Goal: Task Accomplishment & Management: Use online tool/utility

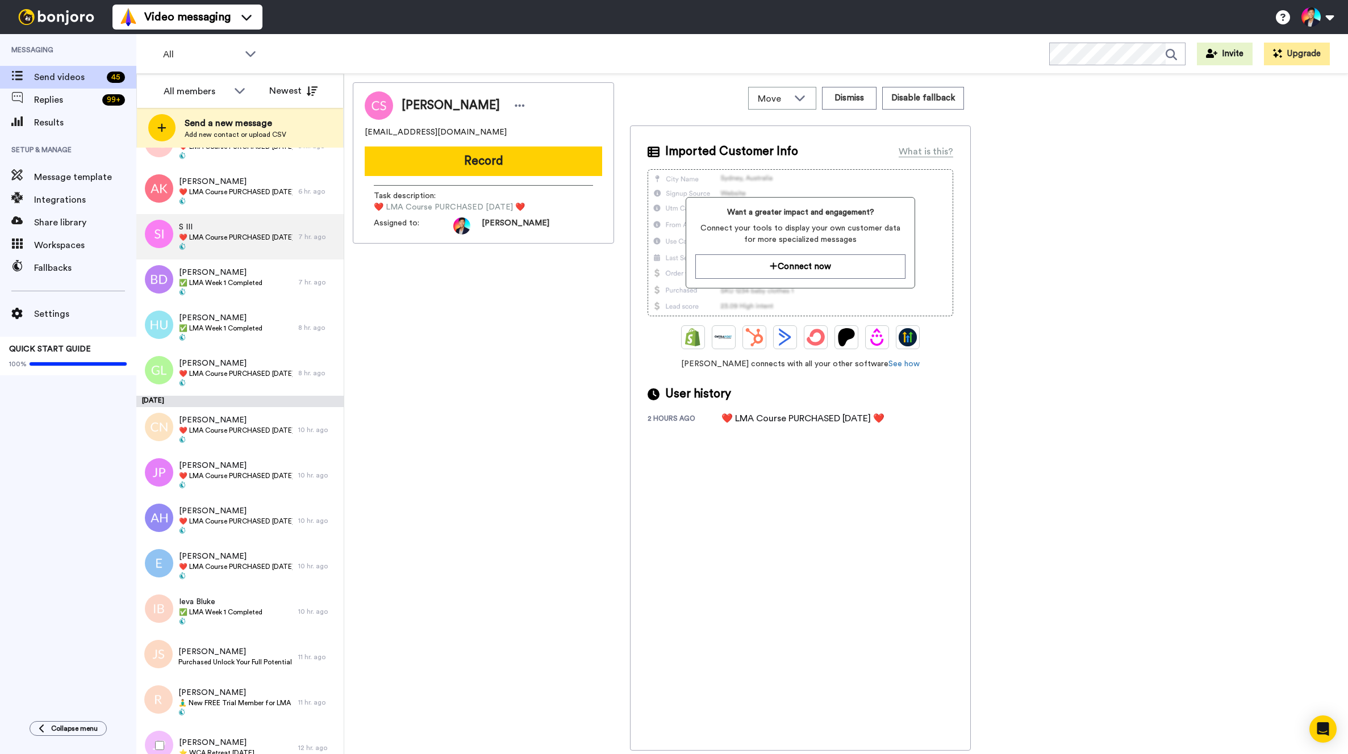
scroll to position [484, 0]
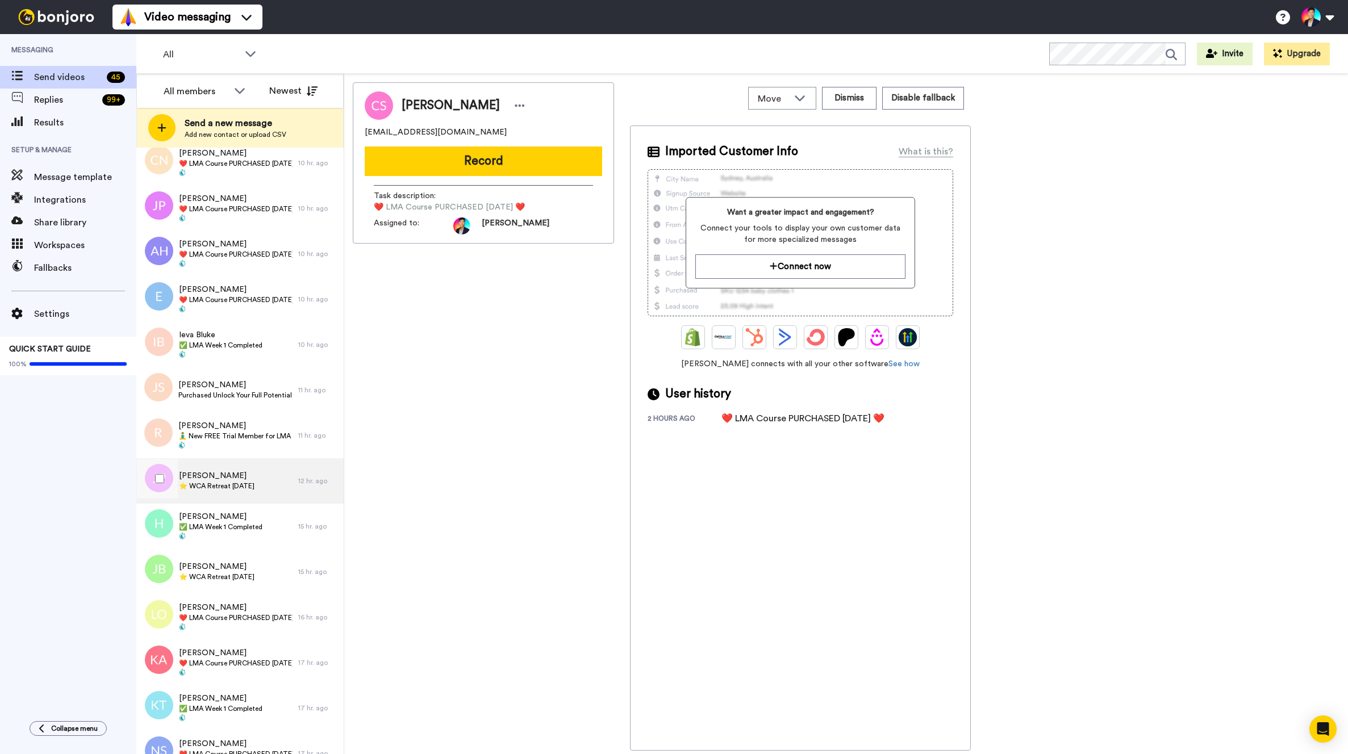
click at [254, 473] on span "[PERSON_NAME]" at bounding box center [217, 475] width 76 height 11
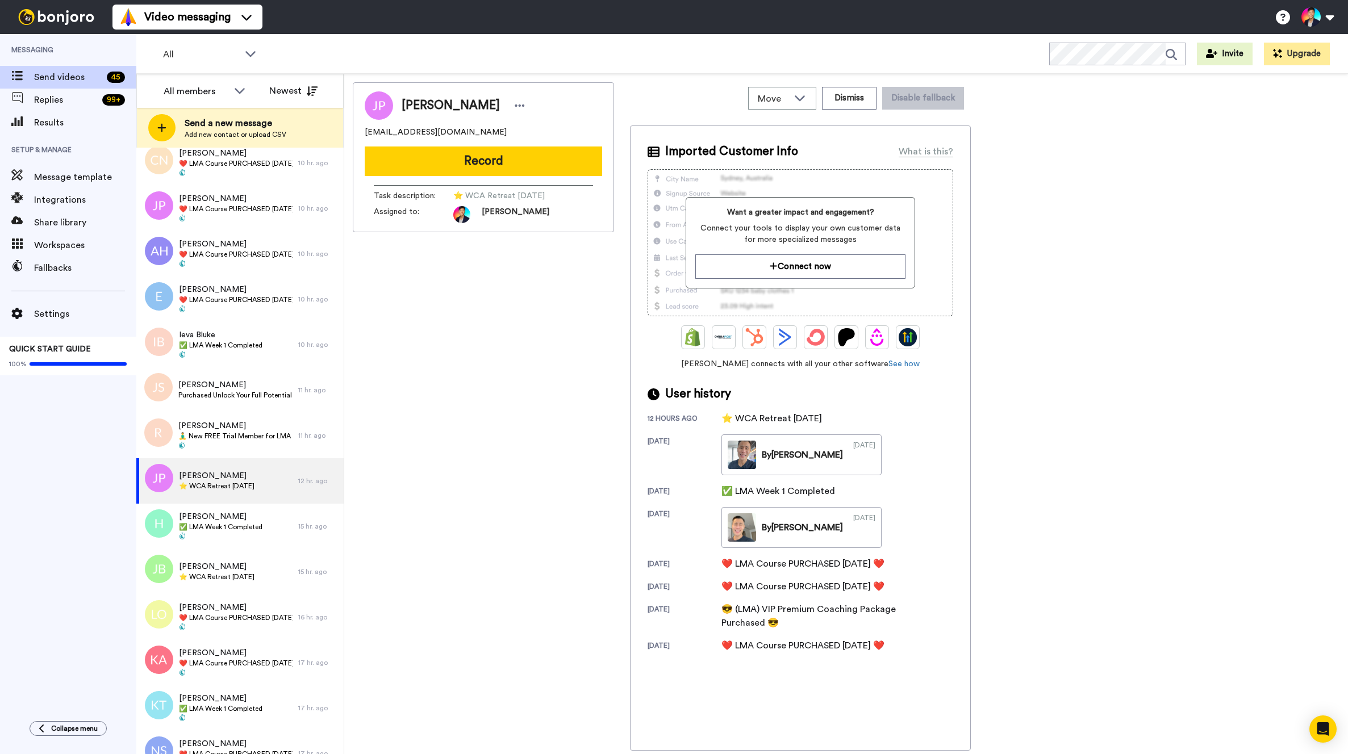
click at [460, 131] on span "[EMAIL_ADDRESS][DOMAIN_NAME]" at bounding box center [436, 132] width 142 height 11
click at [460, 131] on span "jeanineplacidecarthans59@gmail.com" at bounding box center [436, 132] width 142 height 11
copy span "jeanineplacidecarthans59@gmail.com"
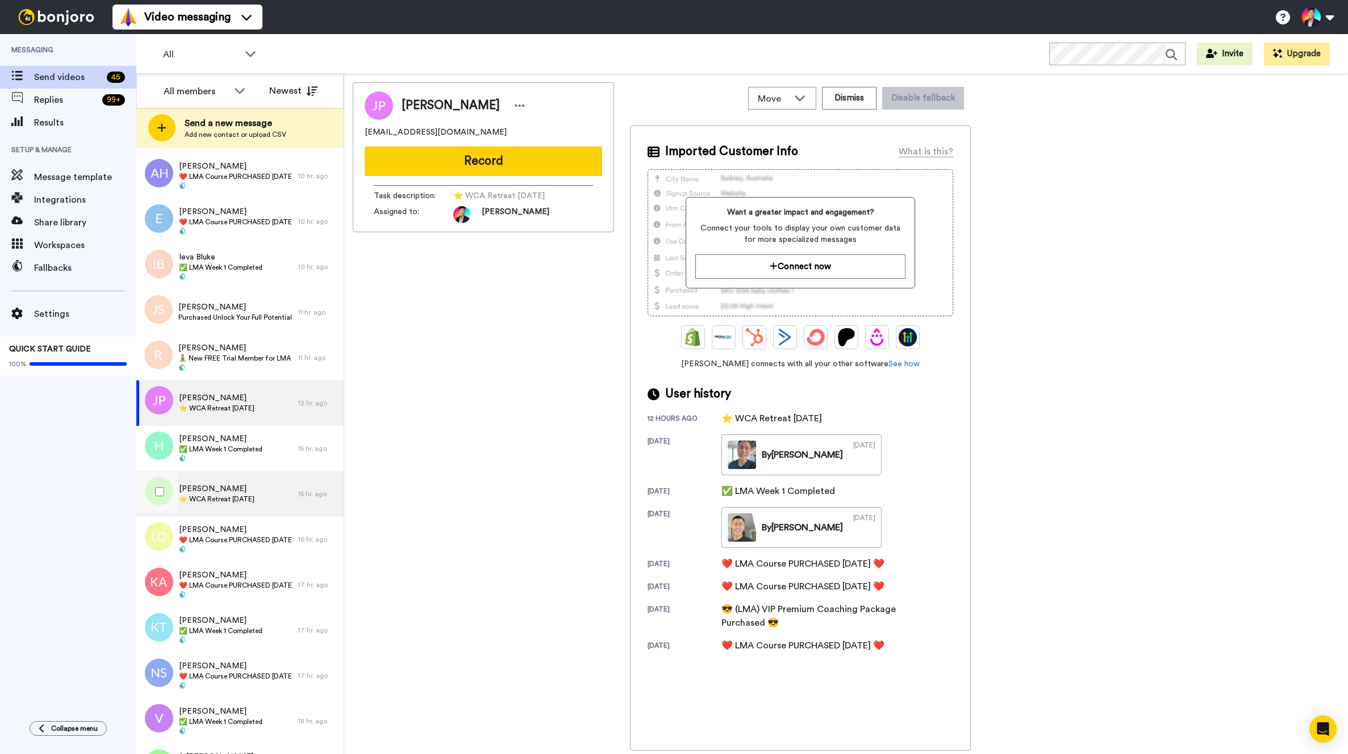
click at [242, 495] on span "⭐️ WCA Retreat [DATE]" at bounding box center [217, 499] width 76 height 9
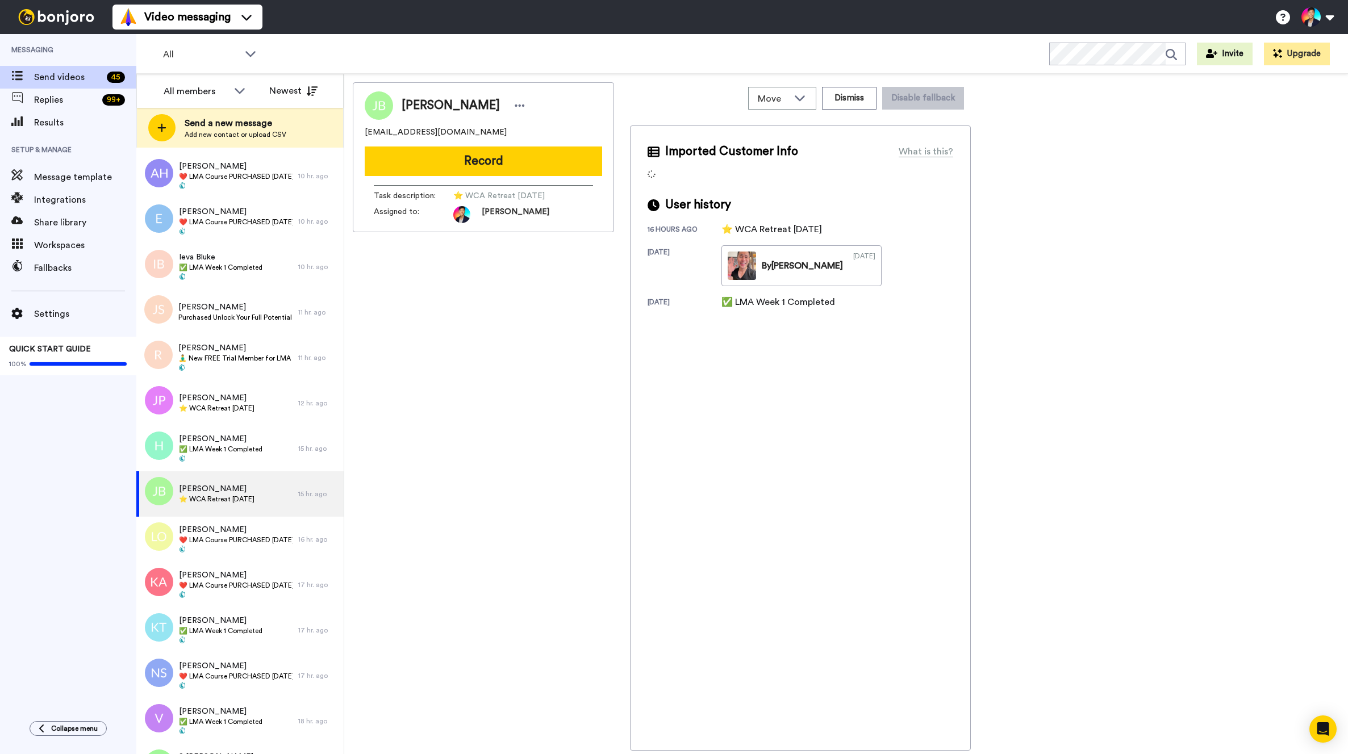
click at [465, 127] on div "jnyght22@gmail.com" at bounding box center [483, 132] width 237 height 11
copy span "jnyght22@gmail.com"
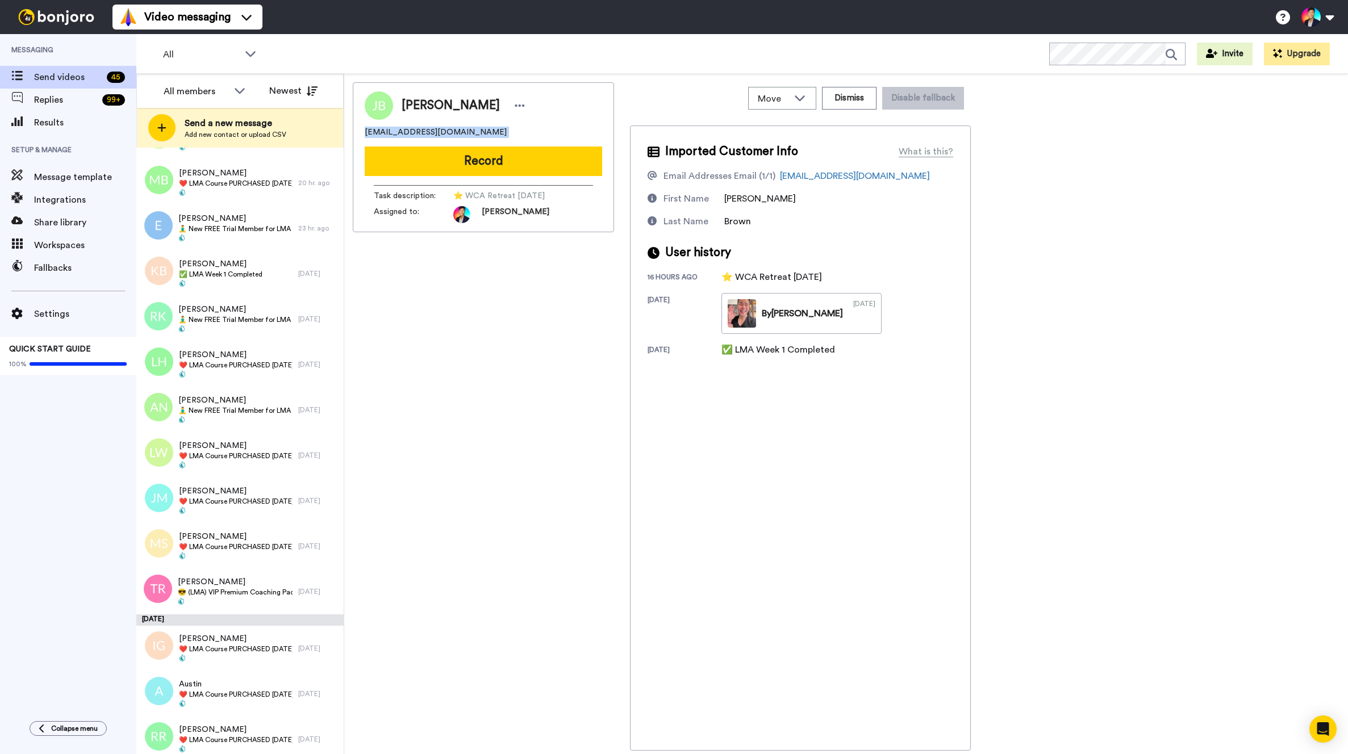
scroll to position [1472, 0]
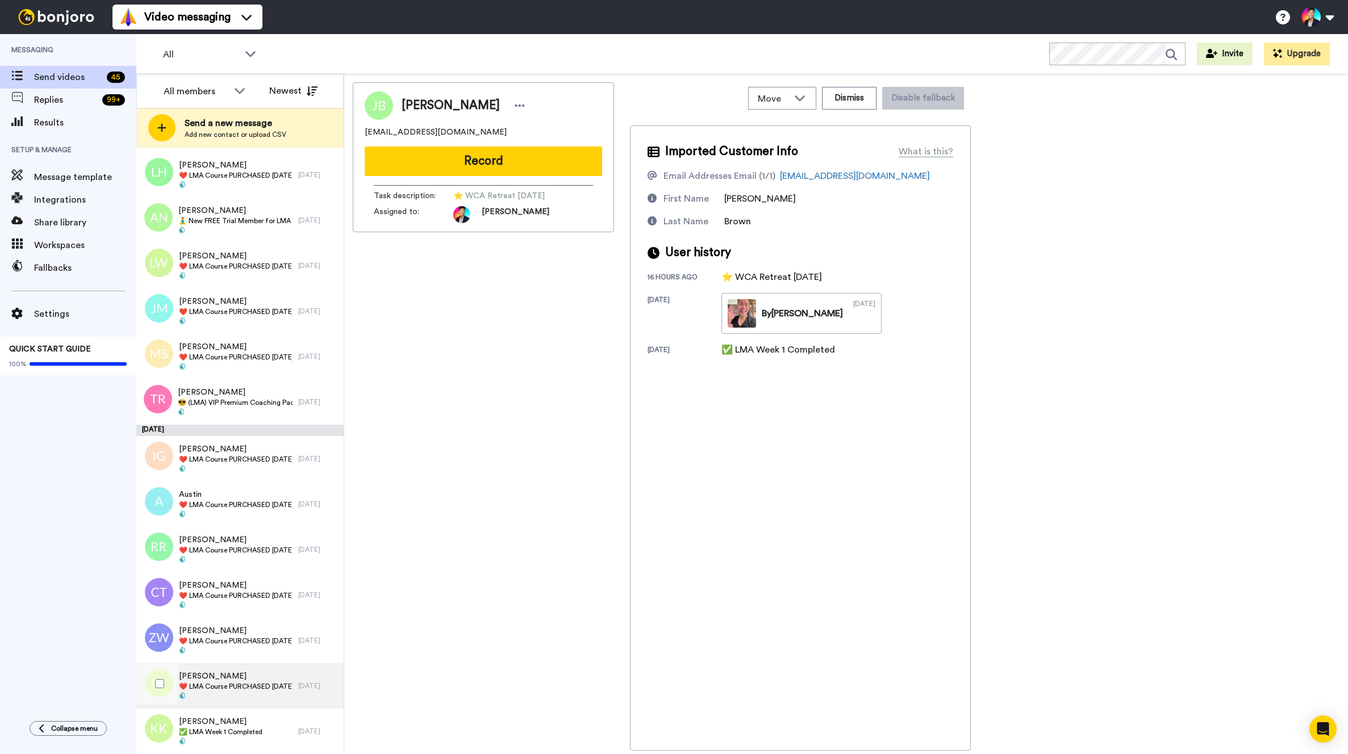
click at [223, 683] on span "❤️️ LMA Course PURCHASED [DATE] ❤️️" at bounding box center [236, 686] width 114 height 9
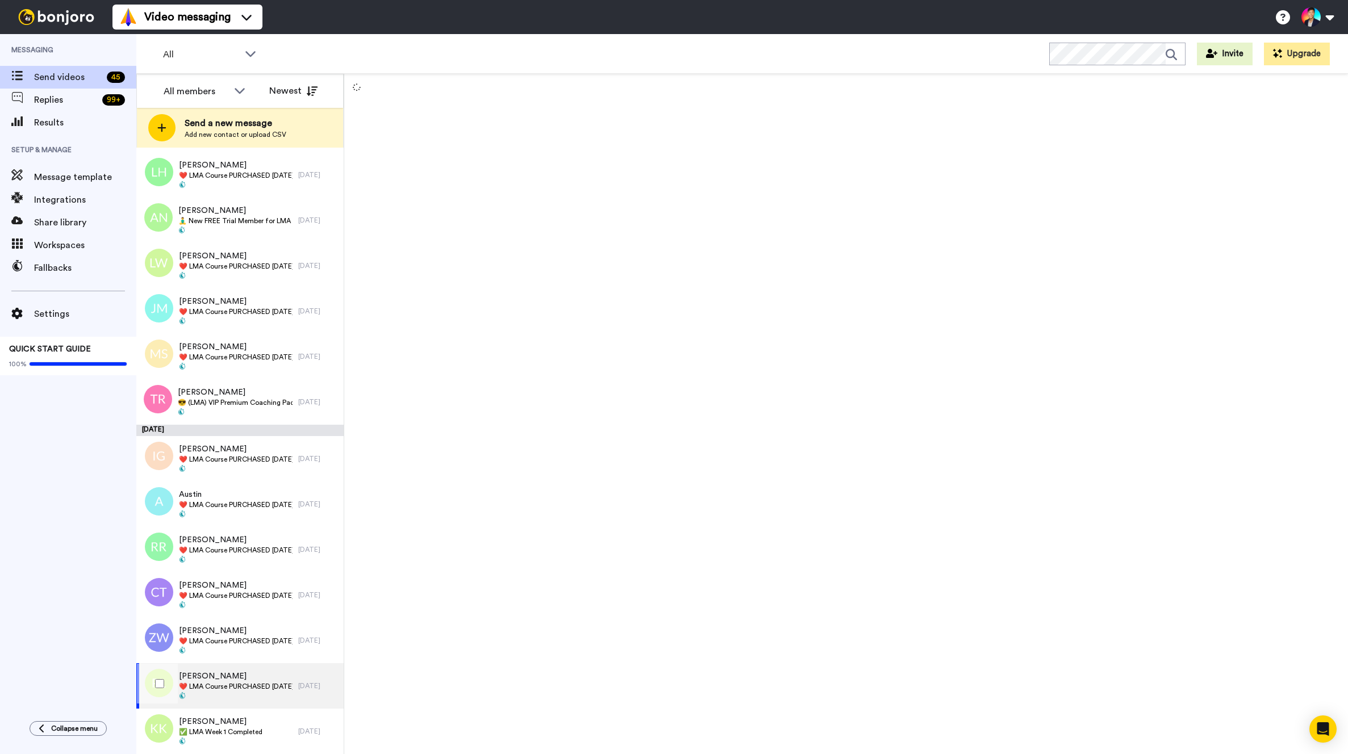
click at [170, 676] on div at bounding box center [157, 684] width 41 height 40
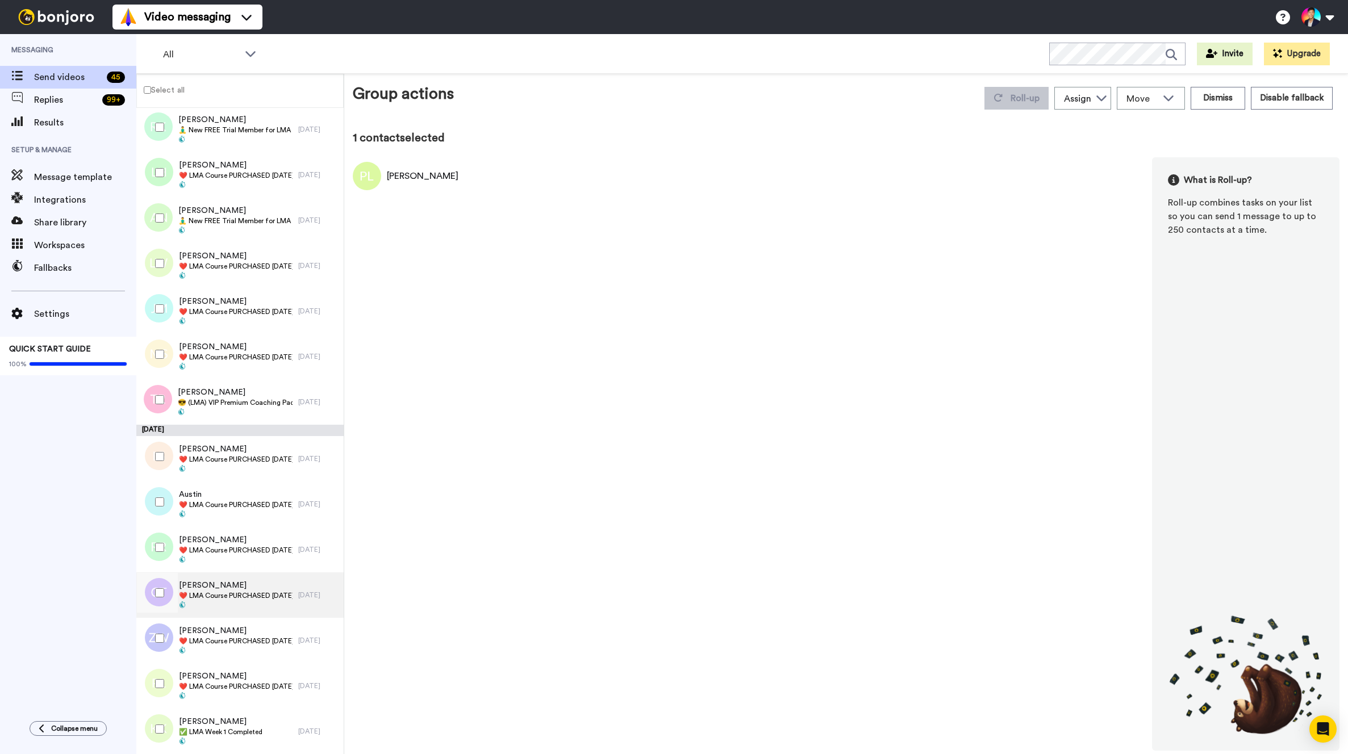
click at [164, 616] on div at bounding box center [156, 594] width 34 height 45
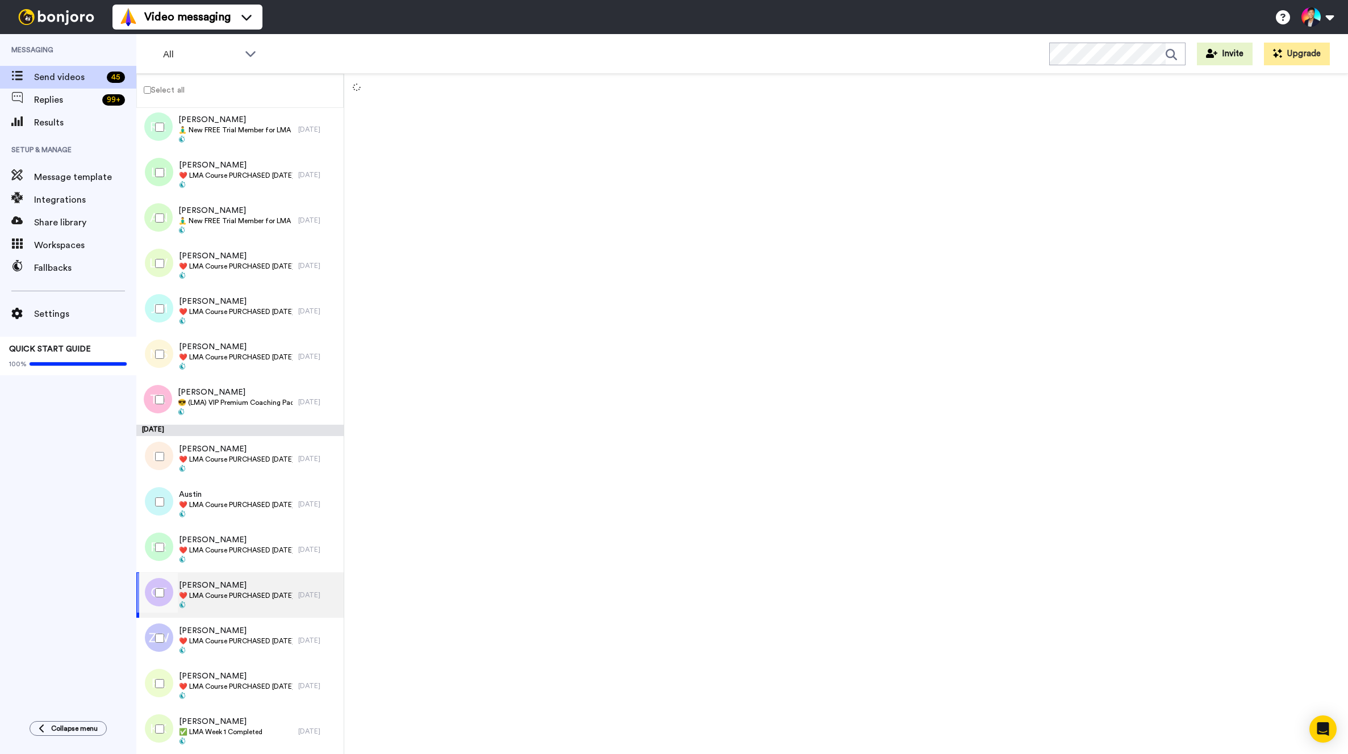
click at [165, 642] on div at bounding box center [157, 638] width 41 height 40
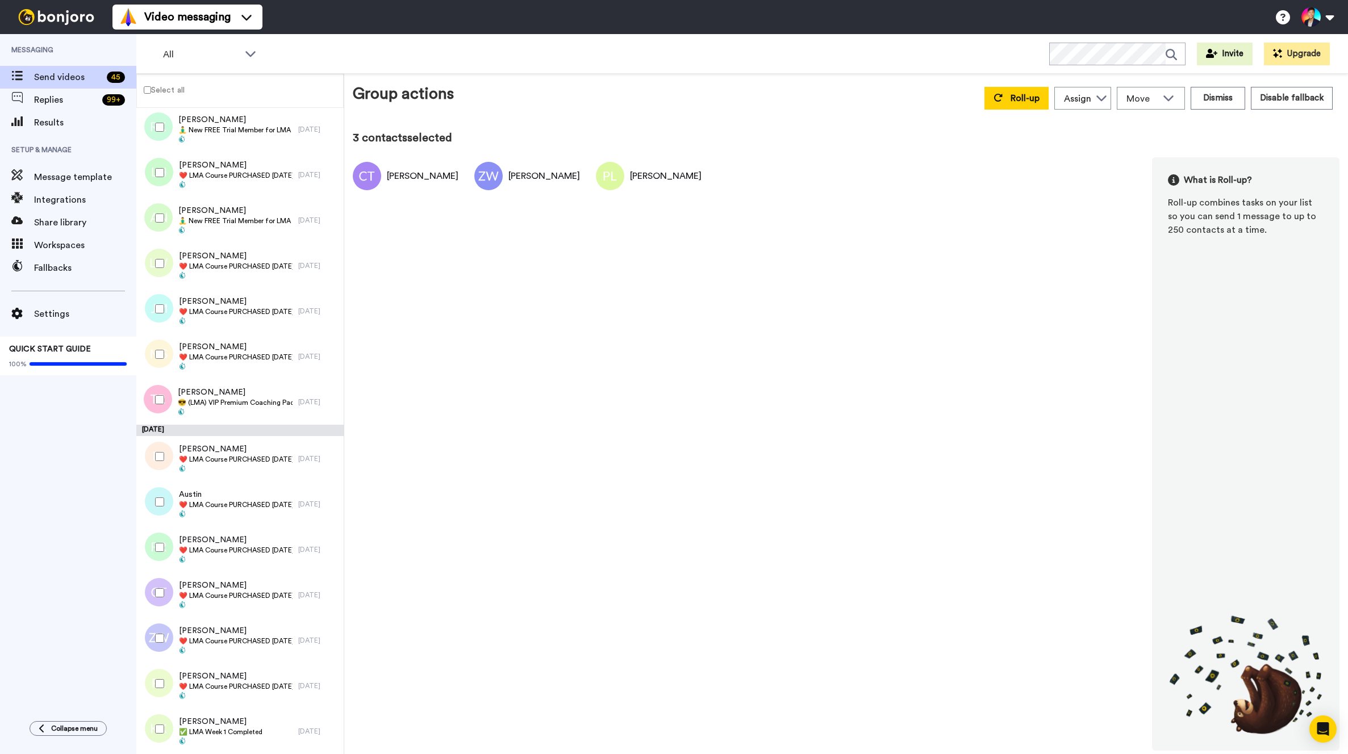
click at [154, 560] on div at bounding box center [157, 548] width 41 height 40
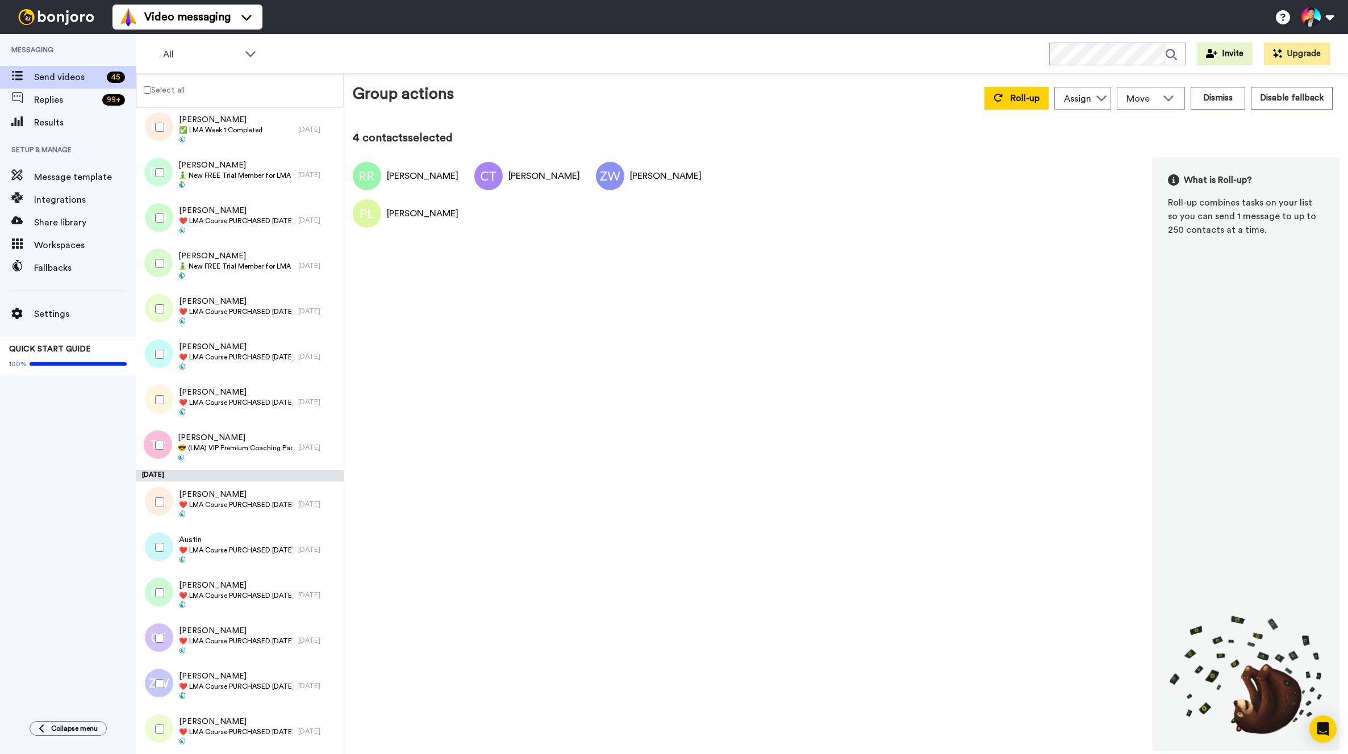
scroll to position [1374, 0]
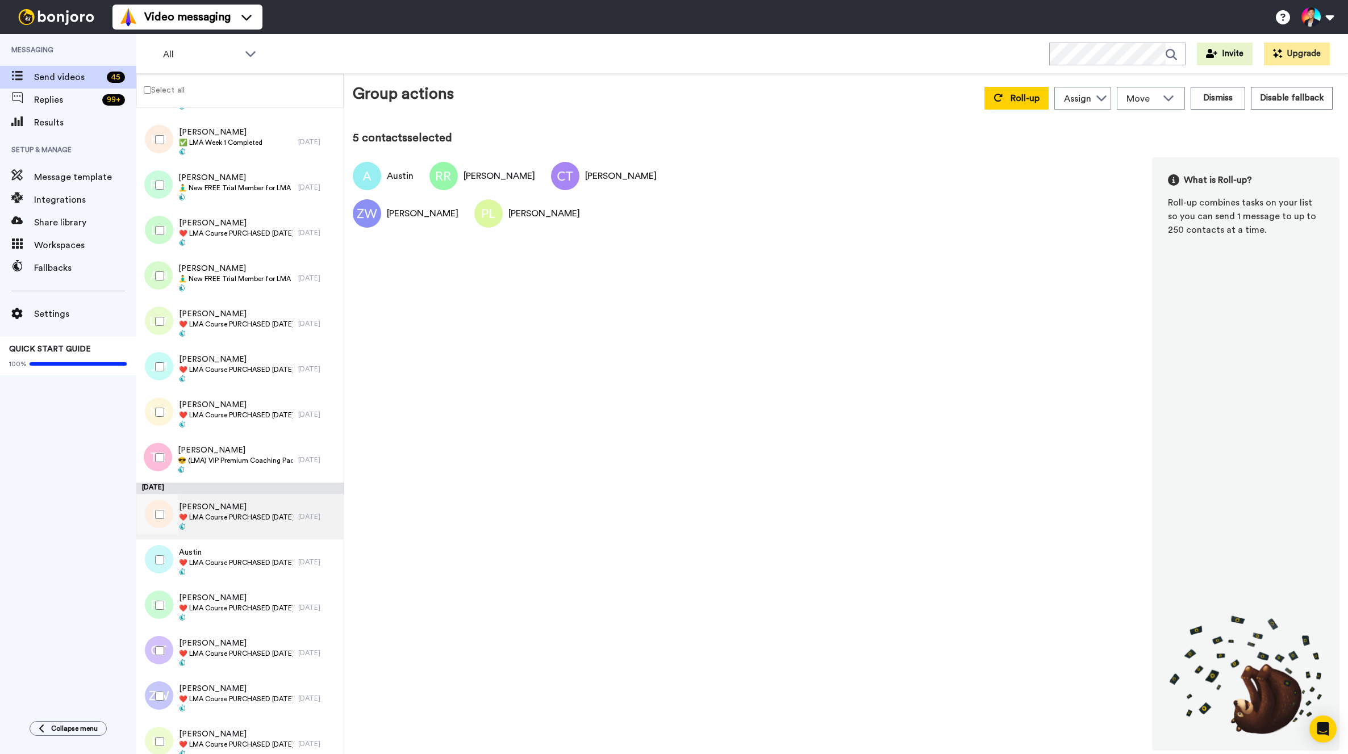
click at [154, 539] on div at bounding box center [156, 516] width 34 height 45
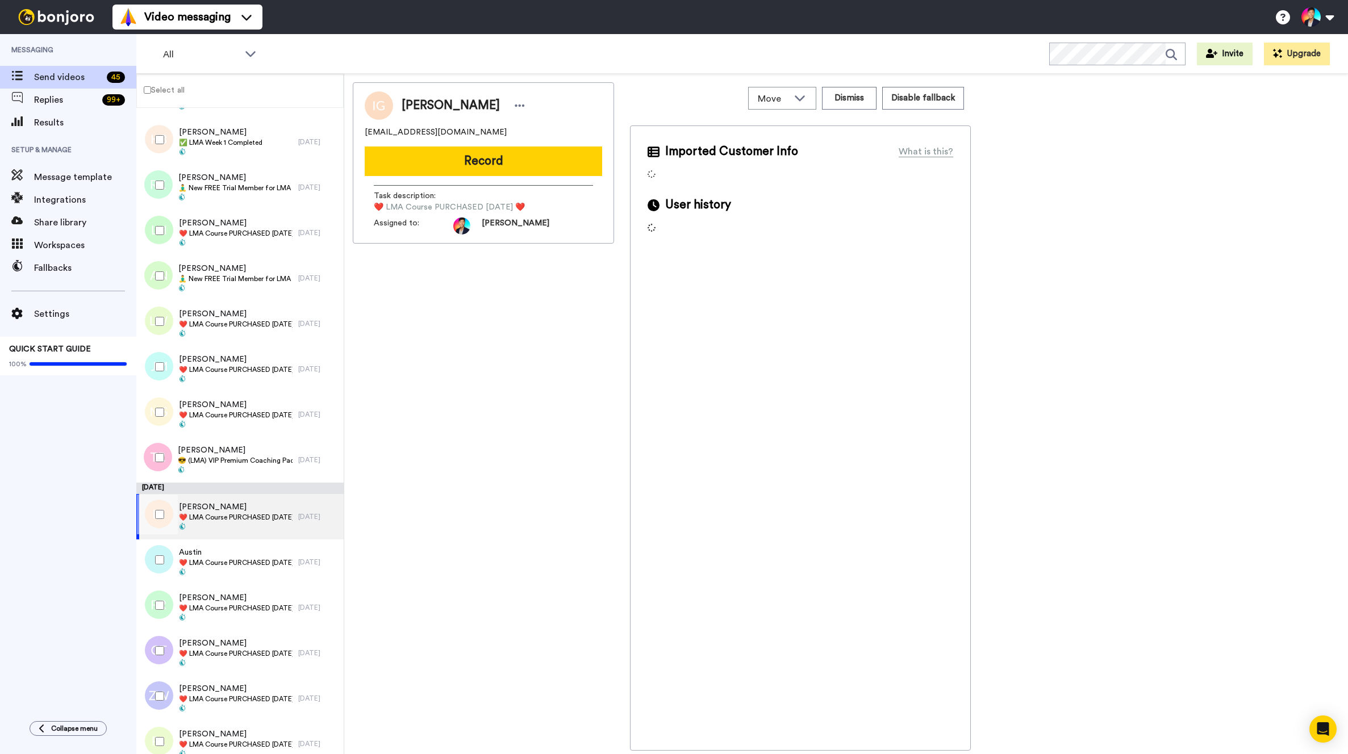
click at [156, 523] on div at bounding box center [157, 515] width 41 height 40
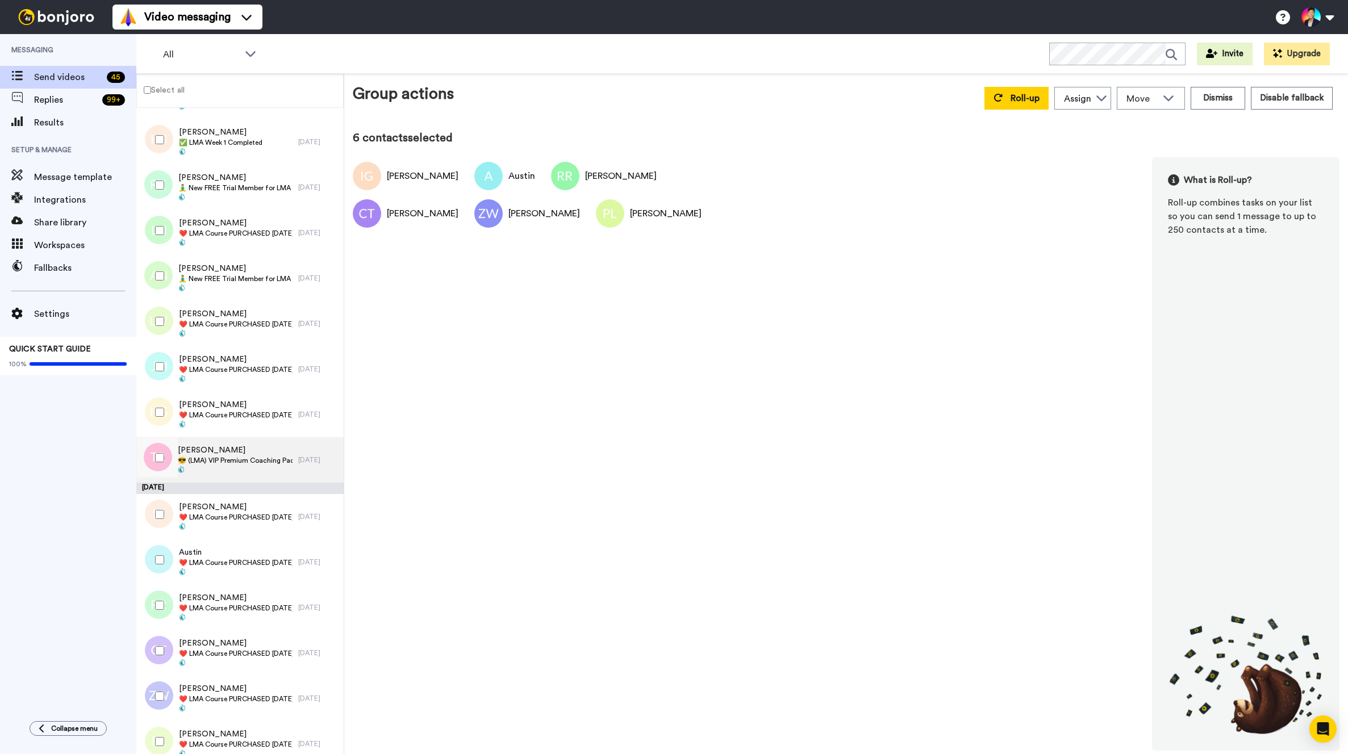
click at [215, 455] on span "[PERSON_NAME]" at bounding box center [235, 450] width 115 height 11
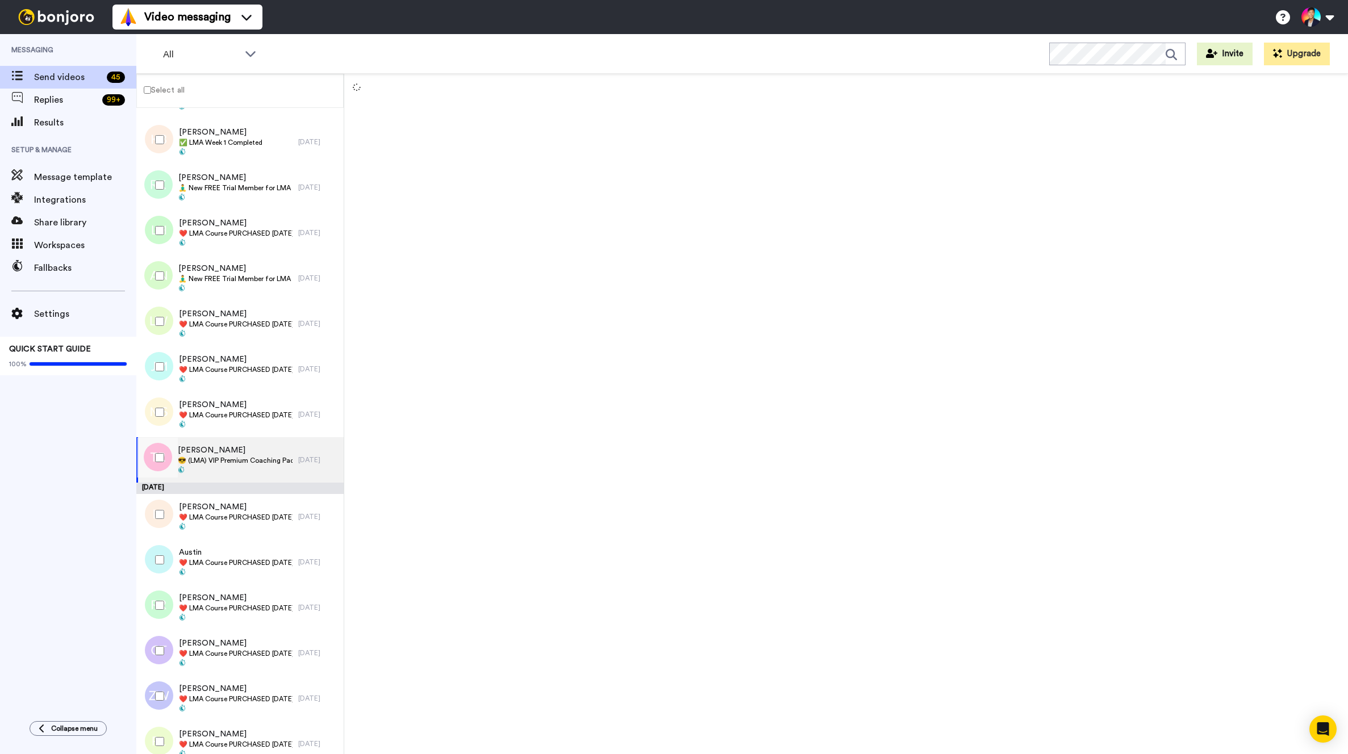
scroll to position [1327, 0]
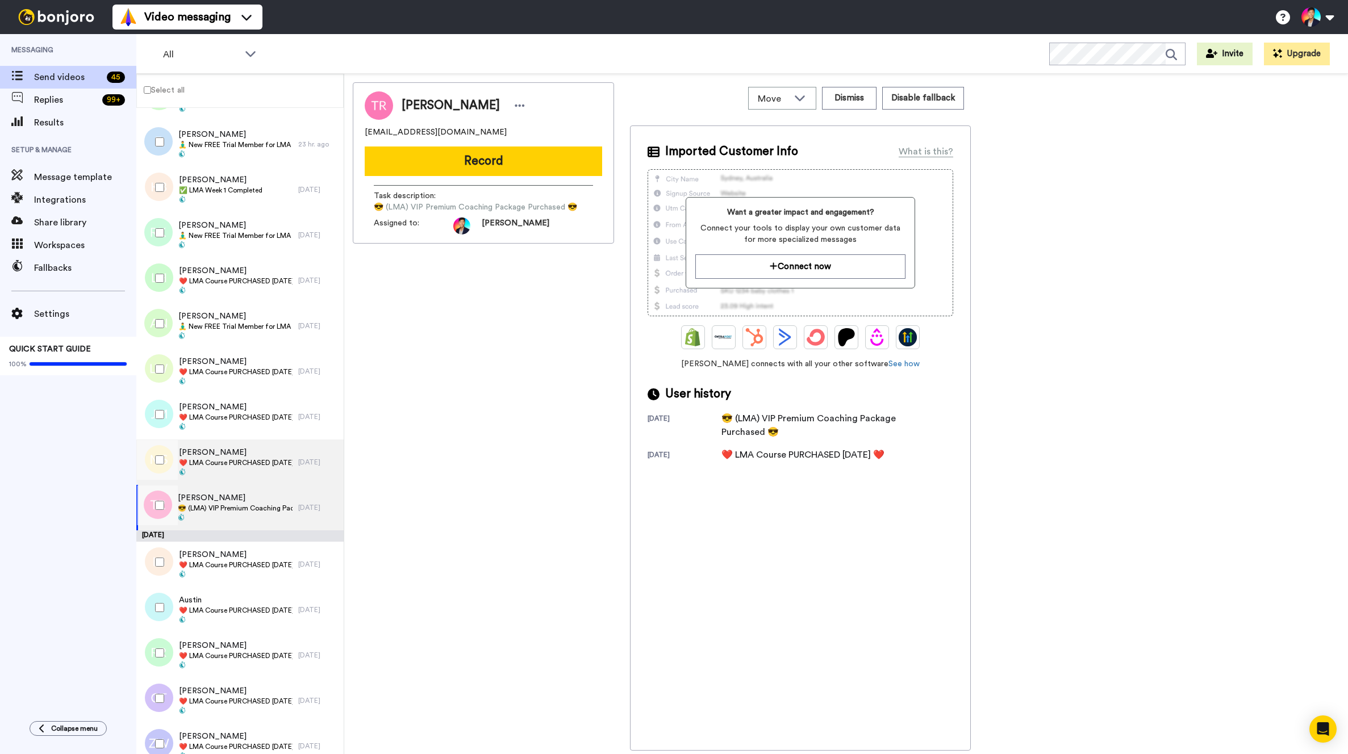
click at [219, 475] on span at bounding box center [236, 473] width 114 height 9
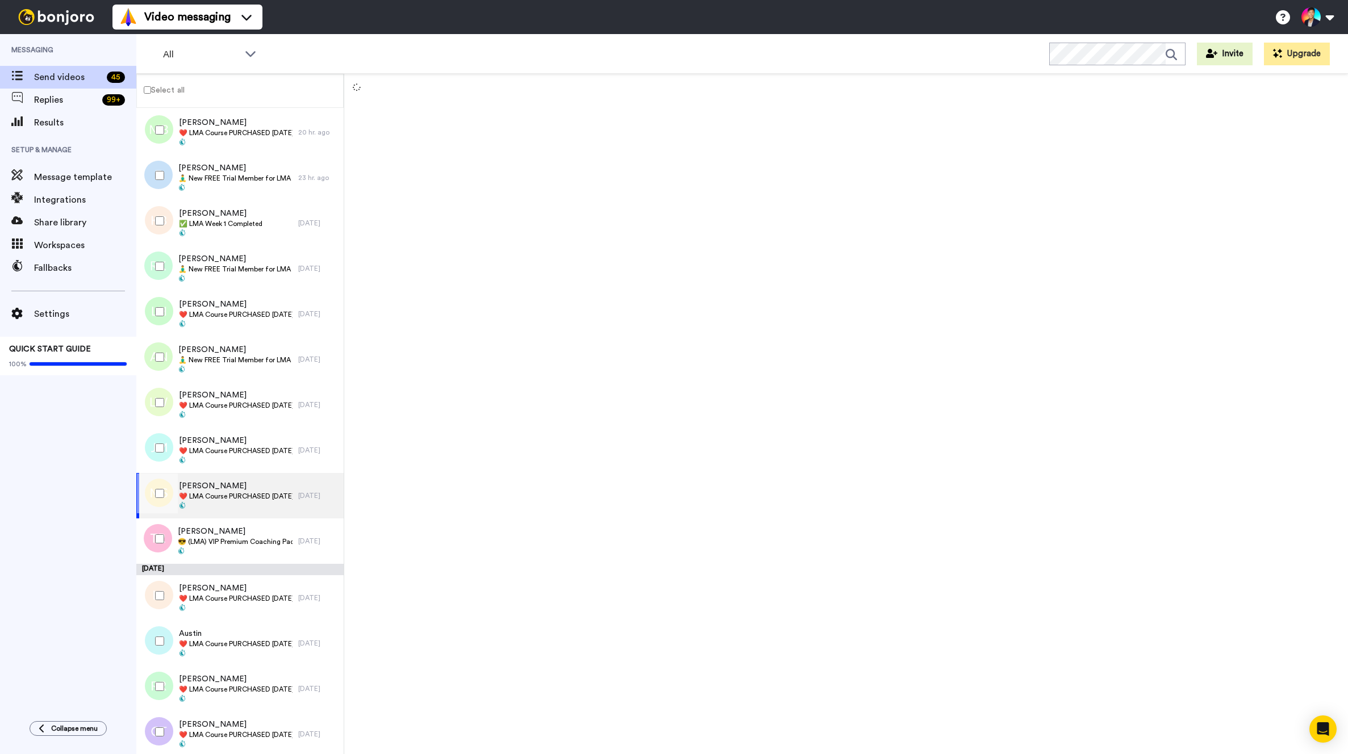
scroll to position [1291, 0]
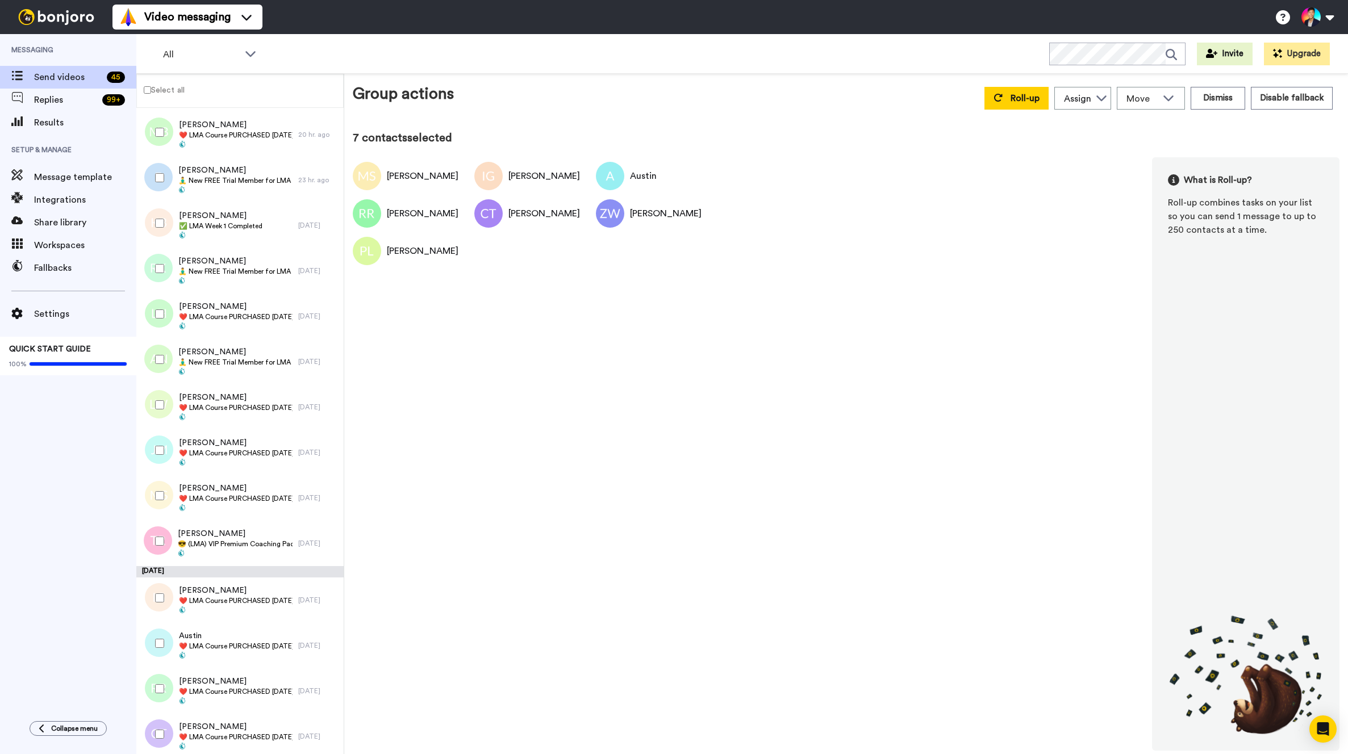
click at [156, 457] on div at bounding box center [157, 450] width 41 height 40
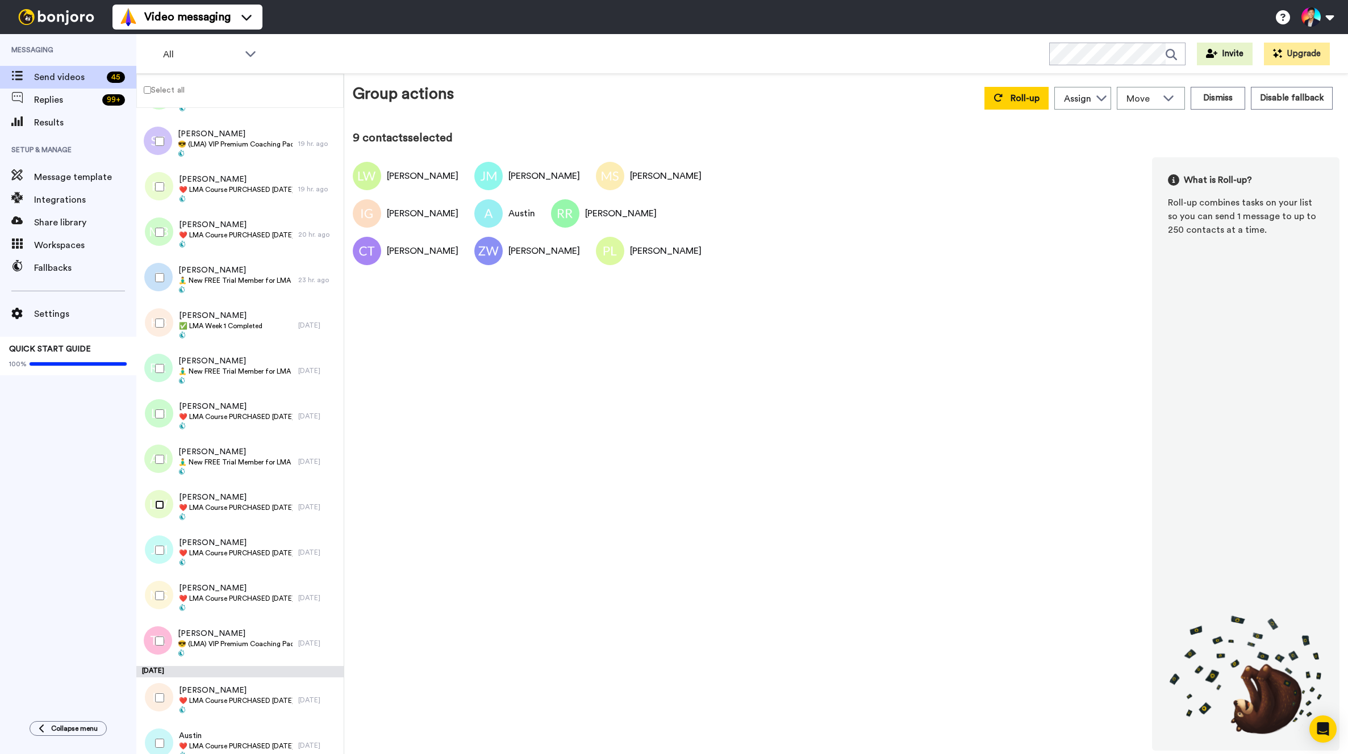
scroll to position [1134, 0]
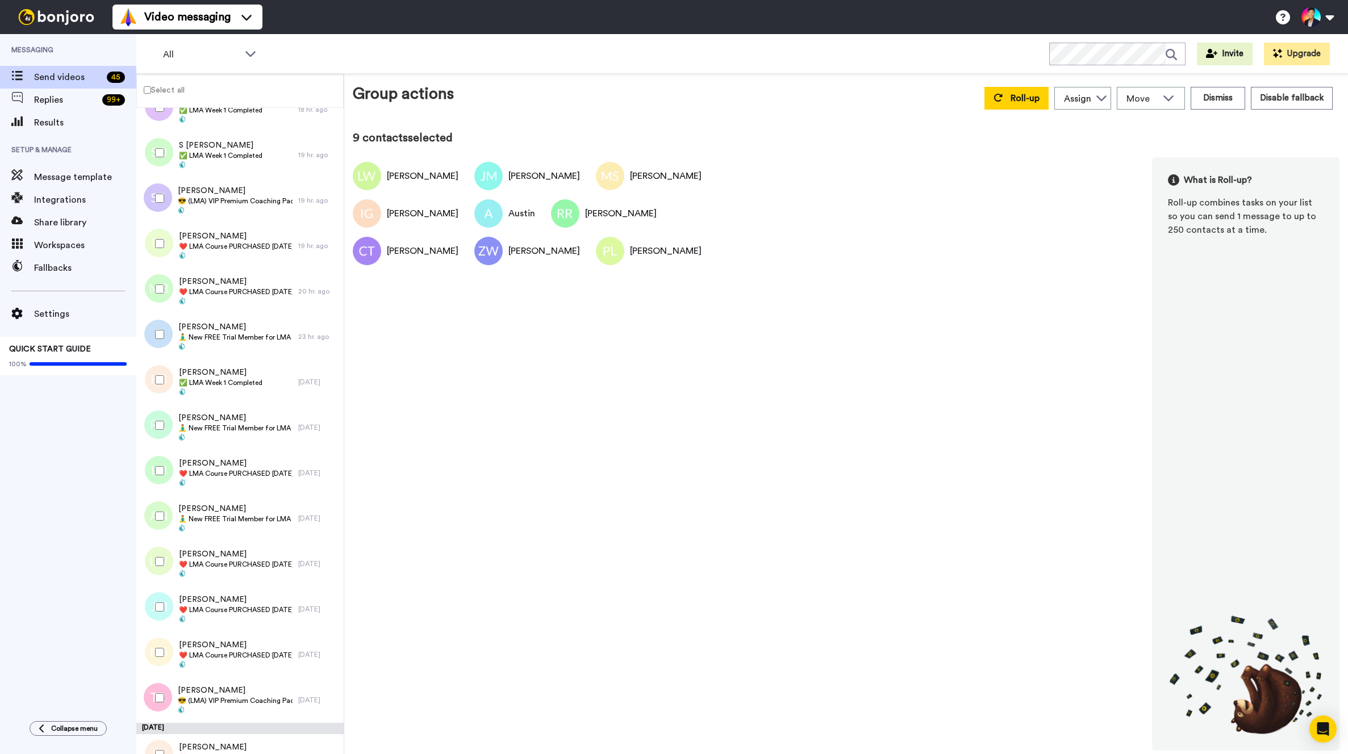
click at [154, 508] on div at bounding box center [157, 516] width 41 height 40
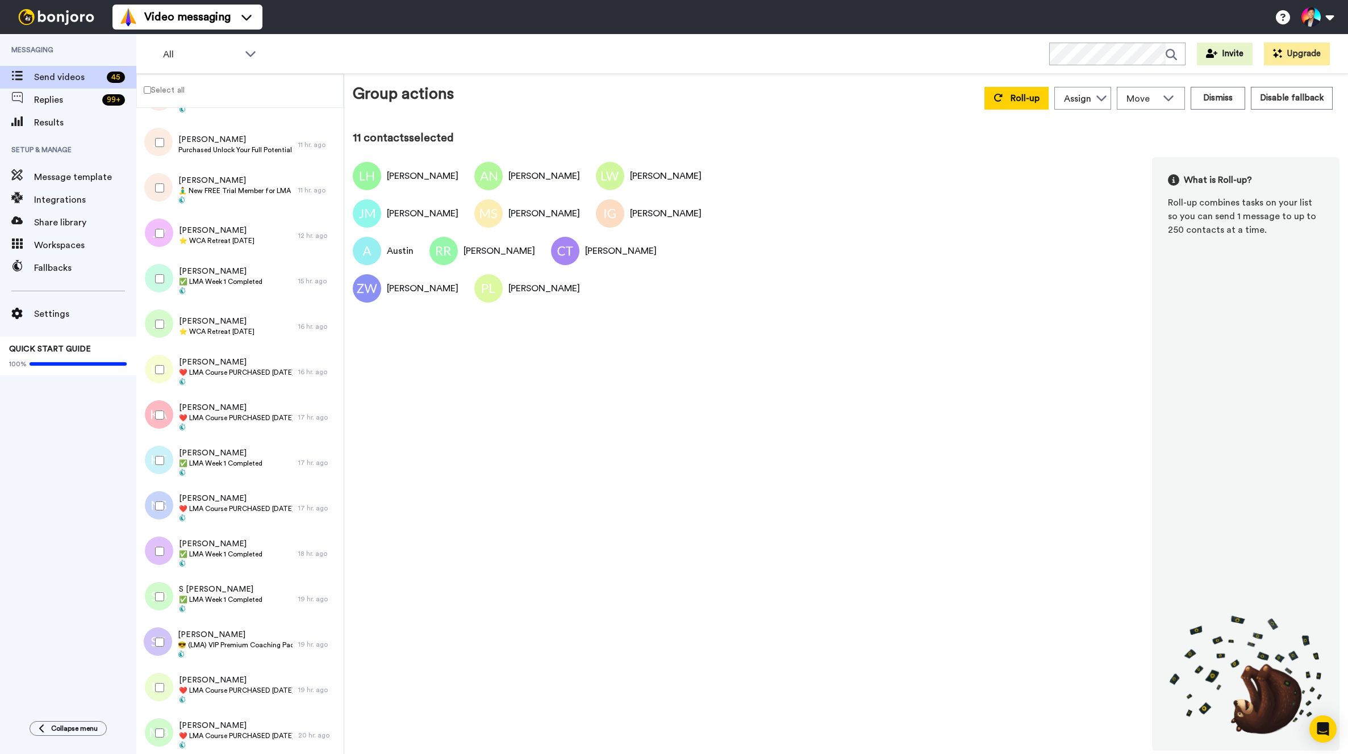
scroll to position [657, 0]
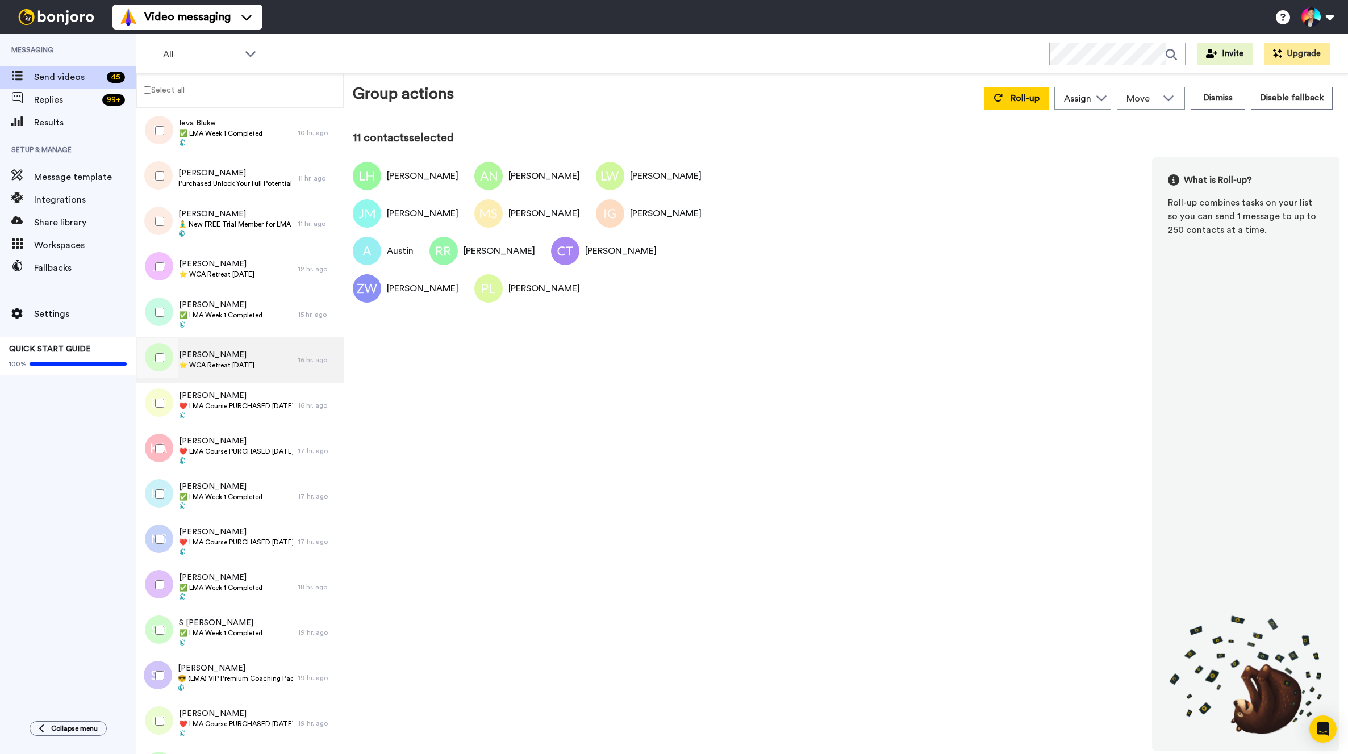
click at [241, 357] on span "[PERSON_NAME]" at bounding box center [217, 354] width 76 height 11
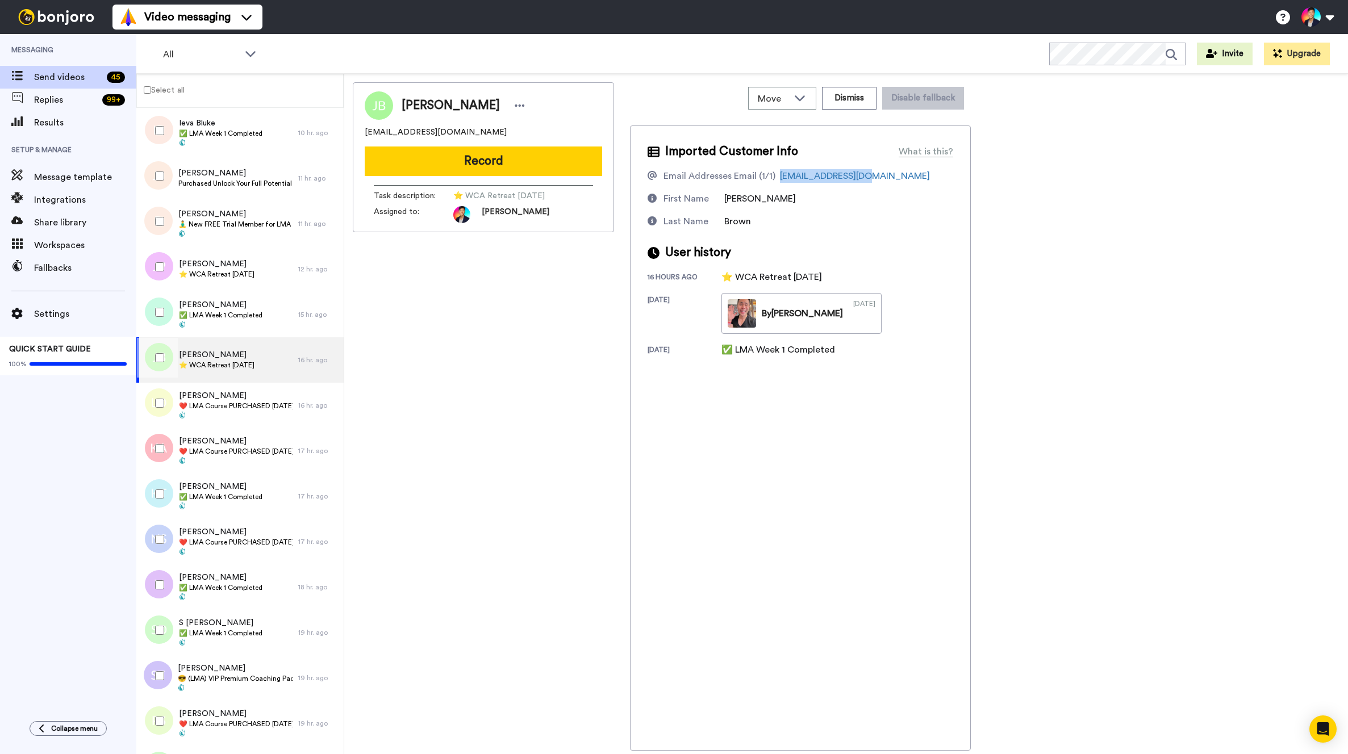
drag, startPoint x: 883, startPoint y: 175, endPoint x: 776, endPoint y: 172, distance: 106.8
click at [776, 172] on div "Email Addresses Email (1/1) jnyght22@gmail.com" at bounding box center [800, 176] width 306 height 14
copy div "jnyght22@gmail.com"
click at [254, 275] on span "⭐️ WCA Retreat [DATE]" at bounding box center [217, 274] width 76 height 9
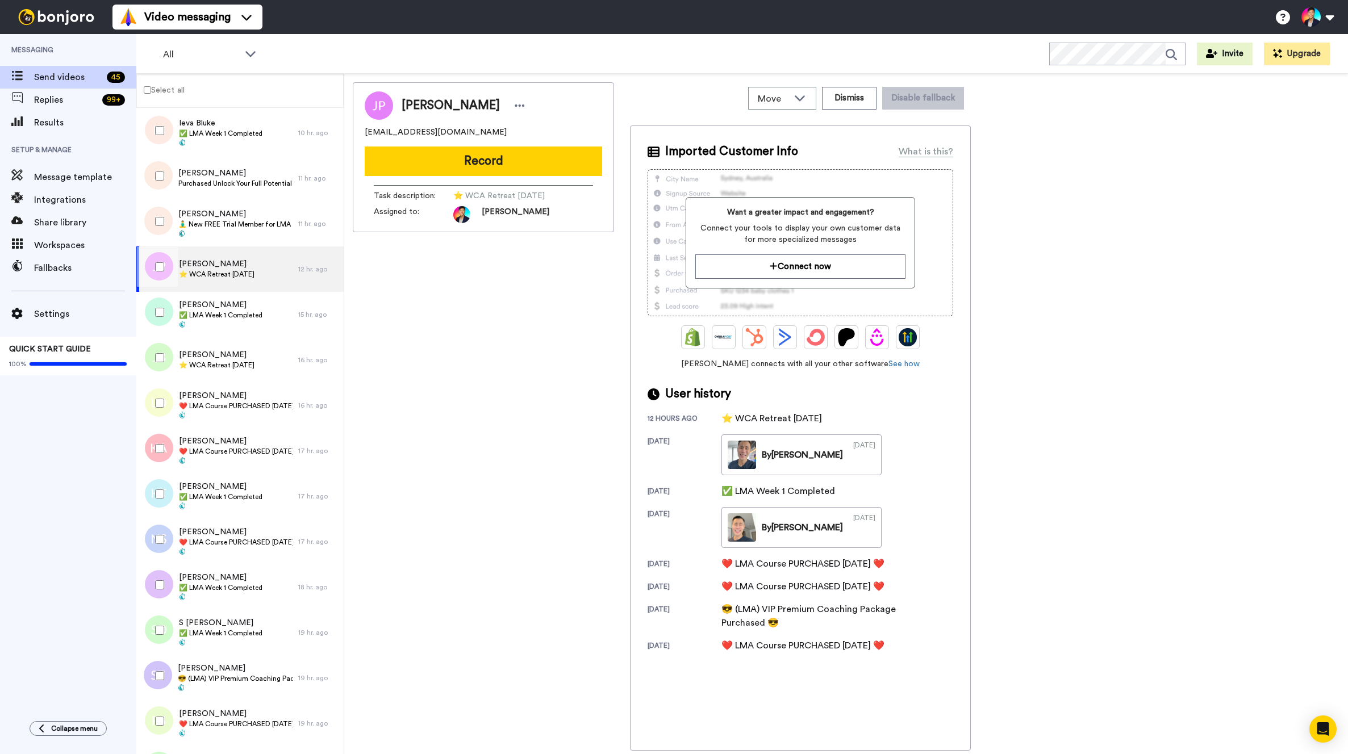
click at [430, 136] on span "jeanineplacidecarthans59@gmail.com" at bounding box center [436, 132] width 142 height 11
click at [430, 135] on span "jeanineplacidecarthans59@gmail.com" at bounding box center [436, 132] width 142 height 11
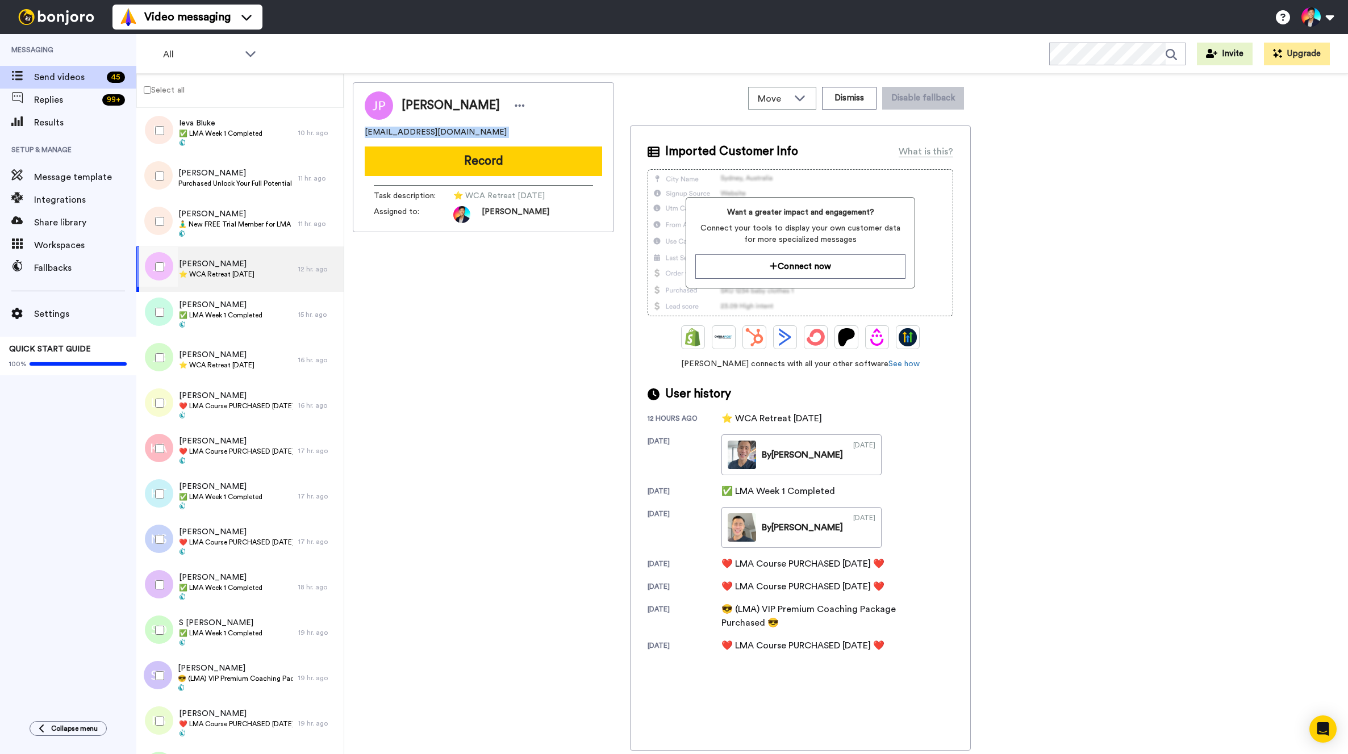
click at [430, 135] on span "jeanineplacidecarthans59@gmail.com" at bounding box center [436, 132] width 142 height 11
click at [228, 256] on div "Jeanine Placide-Carthans ⭐️ WCA Retreat 4th March 2026" at bounding box center [217, 268] width 162 height 45
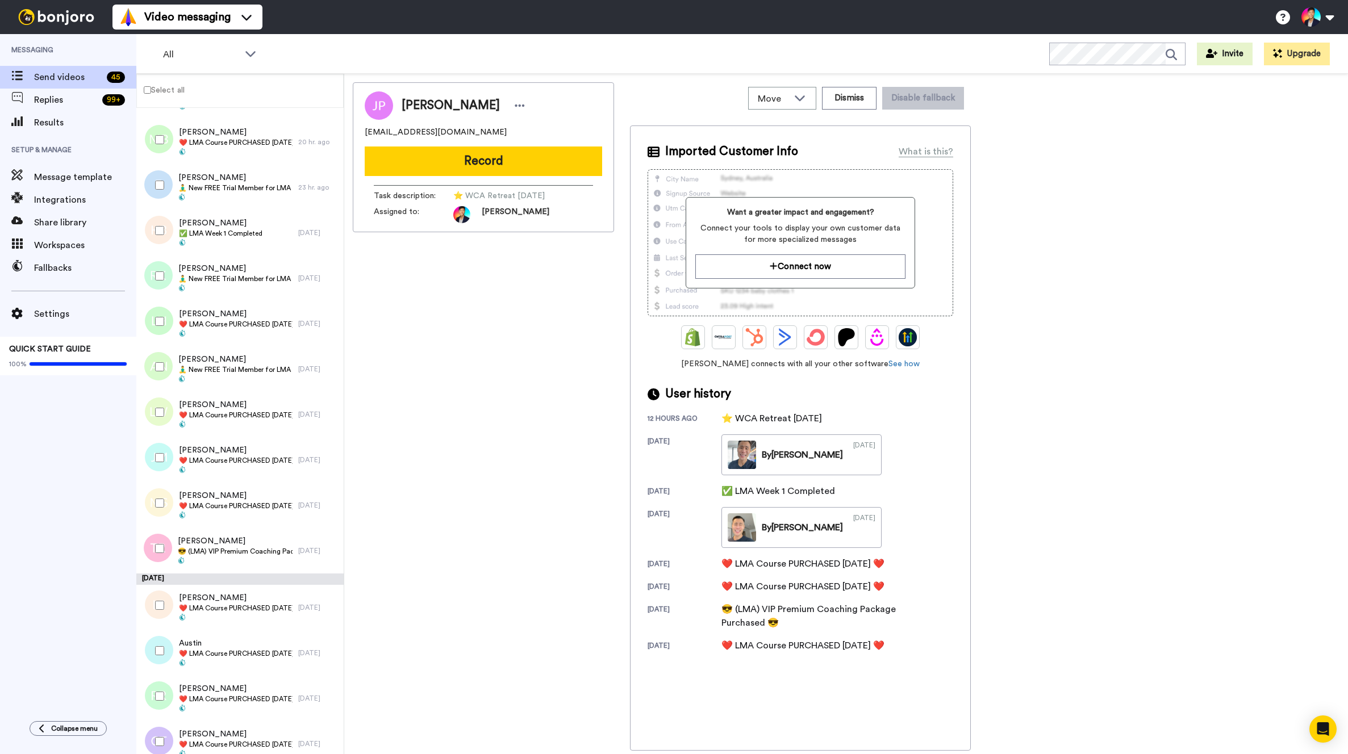
scroll to position [1231, 0]
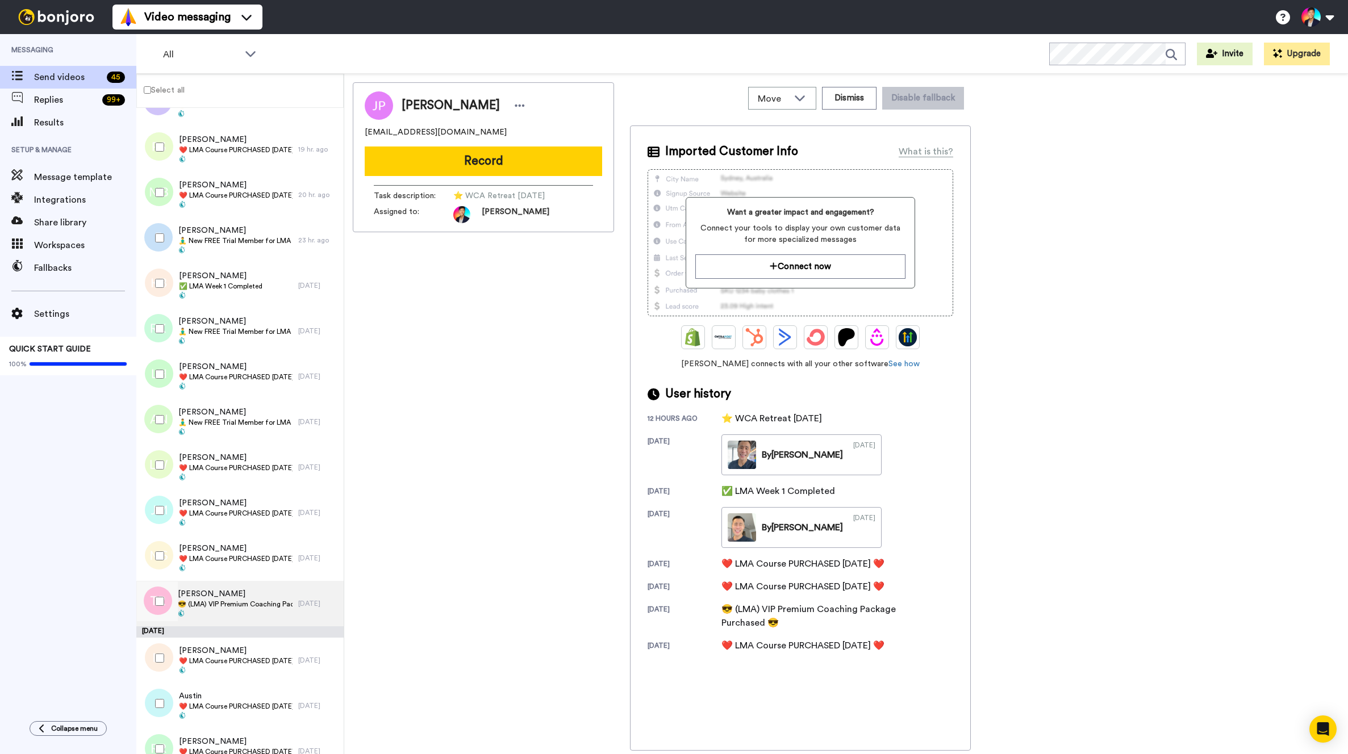
click at [243, 597] on span "[PERSON_NAME]" at bounding box center [235, 593] width 115 height 11
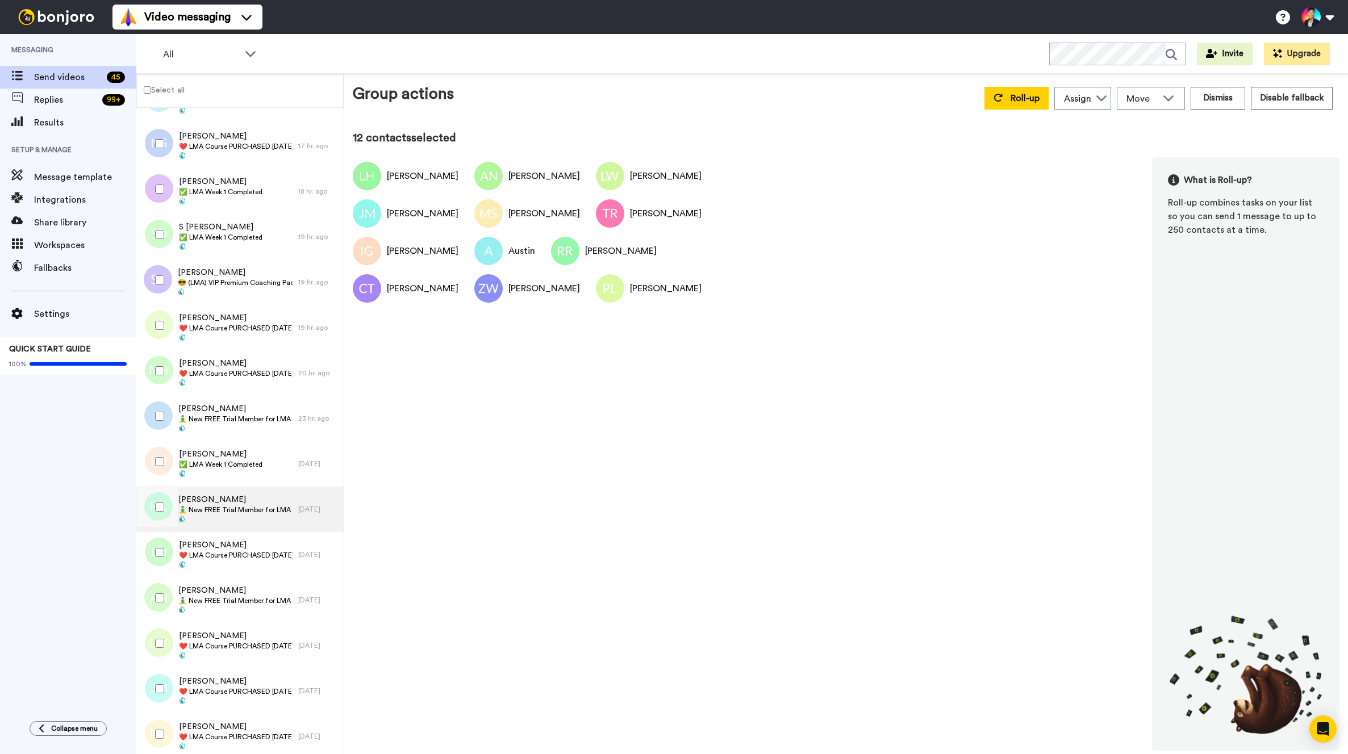
scroll to position [1051, 0]
click at [223, 509] on span "🧘‍♂️ New FREE Trial Member for LMA Program! 🧘‍♂️" at bounding box center [235, 511] width 114 height 9
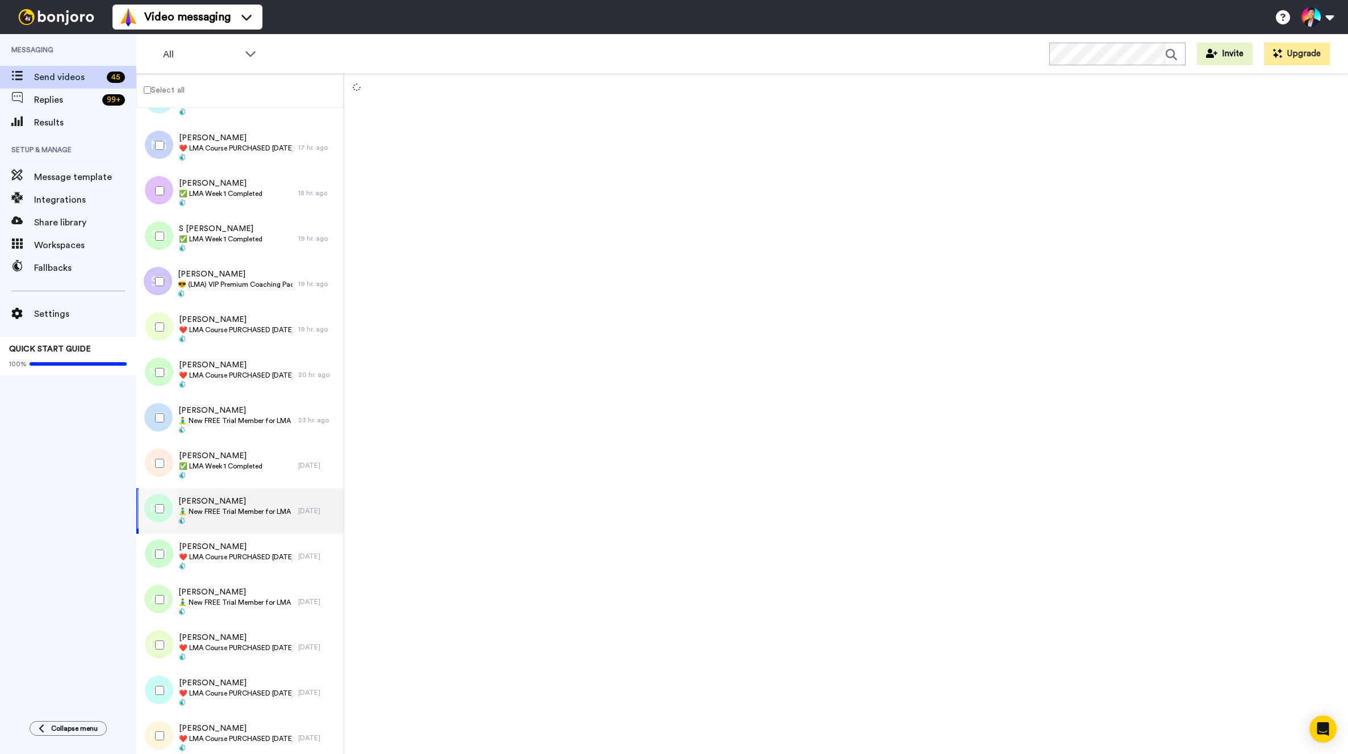
click at [174, 509] on div at bounding box center [157, 509] width 41 height 40
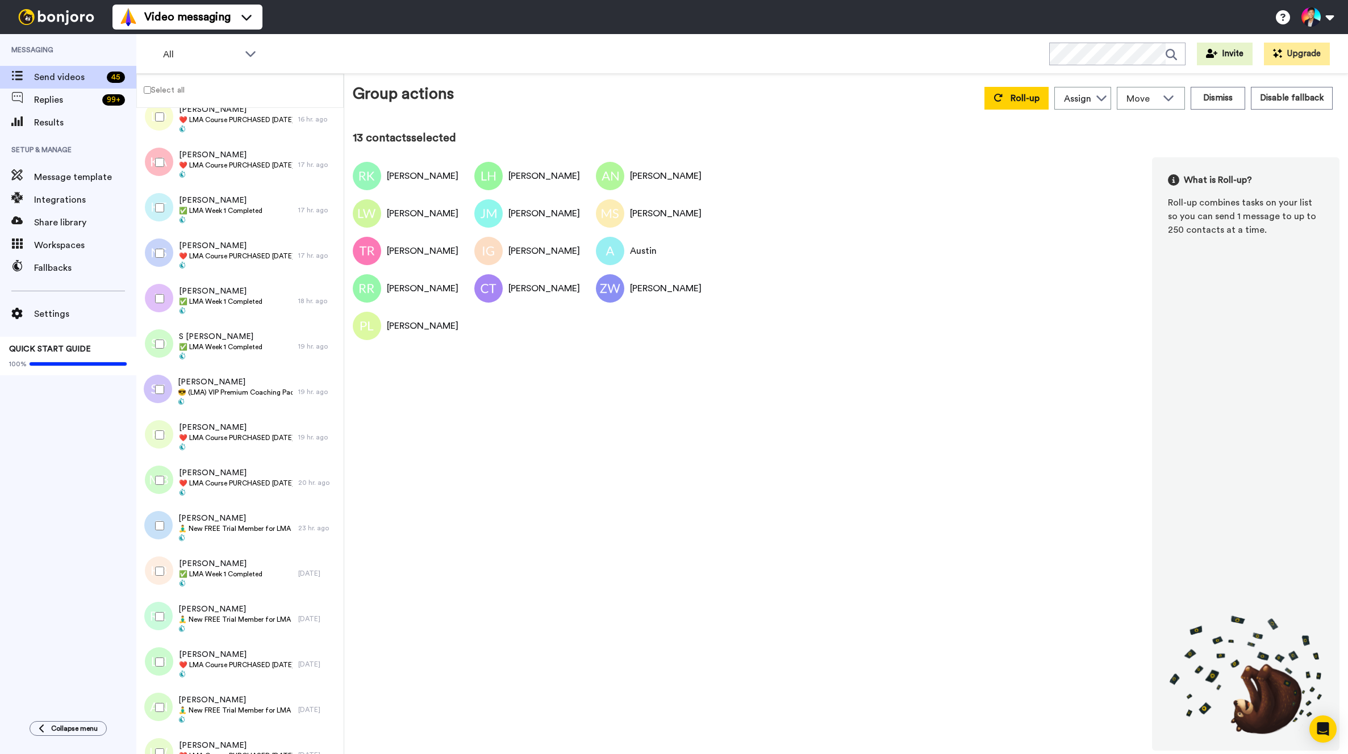
click at [174, 509] on div at bounding box center [157, 526] width 41 height 40
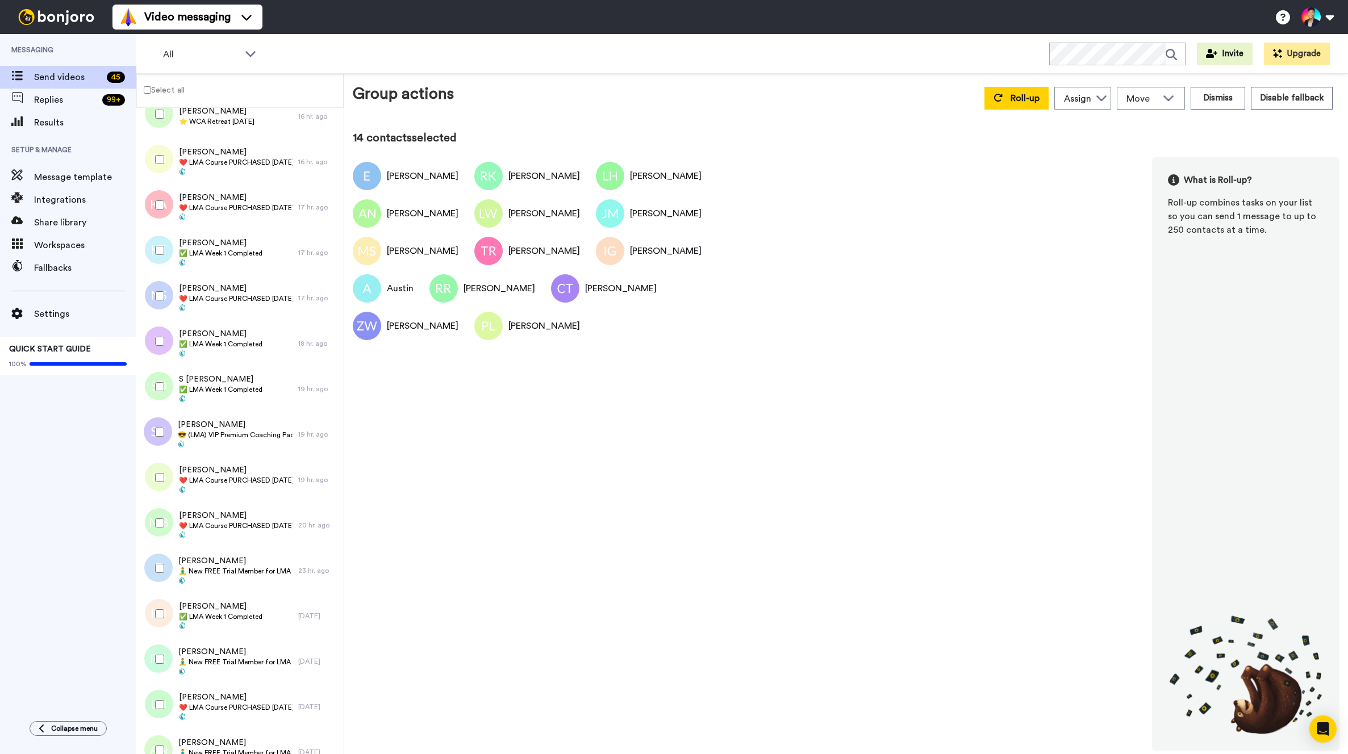
scroll to position [897, 0]
click at [174, 509] on div at bounding box center [157, 527] width 41 height 40
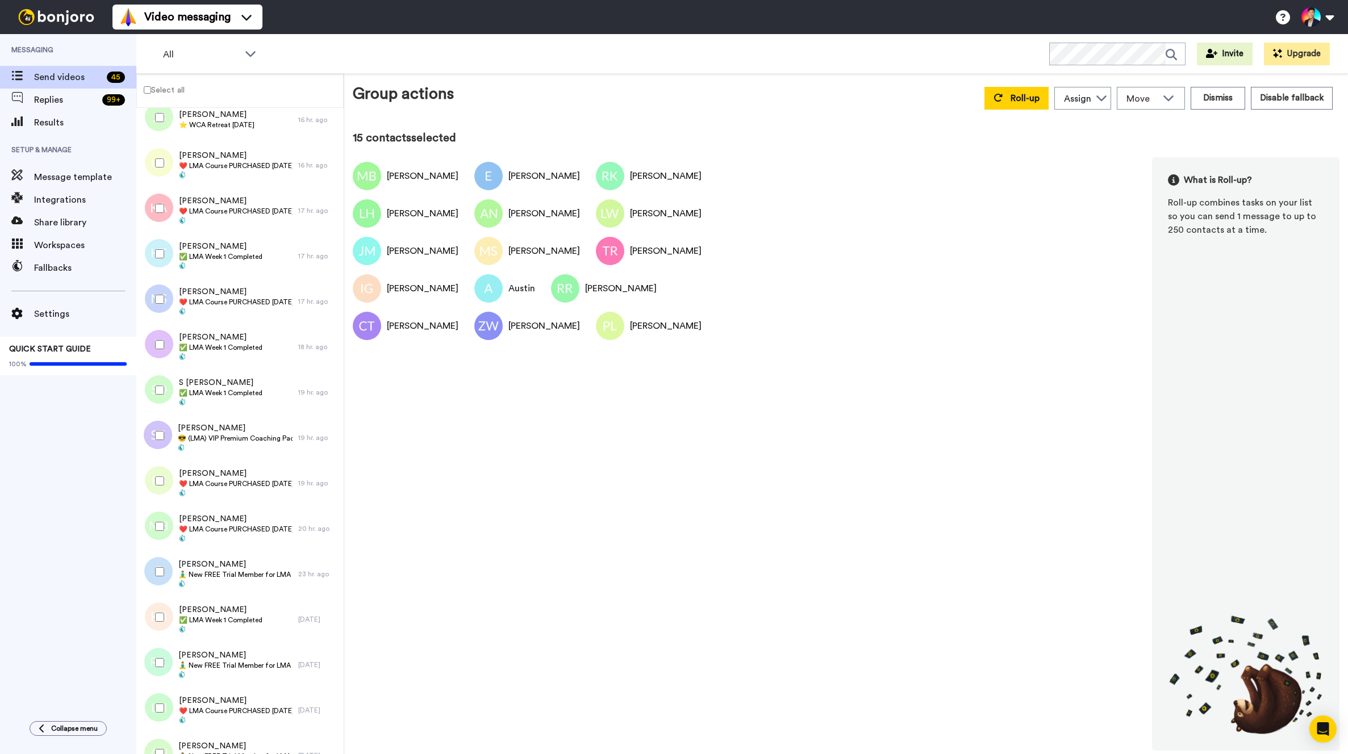
click at [162, 491] on div at bounding box center [157, 481] width 41 height 40
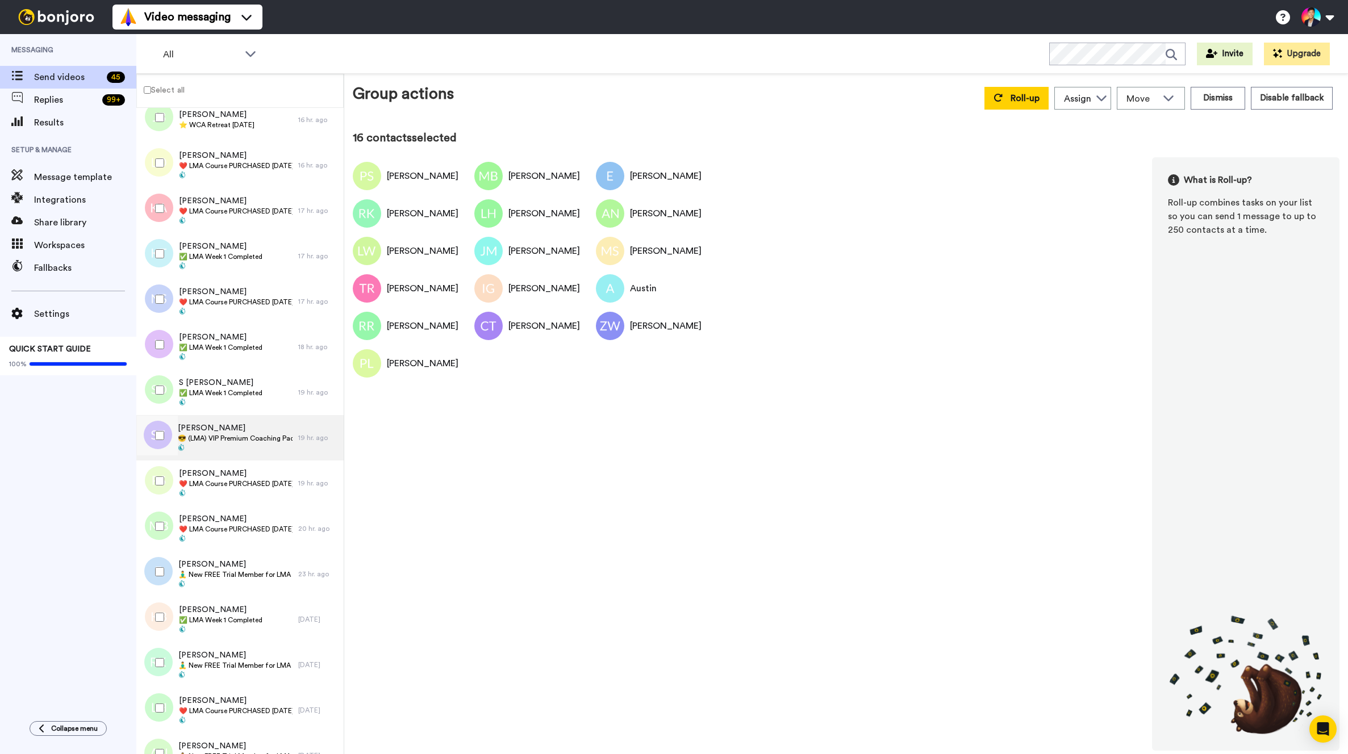
click at [243, 427] on span "[PERSON_NAME]" at bounding box center [235, 428] width 115 height 11
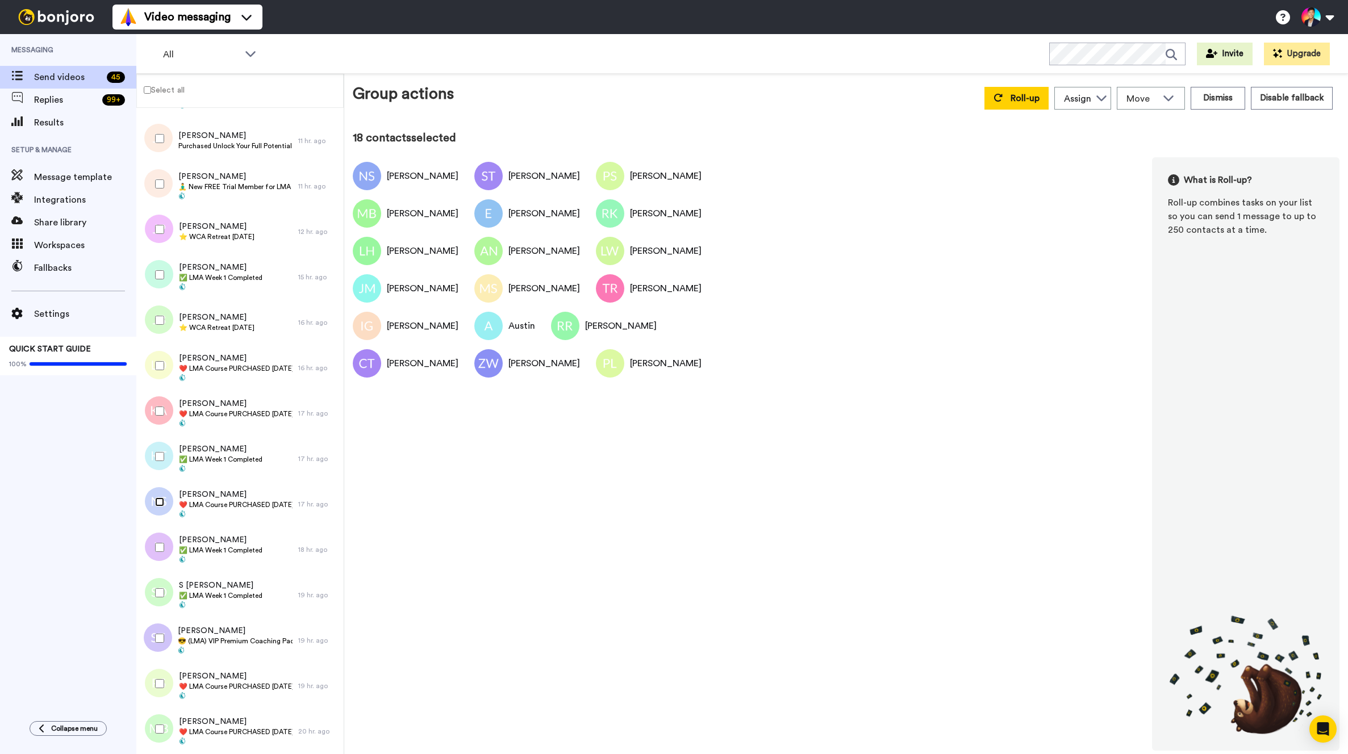
scroll to position [659, 0]
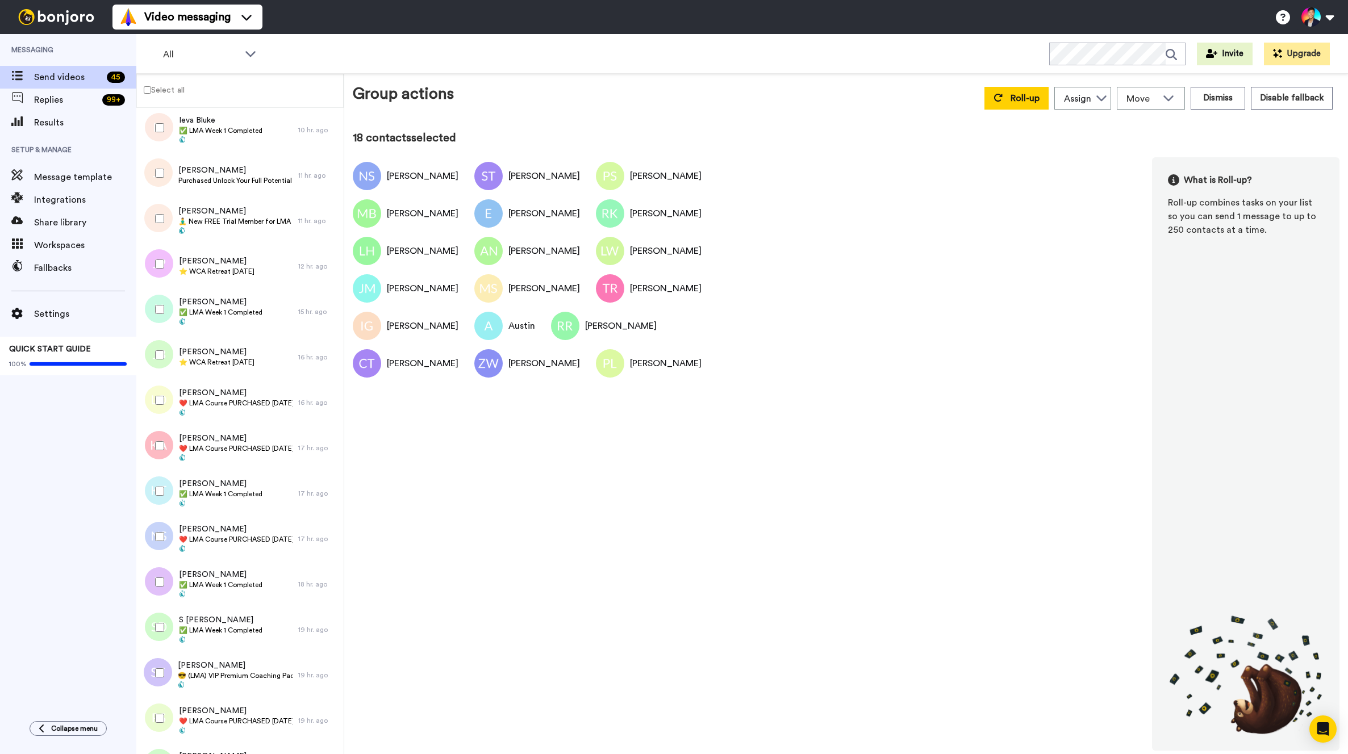
click at [164, 435] on div at bounding box center [157, 446] width 41 height 40
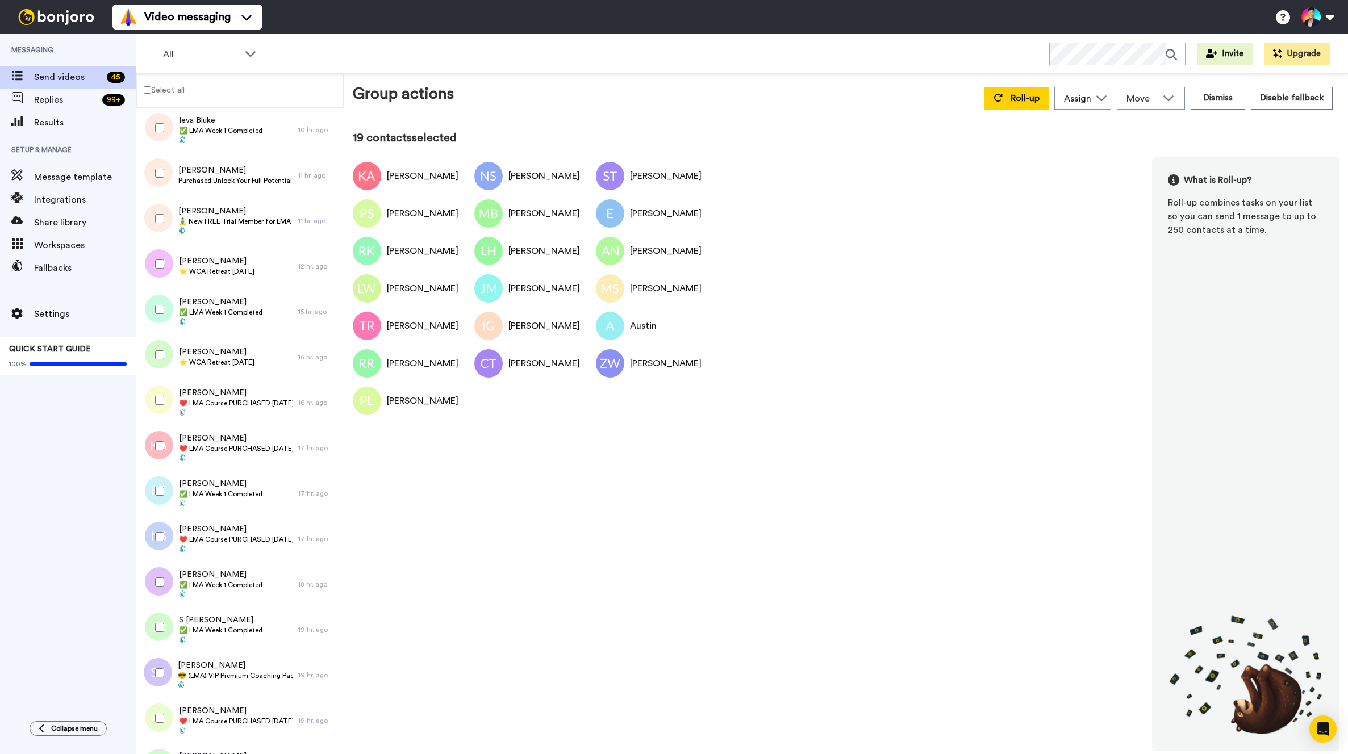
click at [164, 393] on div at bounding box center [157, 401] width 41 height 40
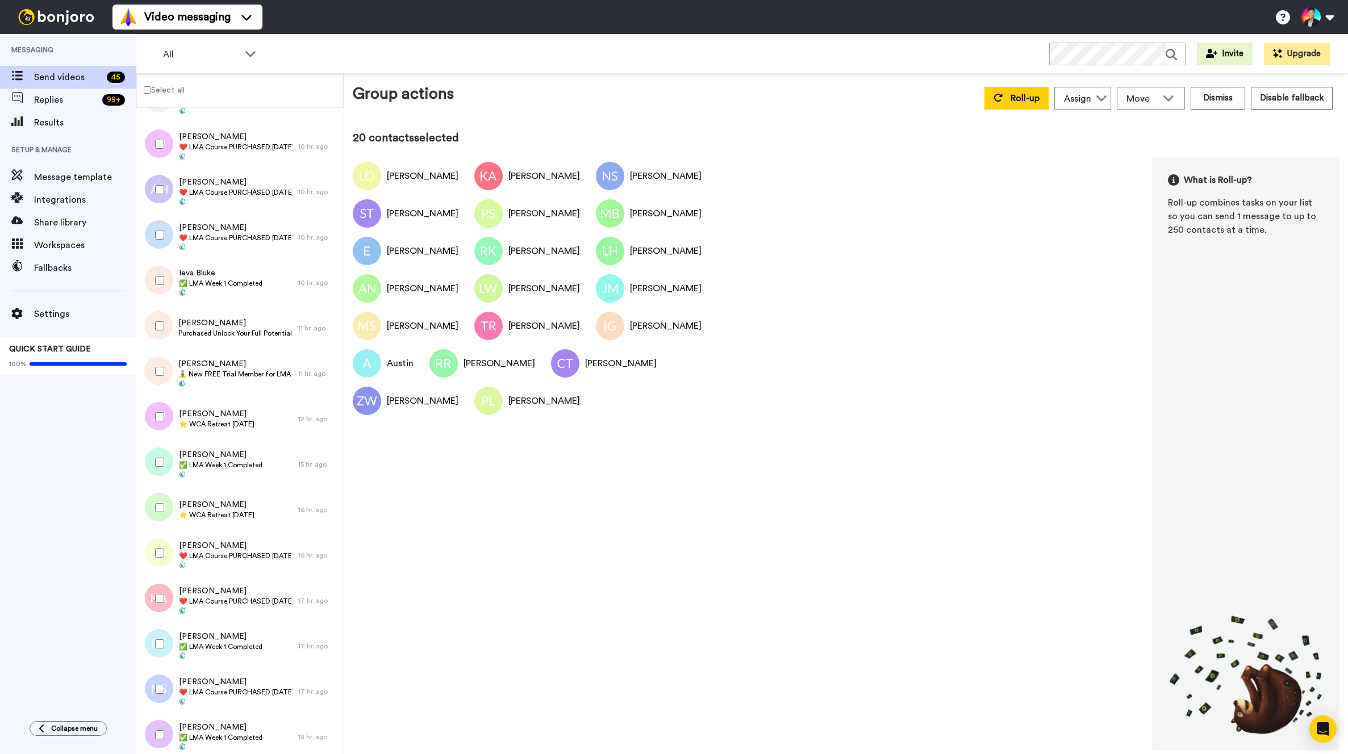
scroll to position [499, 0]
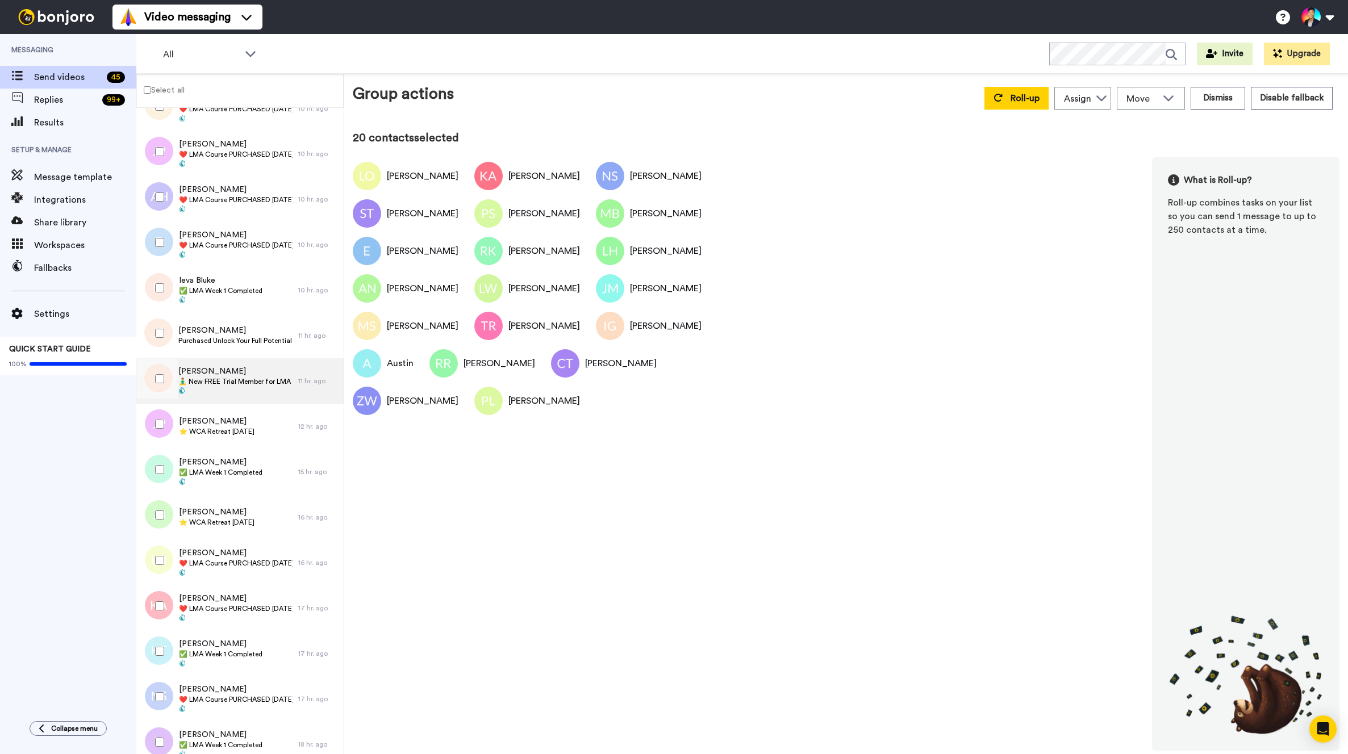
click at [200, 365] on div "Rachel 🧘‍♂️ New FREE Trial Member for LMA Program! 🧘‍♂️" at bounding box center [217, 380] width 162 height 45
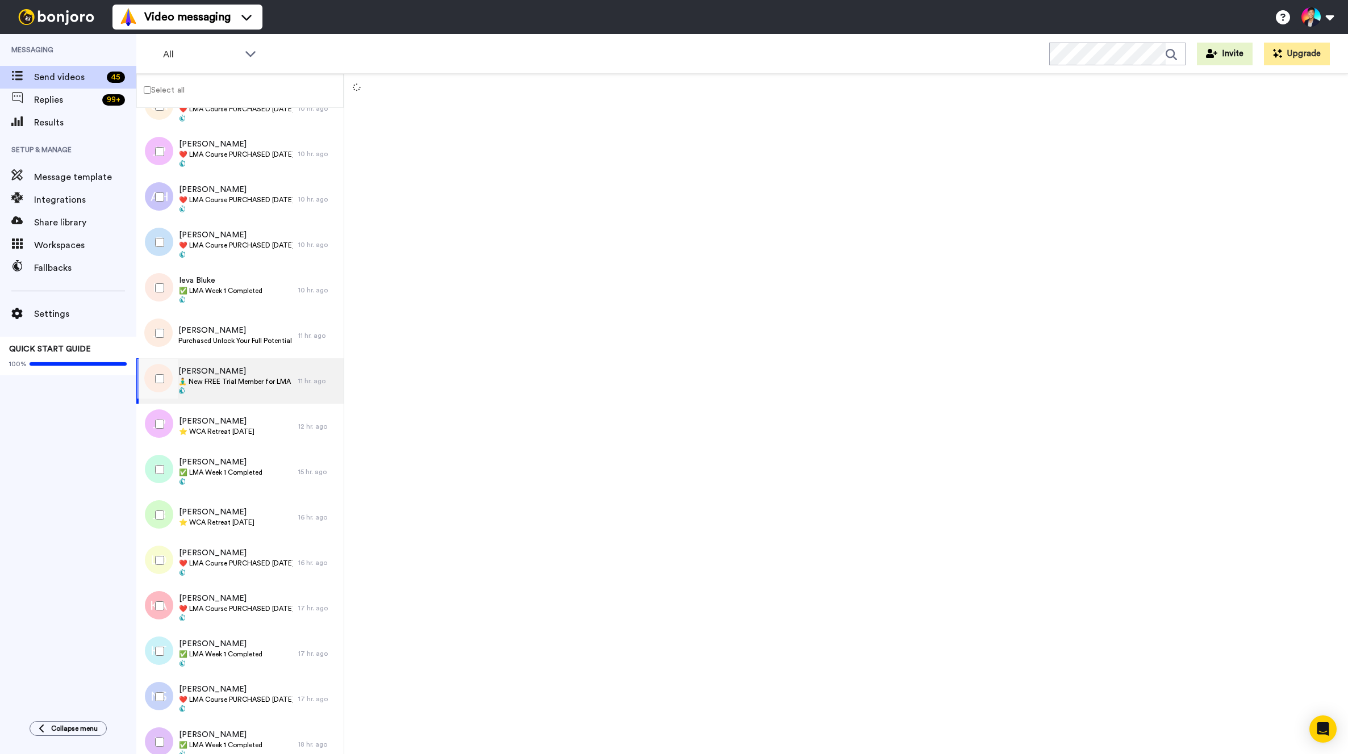
click at [169, 377] on div at bounding box center [157, 379] width 41 height 40
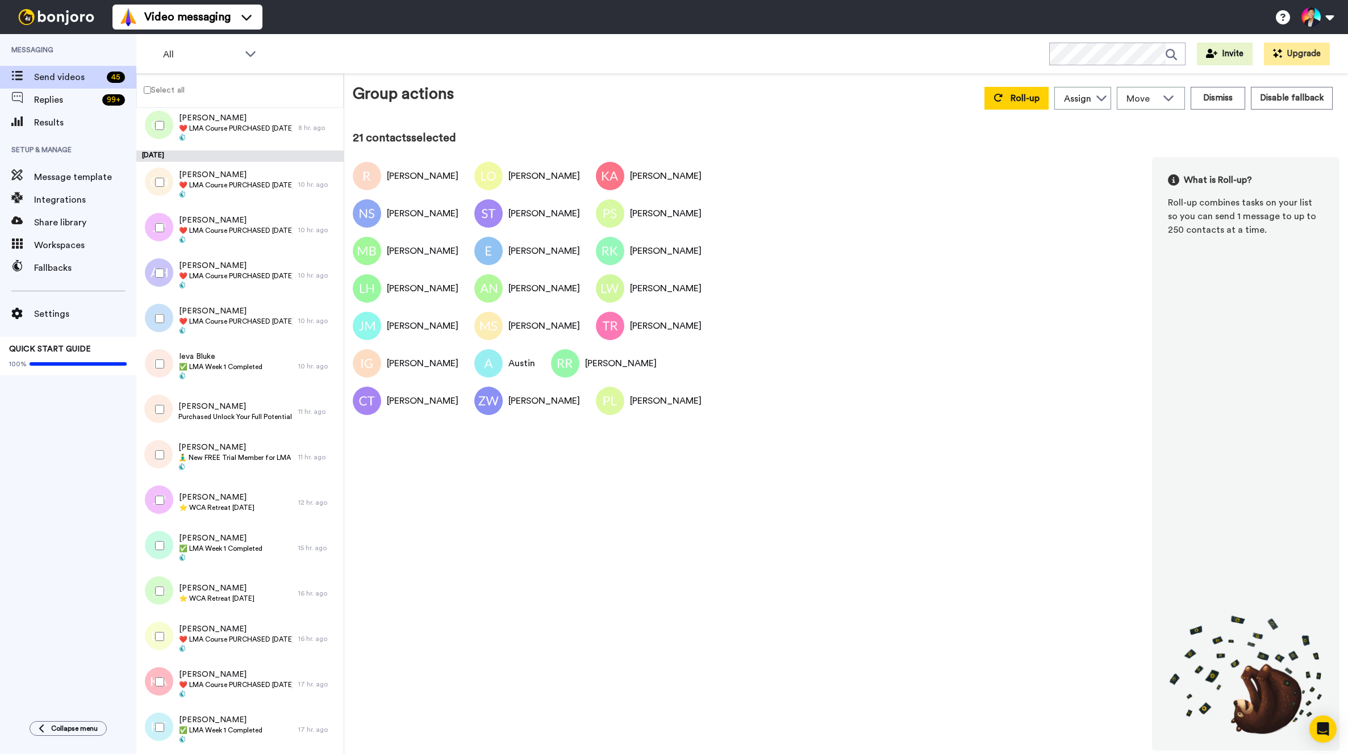
scroll to position [412, 0]
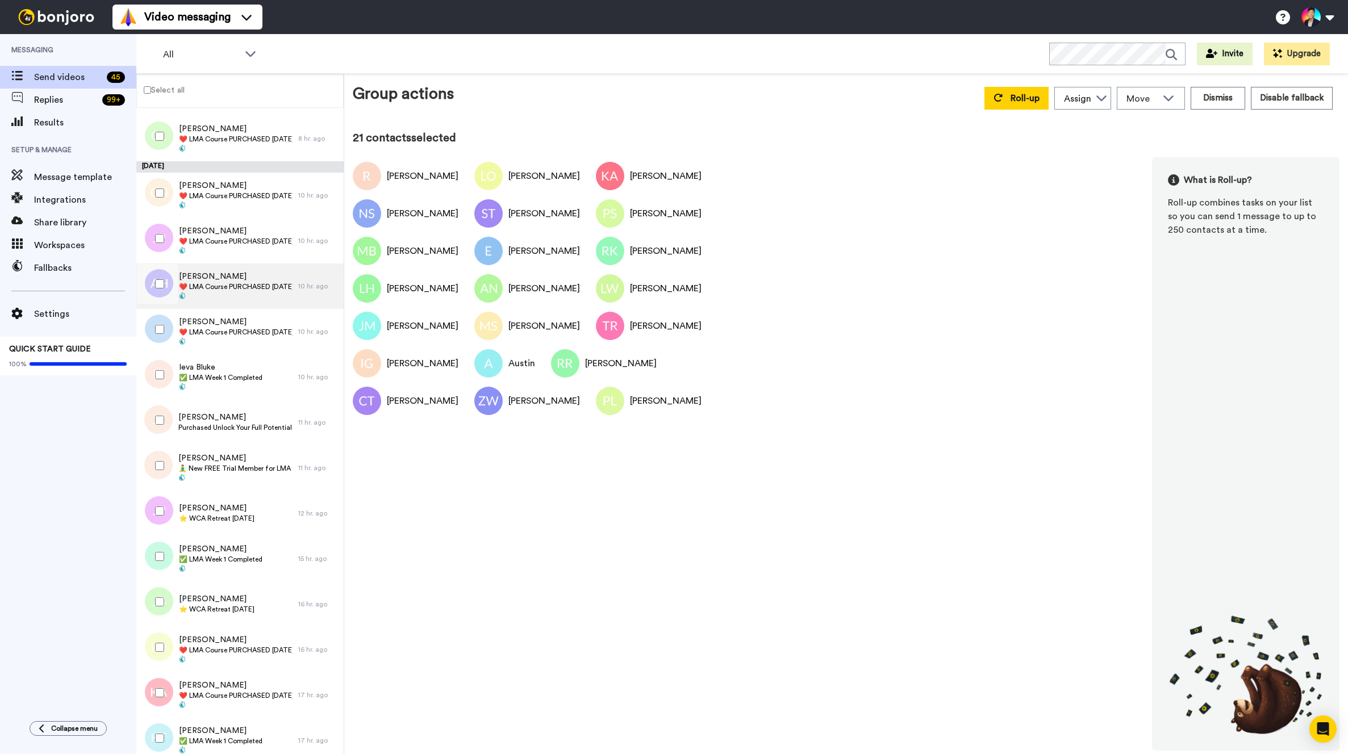
click at [168, 306] on div at bounding box center [156, 286] width 34 height 45
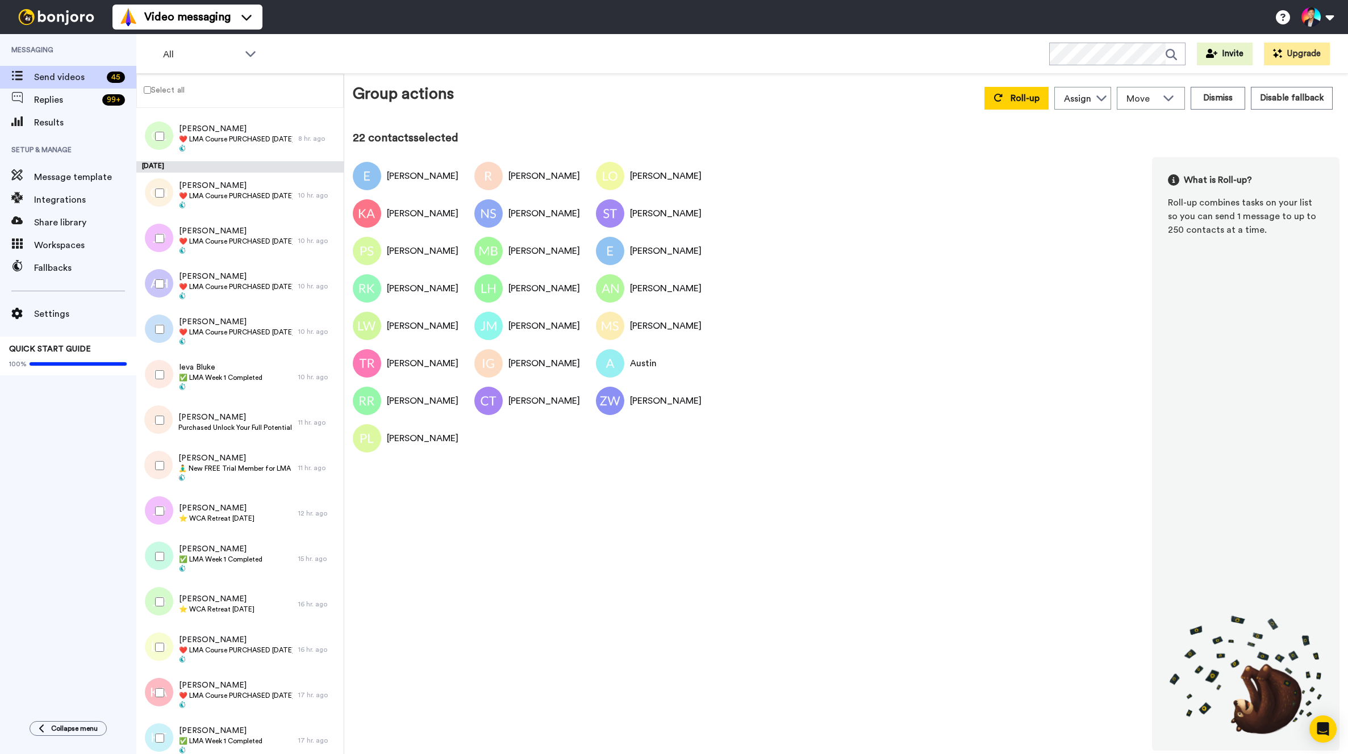
click at [161, 292] on div at bounding box center [157, 284] width 41 height 40
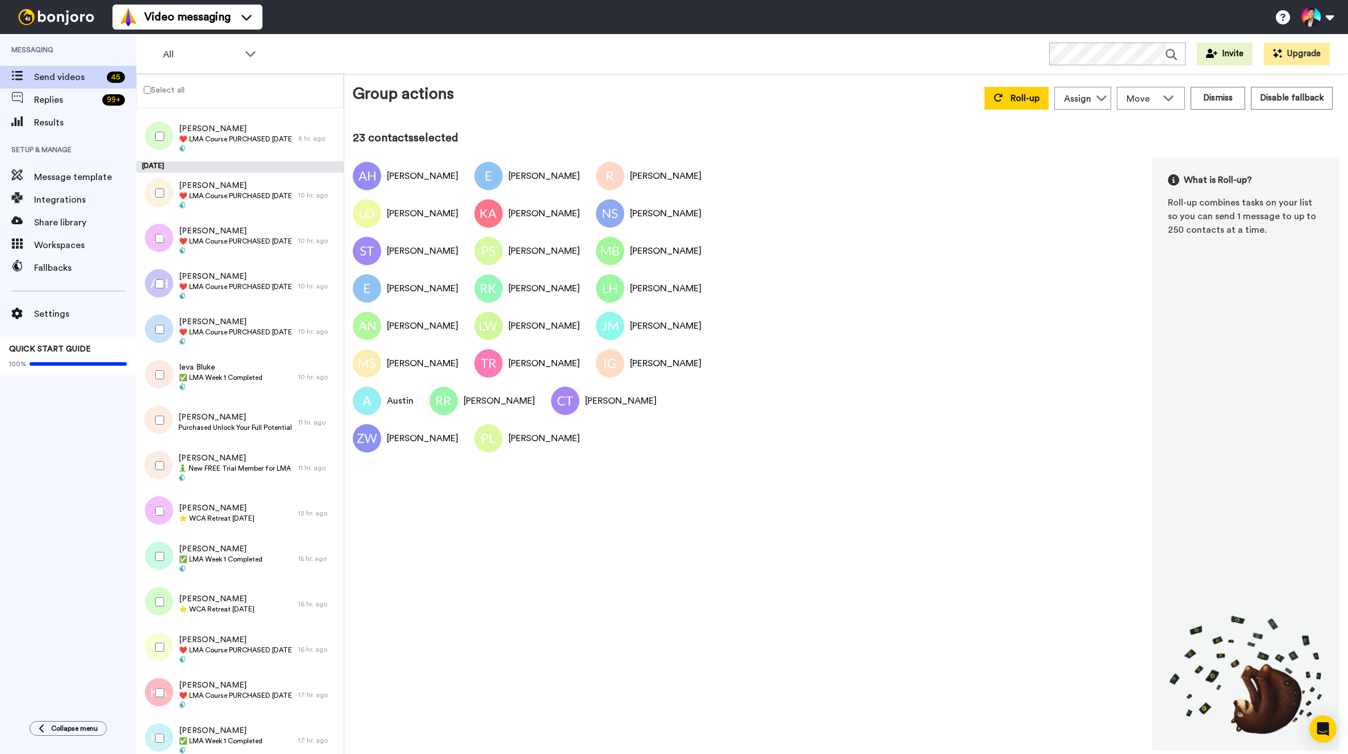
click at [156, 243] on div at bounding box center [157, 239] width 41 height 40
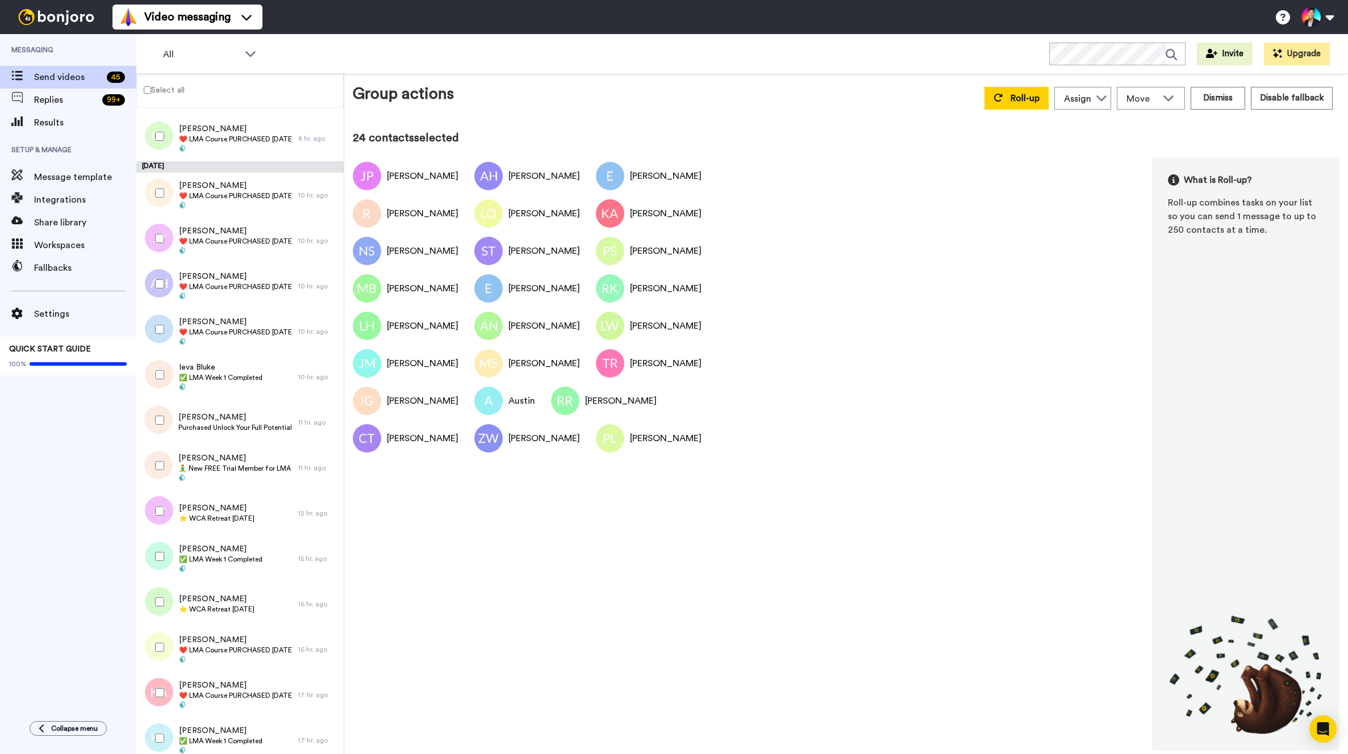
click at [158, 202] on div at bounding box center [157, 193] width 41 height 40
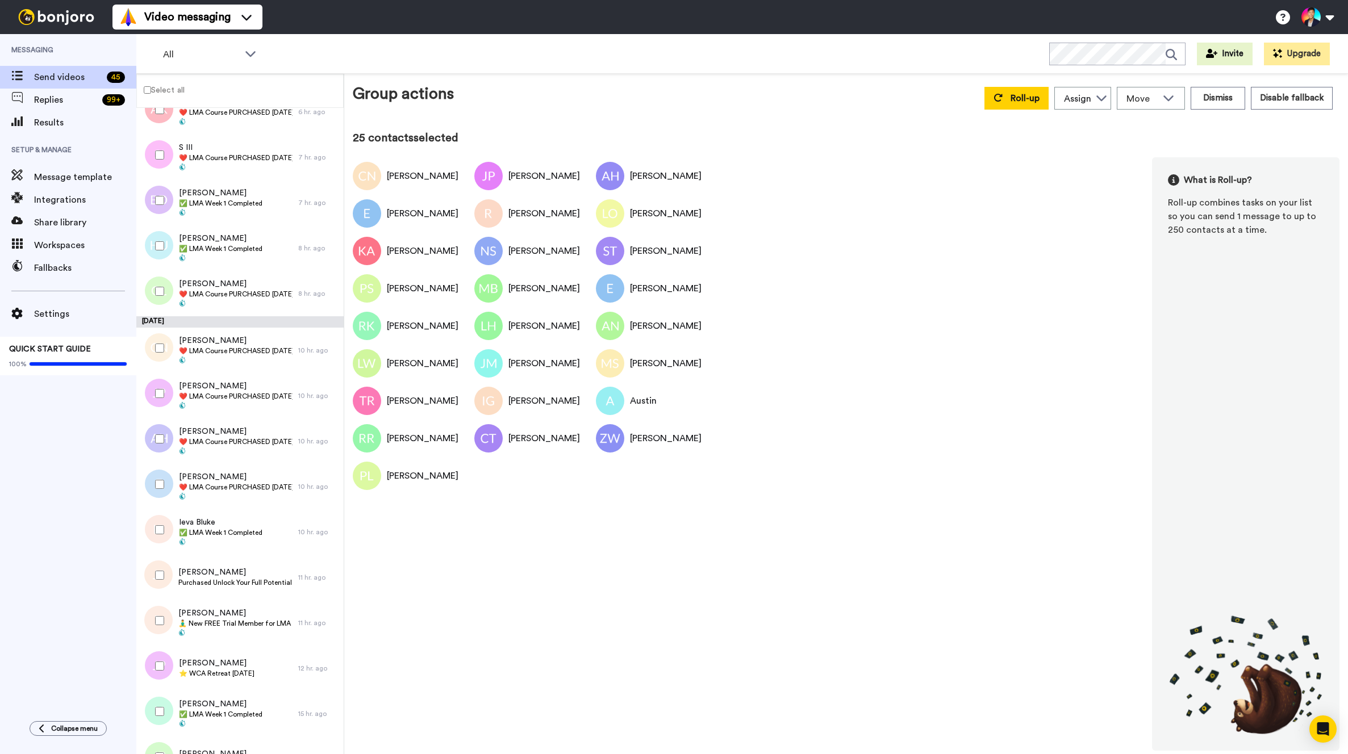
click at [154, 308] on div at bounding box center [157, 291] width 41 height 40
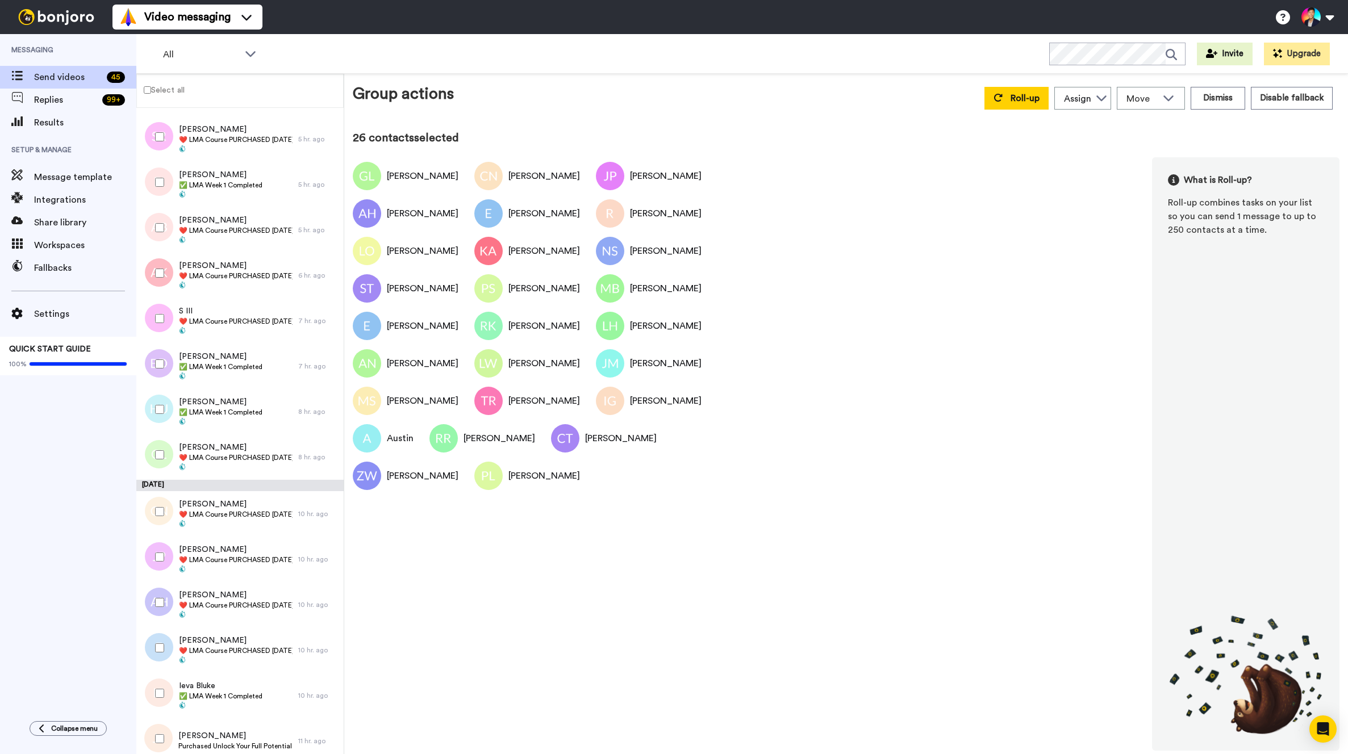
scroll to position [81, 0]
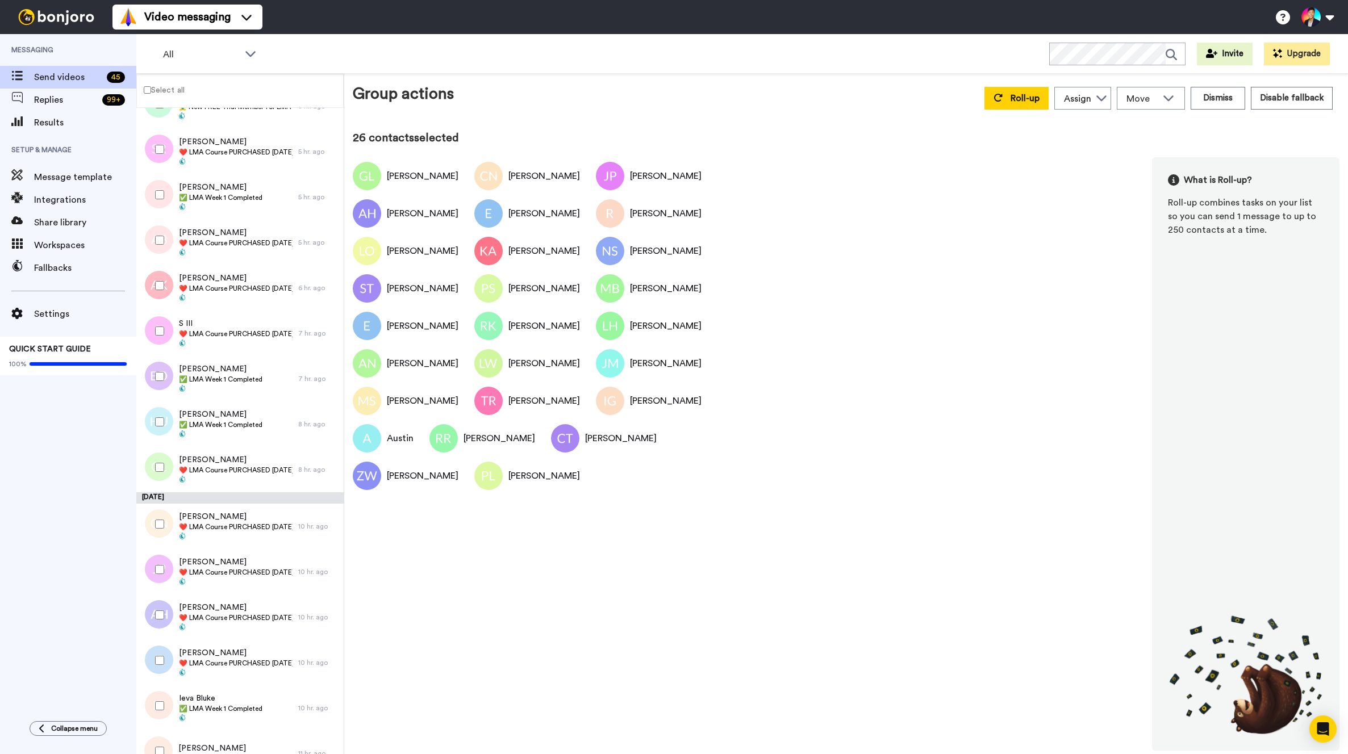
click at [149, 329] on div at bounding box center [157, 331] width 41 height 40
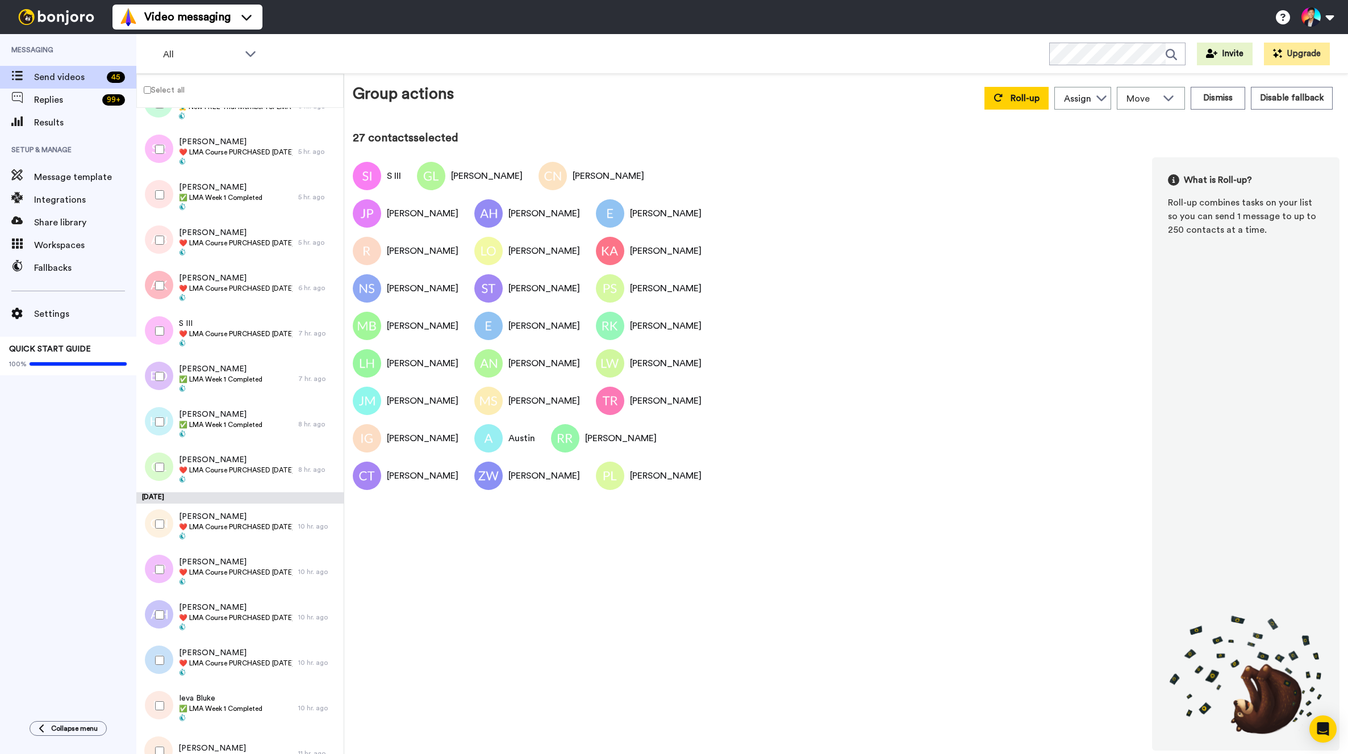
click at [153, 276] on div at bounding box center [157, 286] width 41 height 40
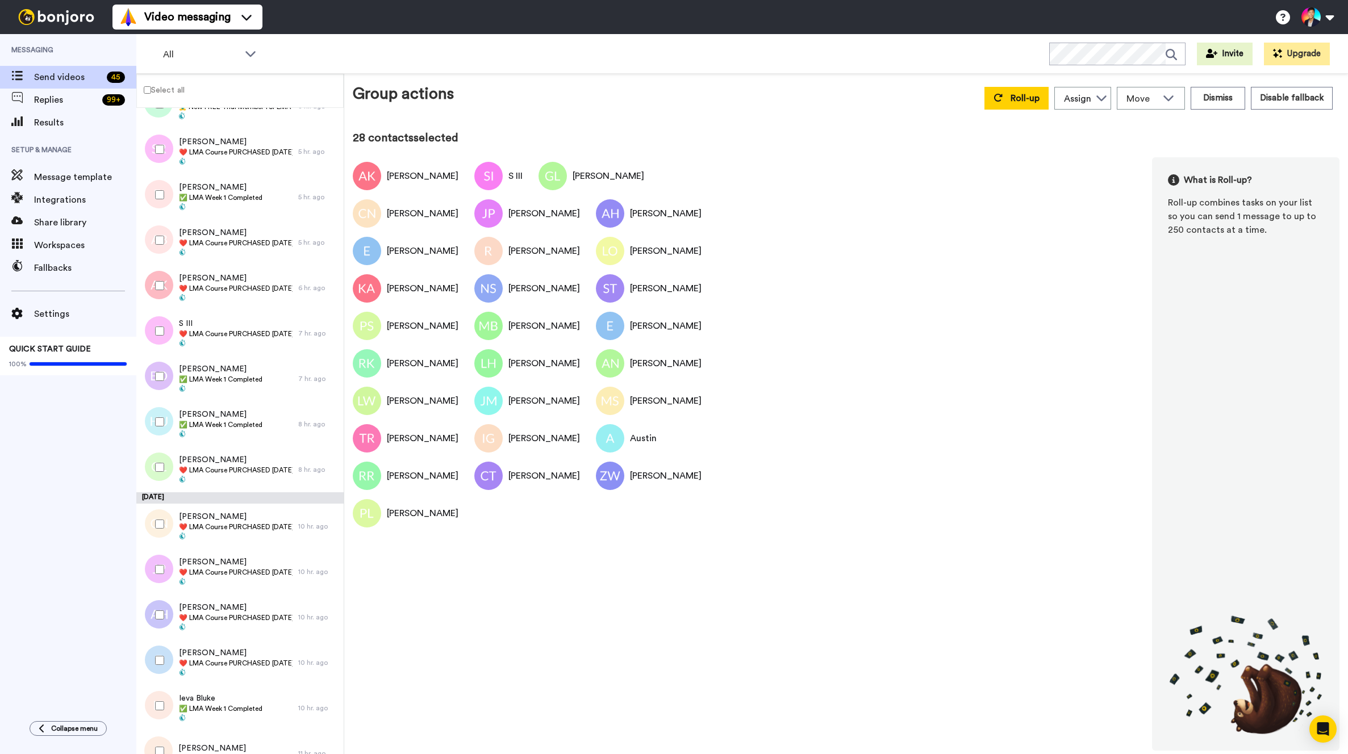
click at [155, 232] on div at bounding box center [157, 240] width 41 height 40
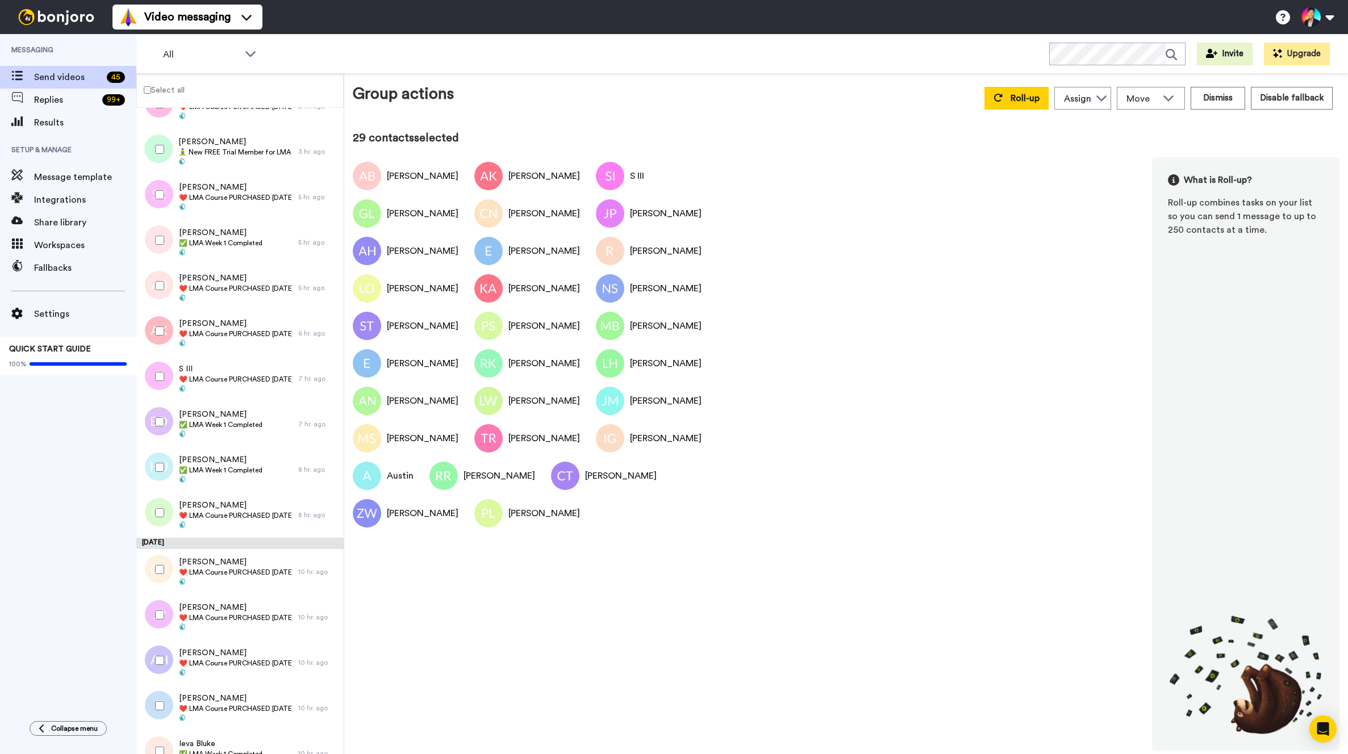
scroll to position [0, 0]
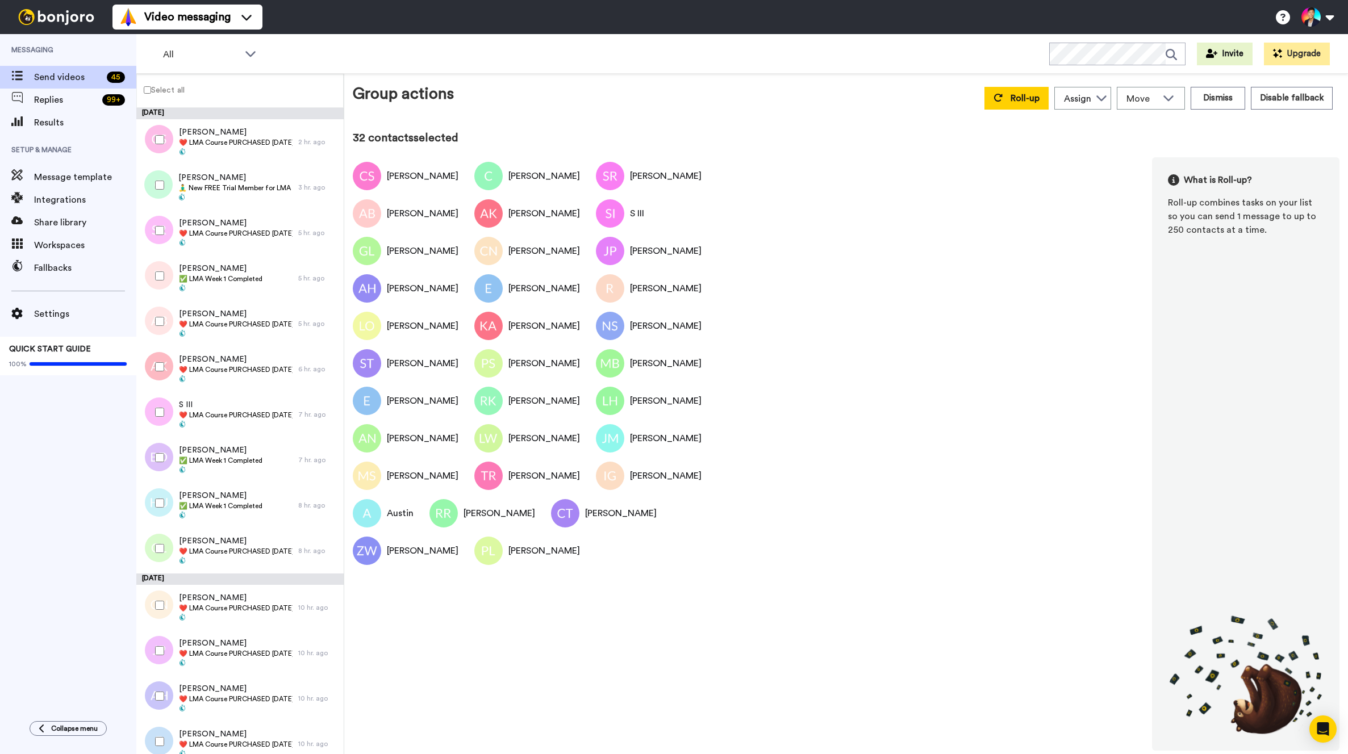
click at [984, 102] on div "Roll-up Assign Tim Han Move WORKSPACES View all Default Task List Thanking LMA …" at bounding box center [1158, 98] width 362 height 32
click at [996, 102] on button "Roll-up" at bounding box center [1016, 98] width 64 height 23
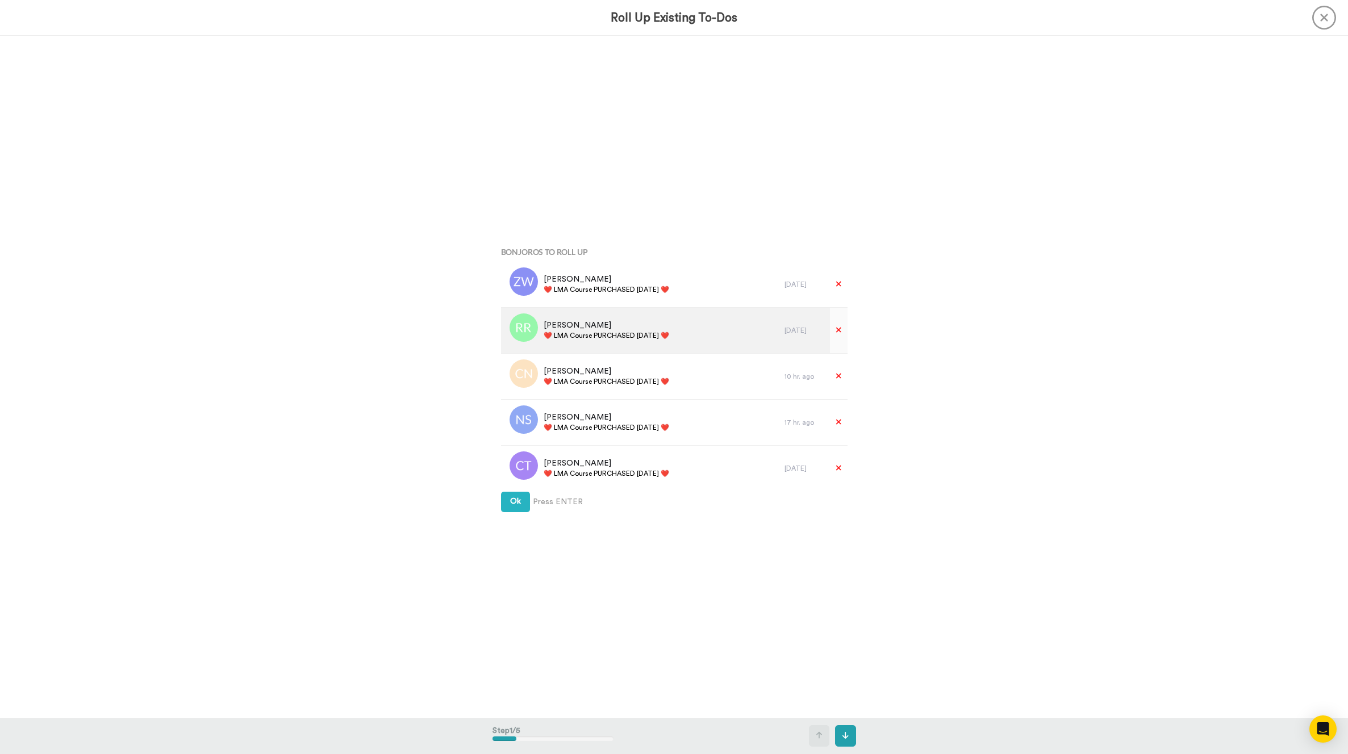
click at [566, 338] on span "❤️️ LMA Course PURCHASED [DATE] ❤️️" at bounding box center [607, 335] width 126 height 9
copy div "❤️️ LMA Course PURCHASED [DATE] ❤️️"
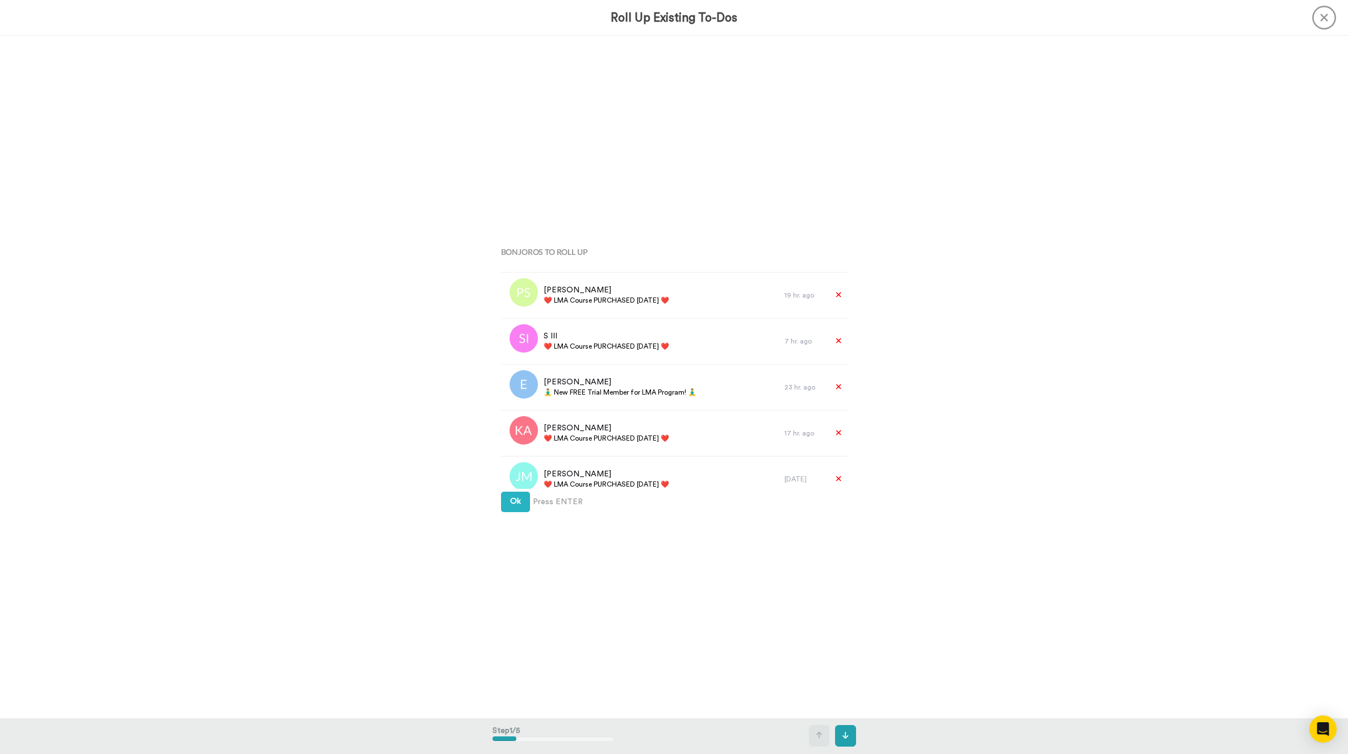
scroll to position [1245, 0]
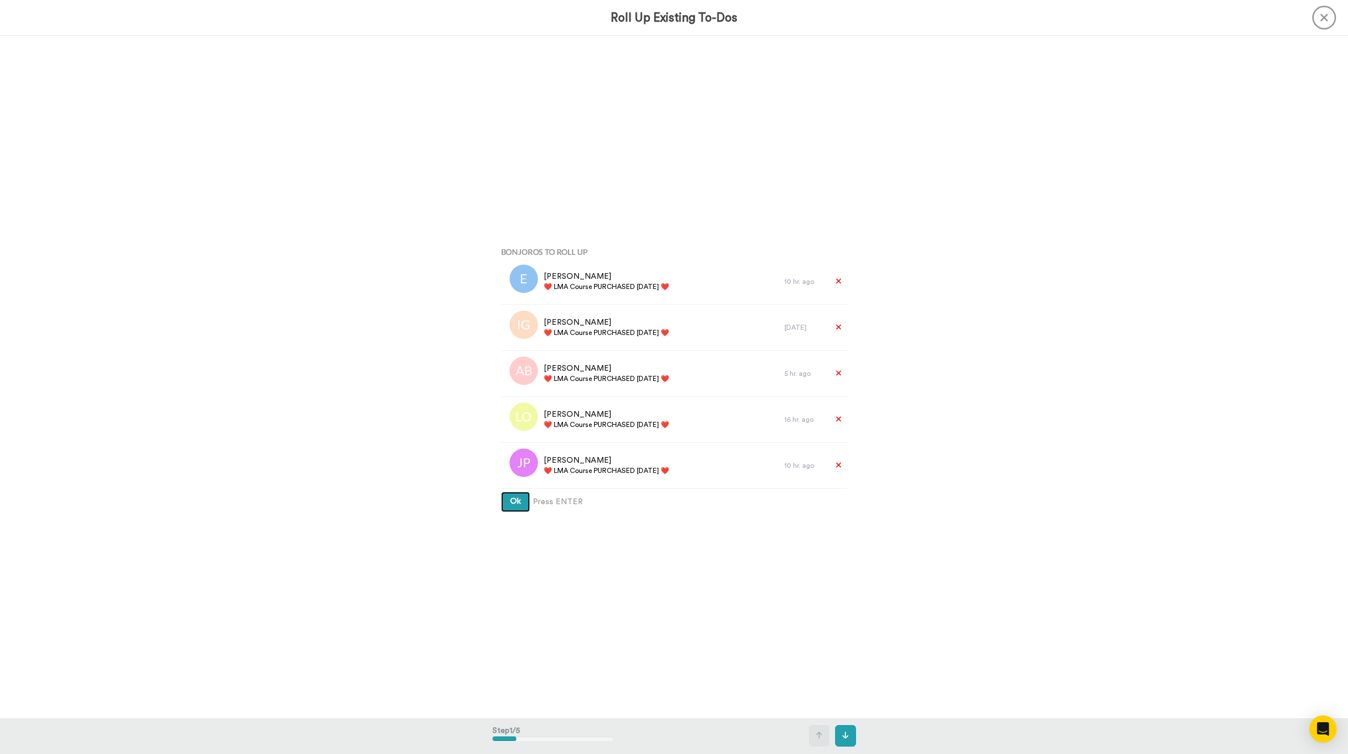
click at [516, 511] on button "Ok" at bounding box center [515, 502] width 29 height 20
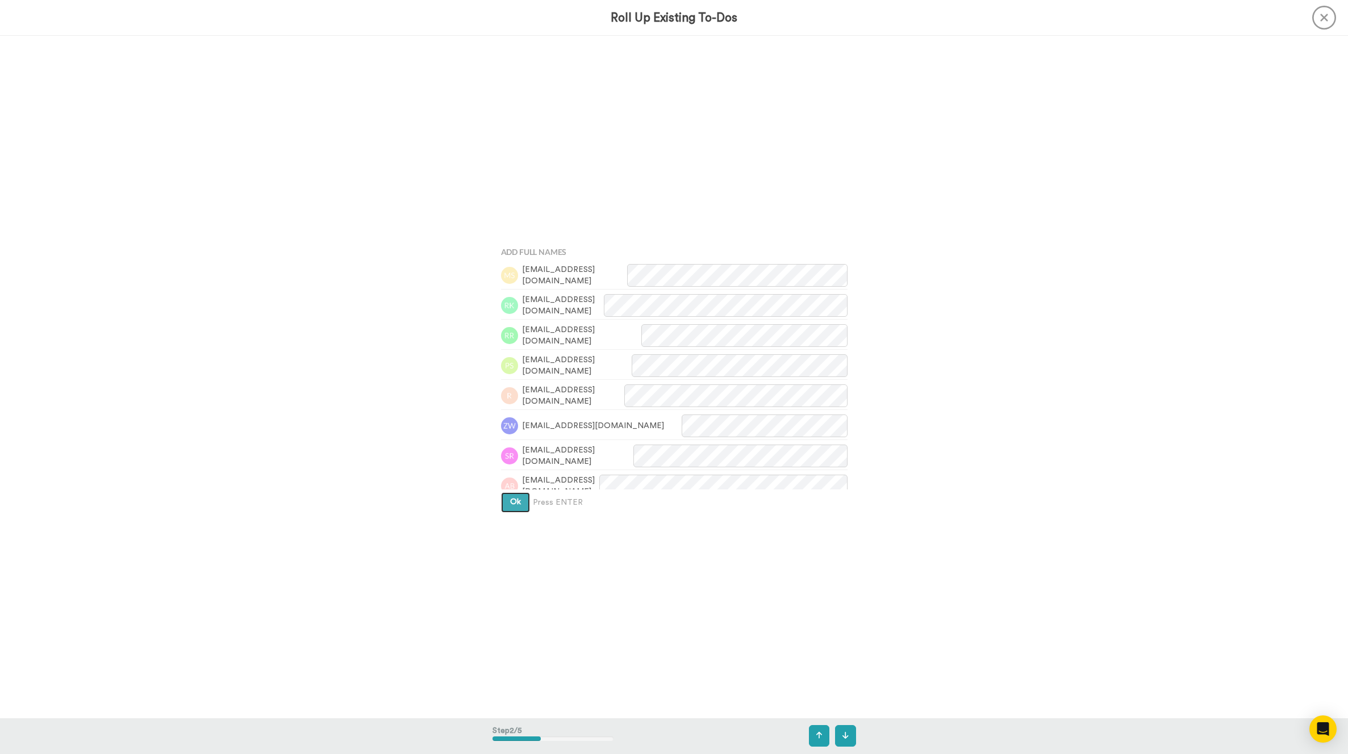
click at [516, 511] on button "Ok" at bounding box center [515, 502] width 29 height 20
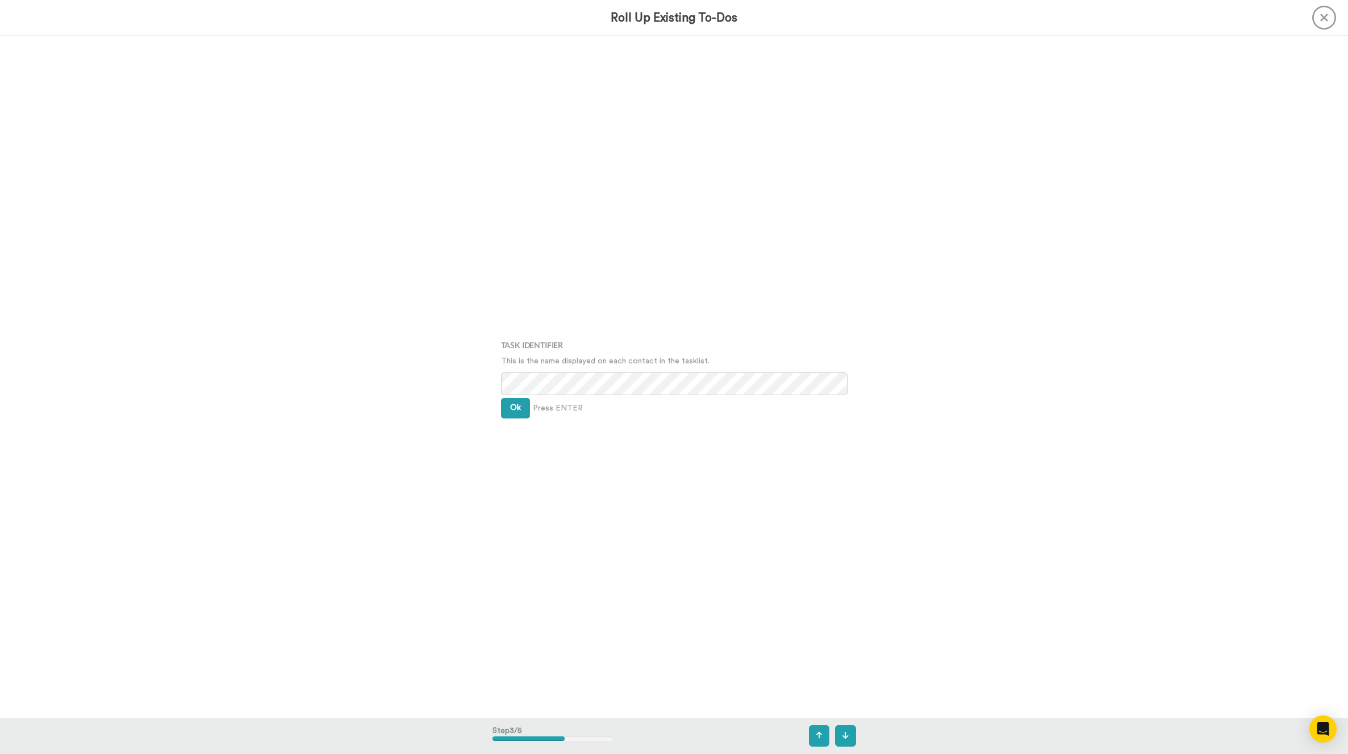
click at [523, 398] on div "Task Identifier This is the name displayed on each contact in the tasklist. Ok …" at bounding box center [673, 377] width 363 height 377
click at [523, 398] on button "Ok" at bounding box center [515, 408] width 29 height 20
click at [523, 398] on button "Ok" at bounding box center [515, 400] width 29 height 20
click at [523, 409] on button "Create" at bounding box center [523, 417] width 44 height 20
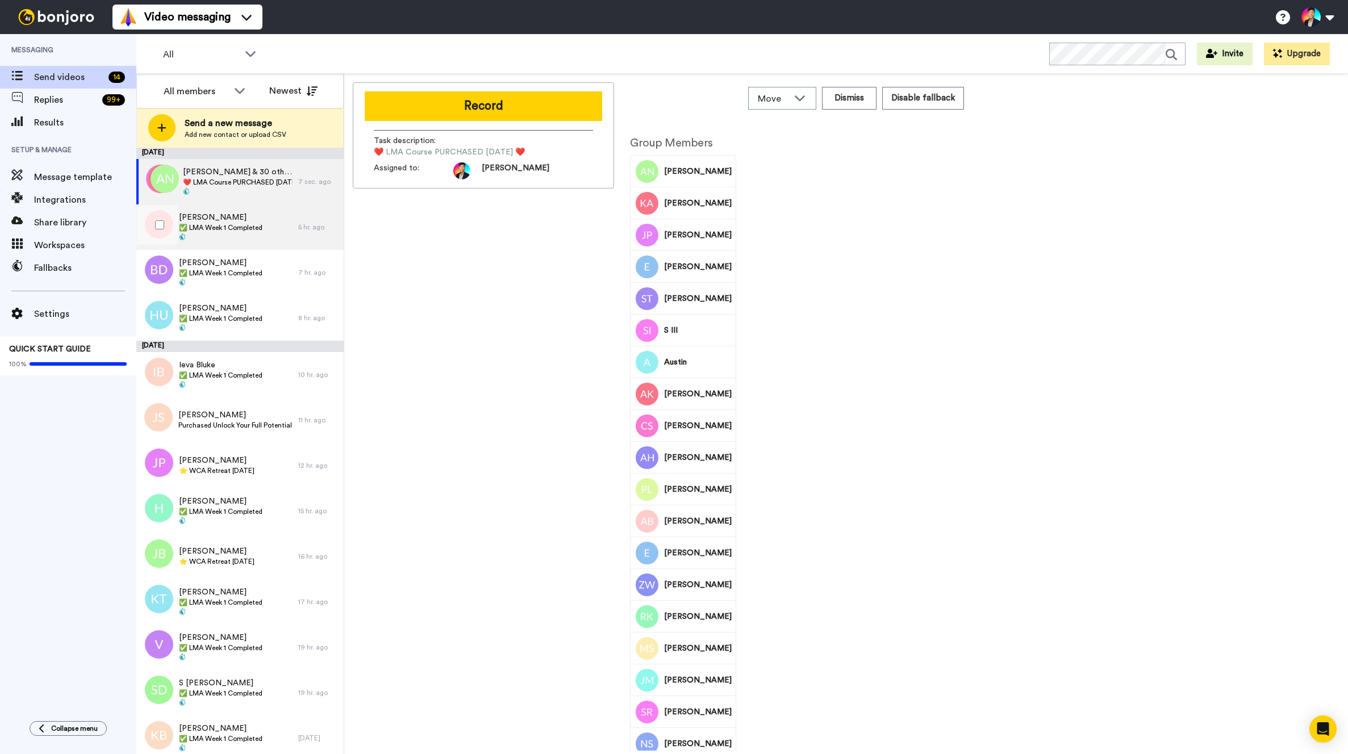
click at [266, 229] on div "[PERSON_NAME] ✅ LMA Week 1 Completed" at bounding box center [217, 226] width 162 height 45
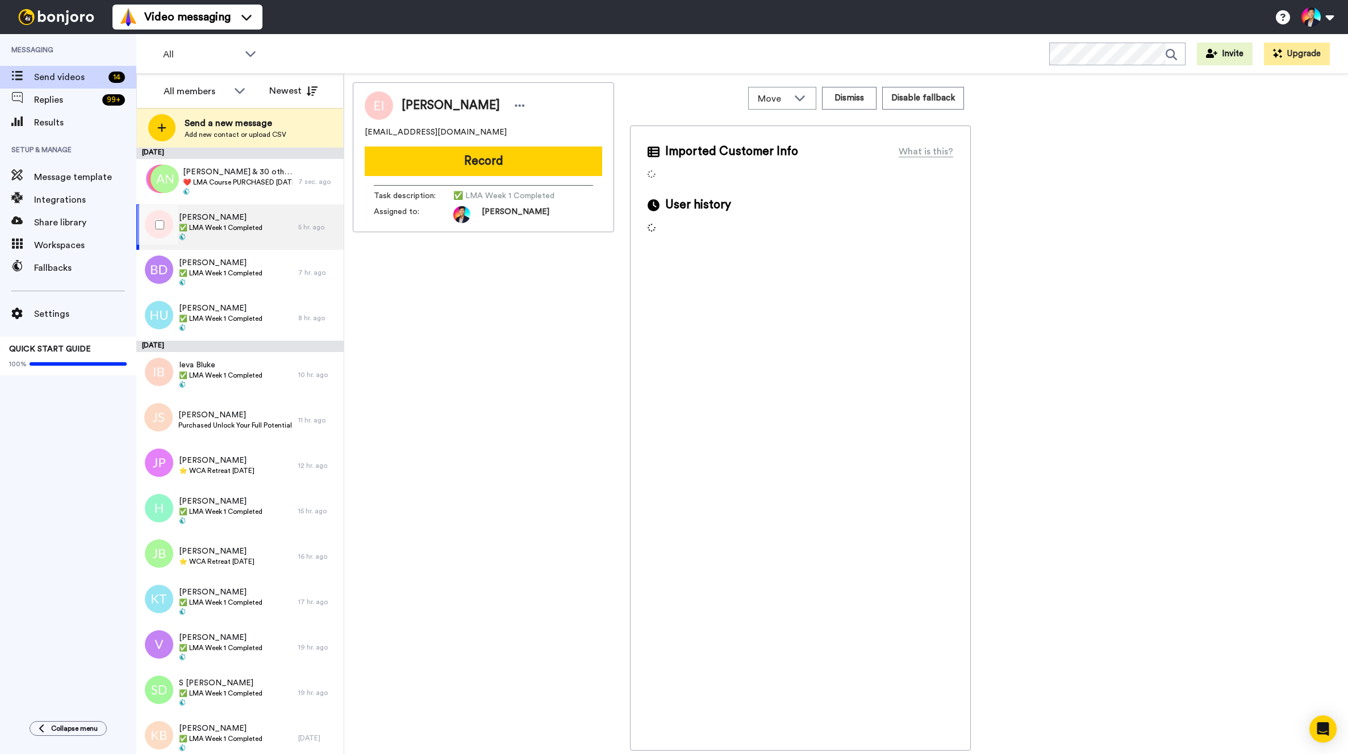
click at [165, 225] on div at bounding box center [157, 225] width 41 height 40
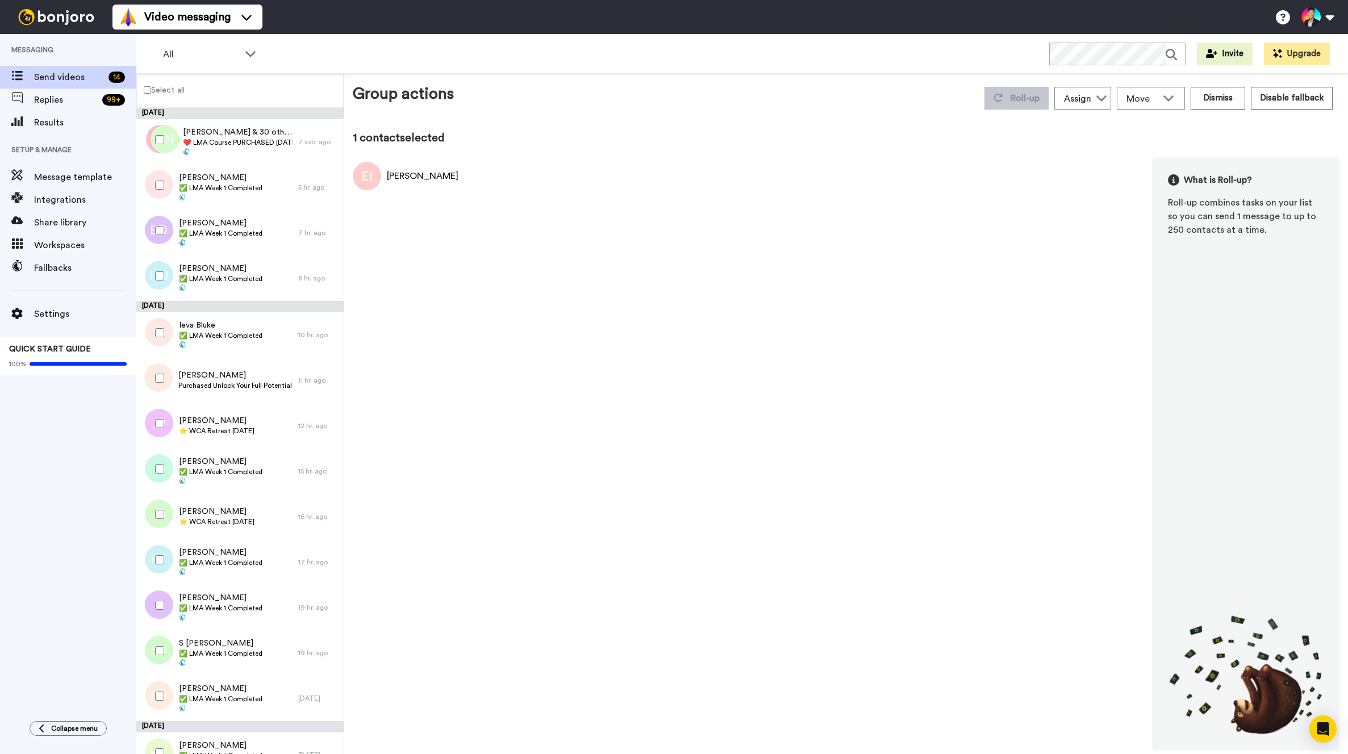
click at [165, 246] on div at bounding box center [157, 231] width 41 height 40
click at [164, 271] on div at bounding box center [157, 276] width 41 height 40
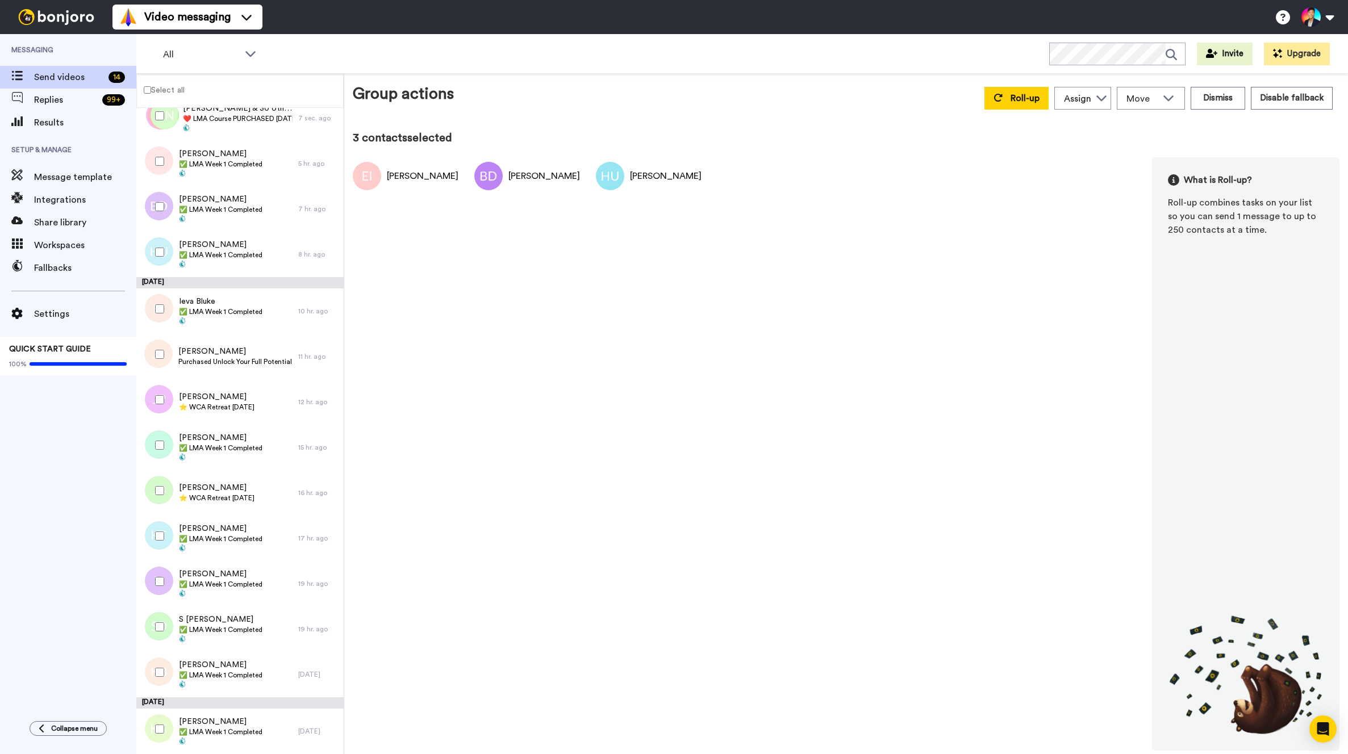
click at [164, 271] on div at bounding box center [157, 252] width 41 height 40
click at [164, 327] on div at bounding box center [157, 309] width 41 height 40
click at [156, 302] on div at bounding box center [157, 309] width 41 height 40
click at [165, 262] on div at bounding box center [157, 252] width 41 height 40
click at [168, 441] on div at bounding box center [157, 445] width 41 height 40
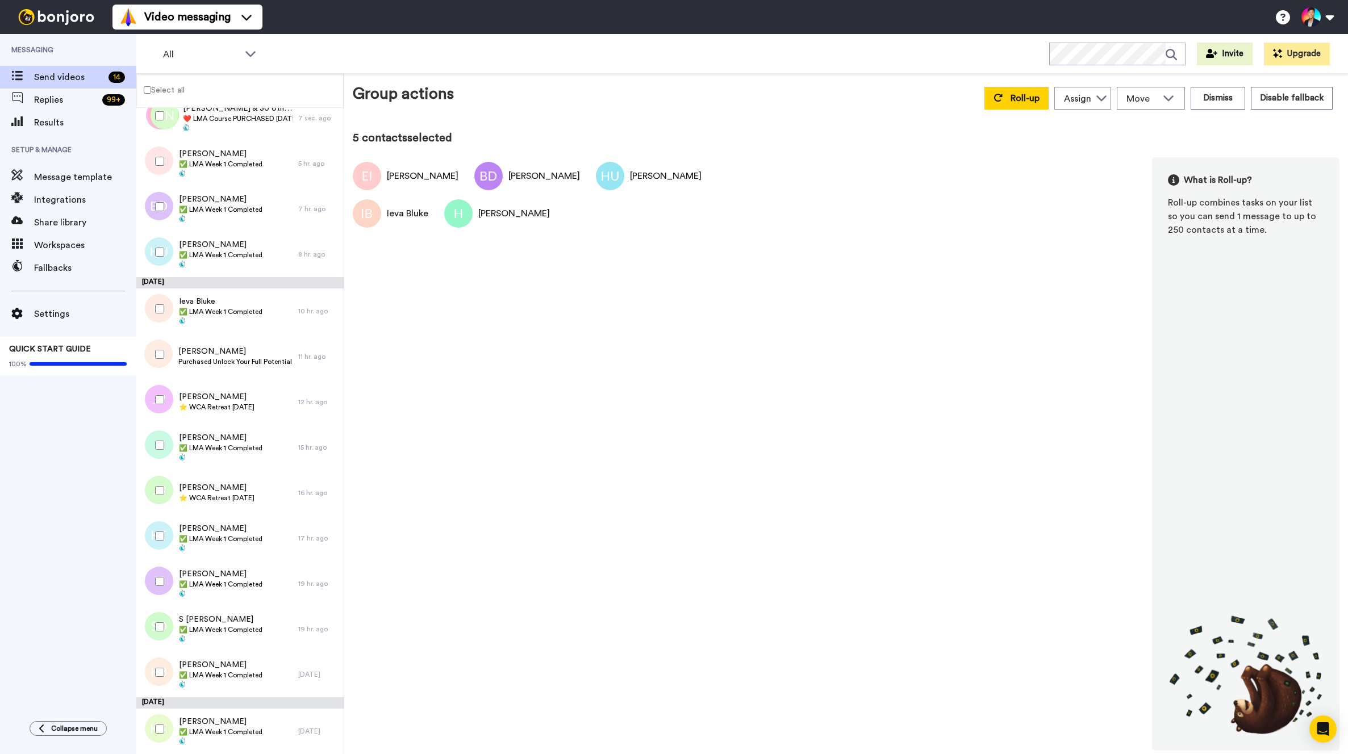
click at [167, 538] on div at bounding box center [157, 536] width 41 height 40
click at [164, 575] on div at bounding box center [157, 582] width 41 height 40
click at [162, 621] on div at bounding box center [157, 627] width 41 height 40
click at [149, 677] on div at bounding box center [157, 673] width 41 height 40
click at [160, 737] on div at bounding box center [157, 729] width 41 height 40
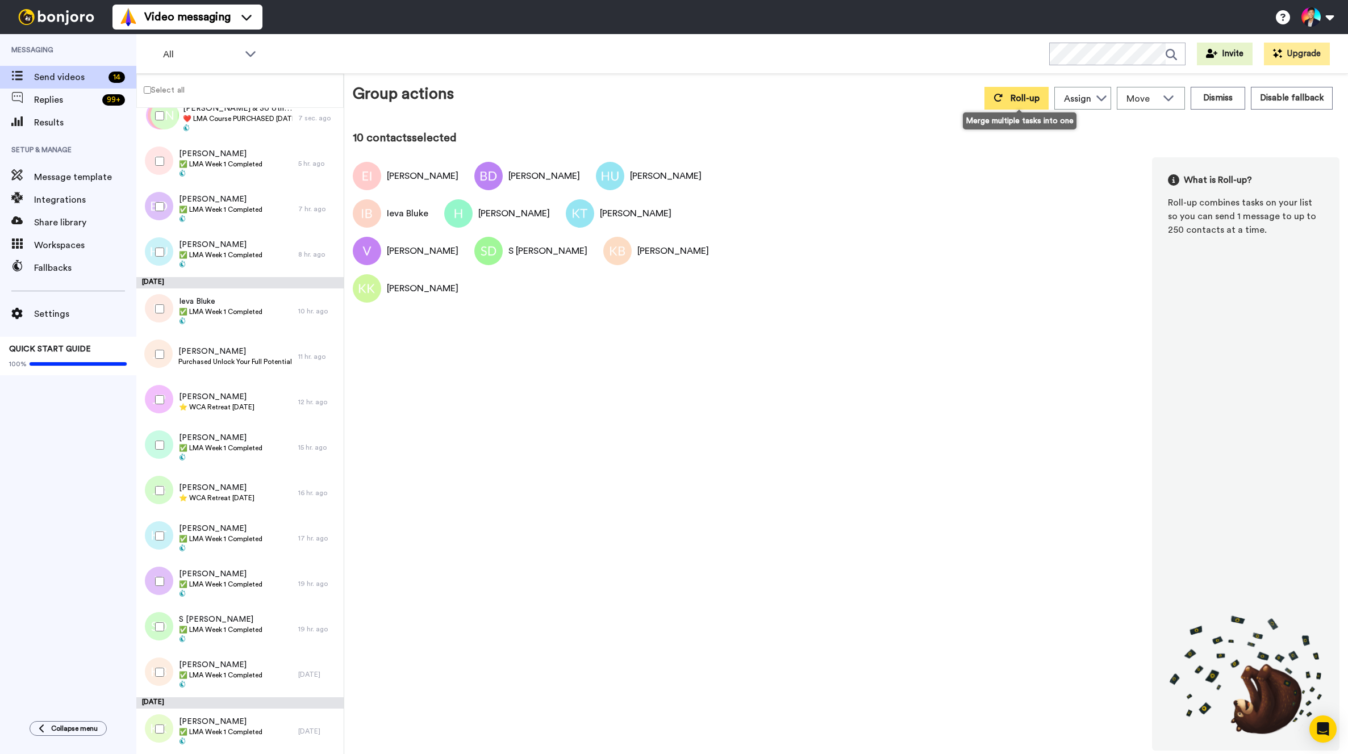
click at [1010, 93] on button "Roll-up" at bounding box center [1016, 98] width 64 height 23
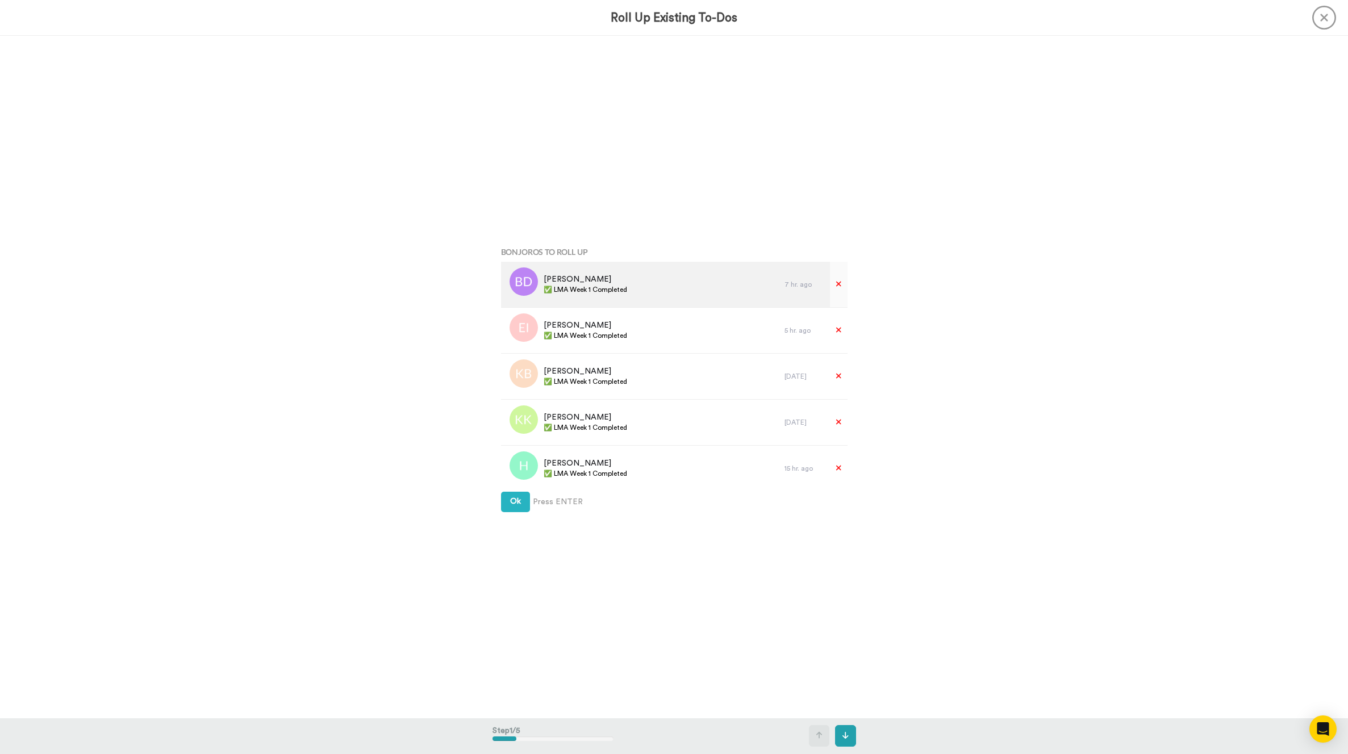
click at [605, 291] on span "✅ LMA Week 1 Completed" at bounding box center [585, 289] width 83 height 9
copy div "✅ LMA Week 1 Completed"
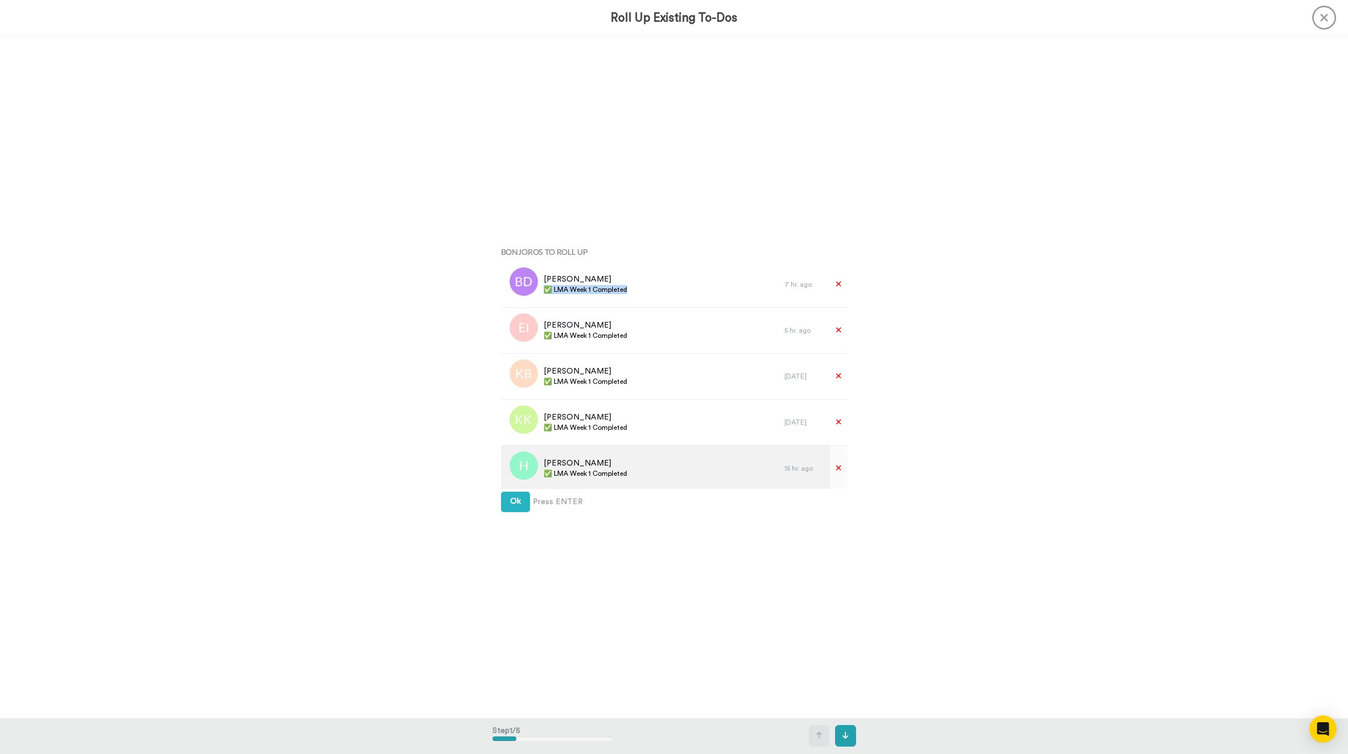
scroll to position [233, 0]
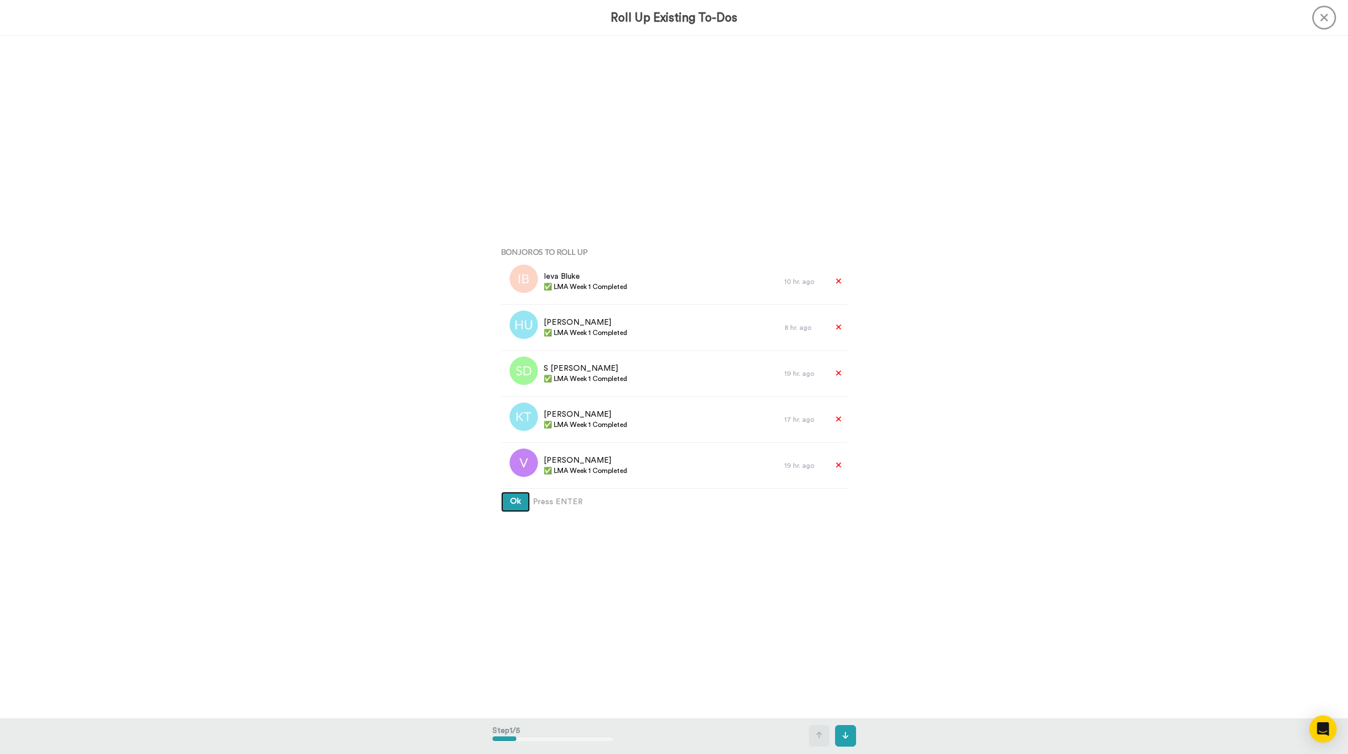
click at [525, 501] on button "Ok" at bounding box center [515, 502] width 29 height 20
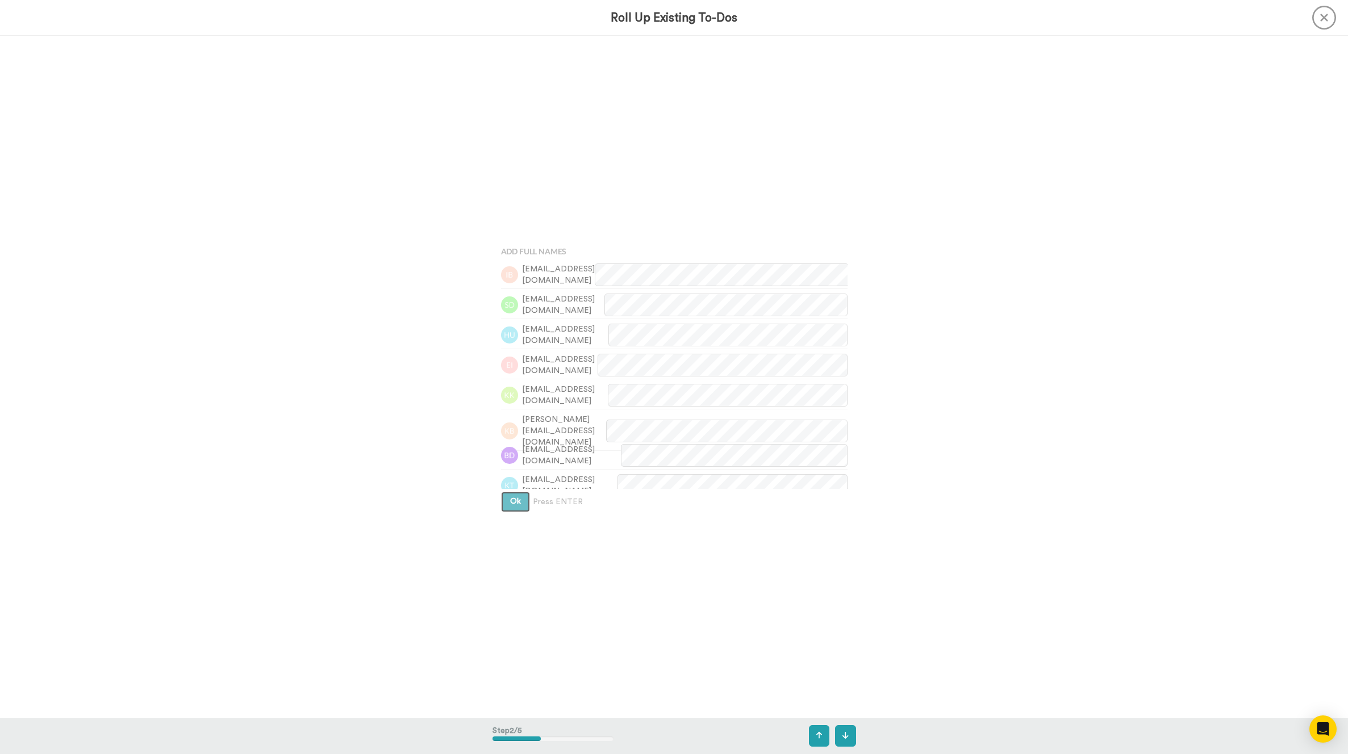
click at [525, 501] on button "Ok" at bounding box center [515, 502] width 29 height 20
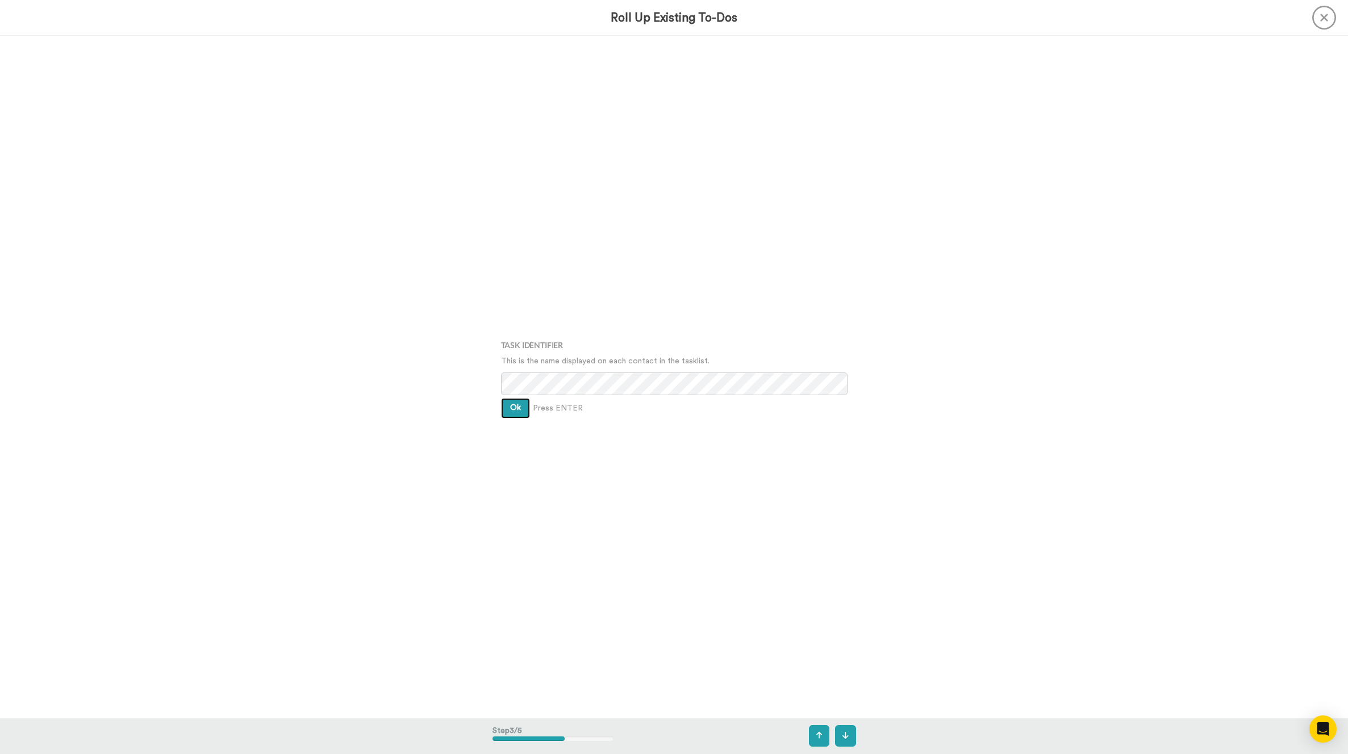
click at [519, 417] on button "Ok" at bounding box center [515, 408] width 29 height 20
click at [519, 417] on div "Assign It To [PERSON_NAME] Ok Press ENTER" at bounding box center [673, 377] width 363 height 377
click at [513, 396] on span "Ok" at bounding box center [515, 399] width 11 height 8
click at [518, 403] on span "10 To-Dos will be merged" at bounding box center [674, 397] width 346 height 11
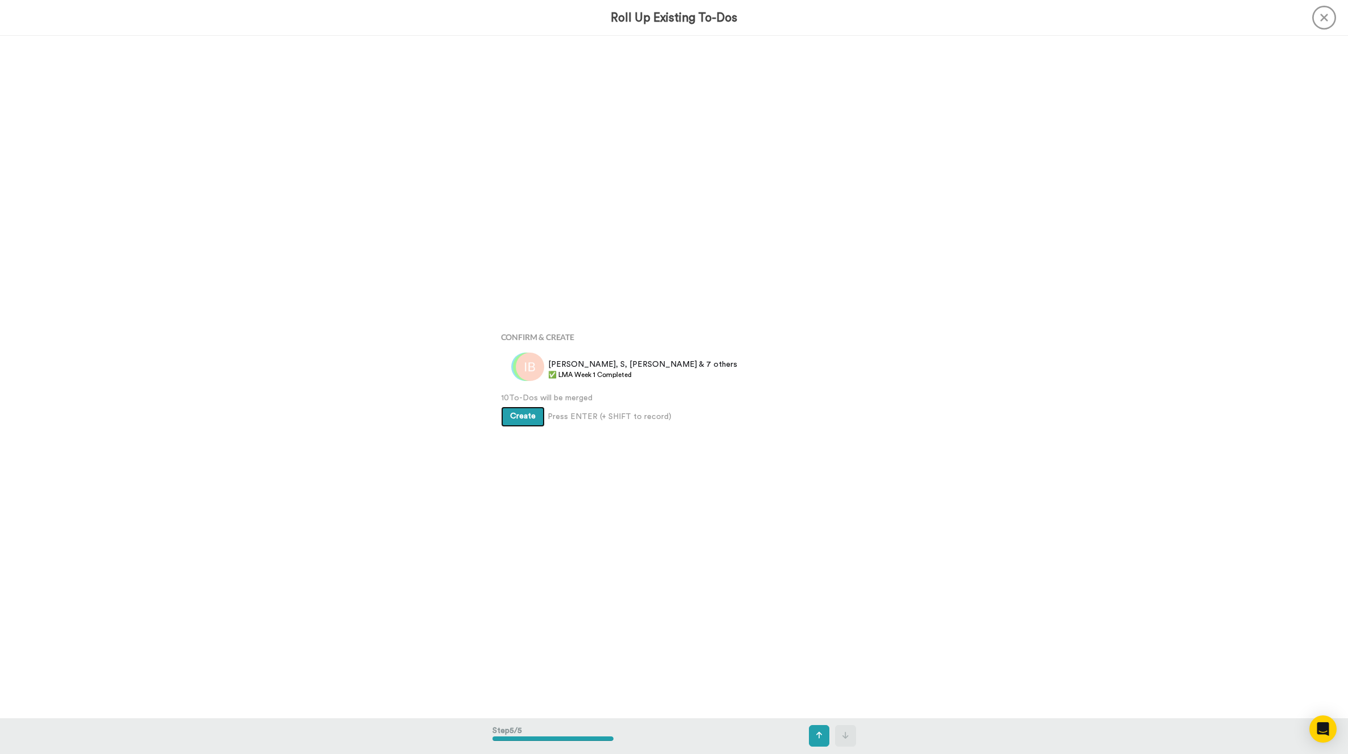
click at [523, 416] on span "Create" at bounding box center [523, 416] width 26 height 8
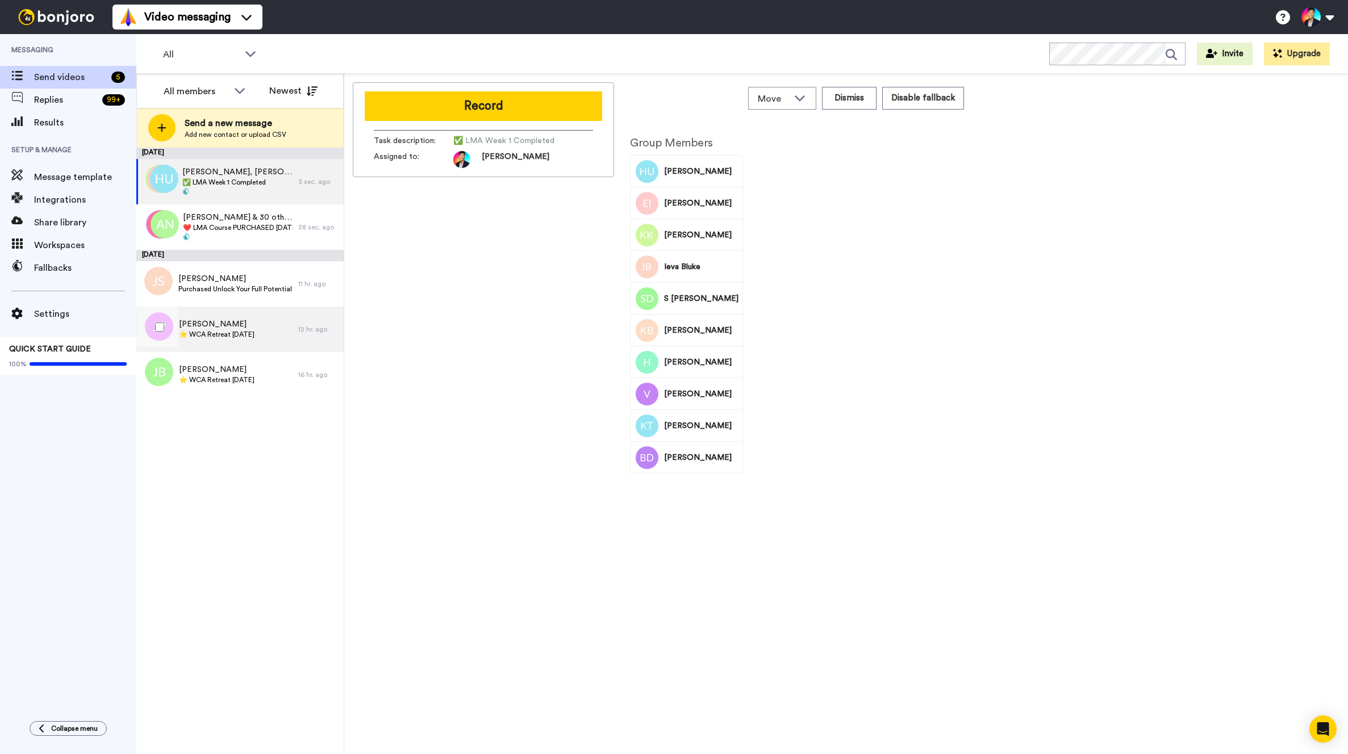
click at [254, 336] on span "⭐️ WCA Retreat [DATE]" at bounding box center [217, 334] width 76 height 9
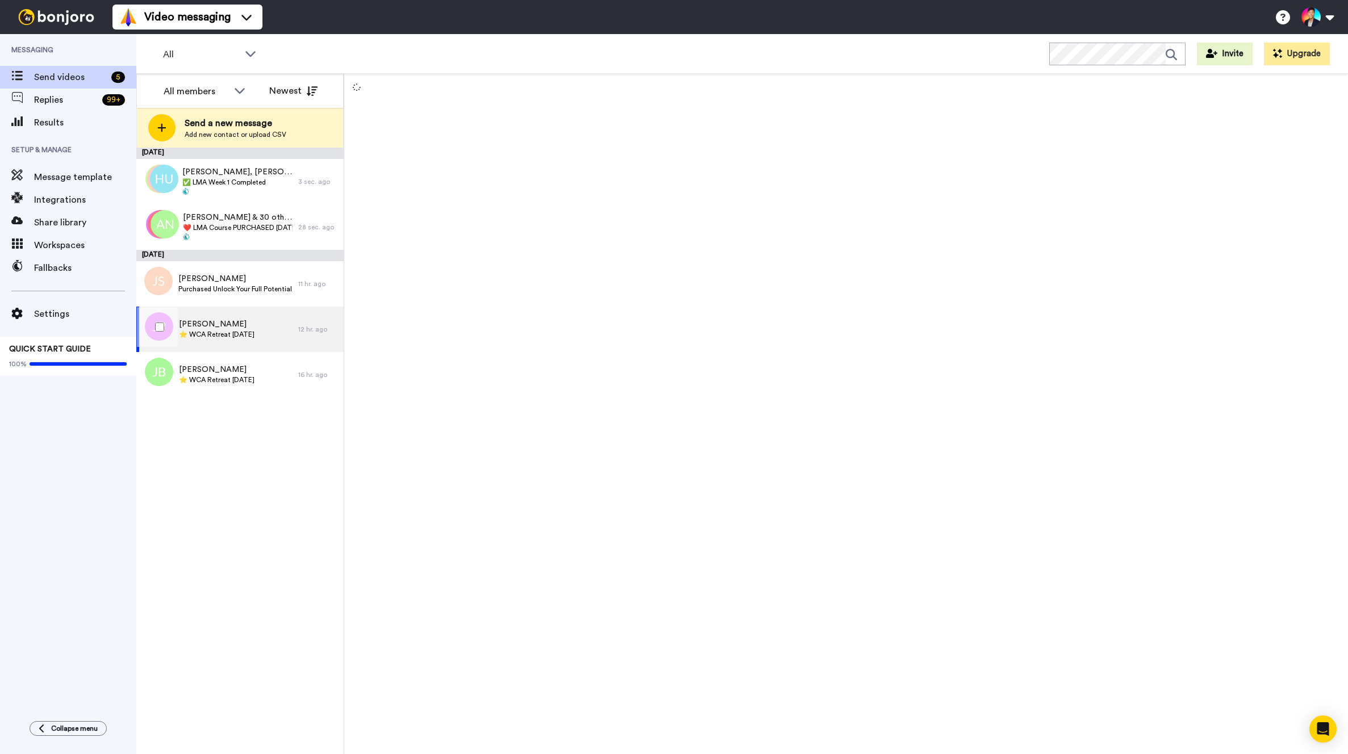
click at [254, 336] on span "⭐️ WCA Retreat [DATE]" at bounding box center [217, 334] width 76 height 9
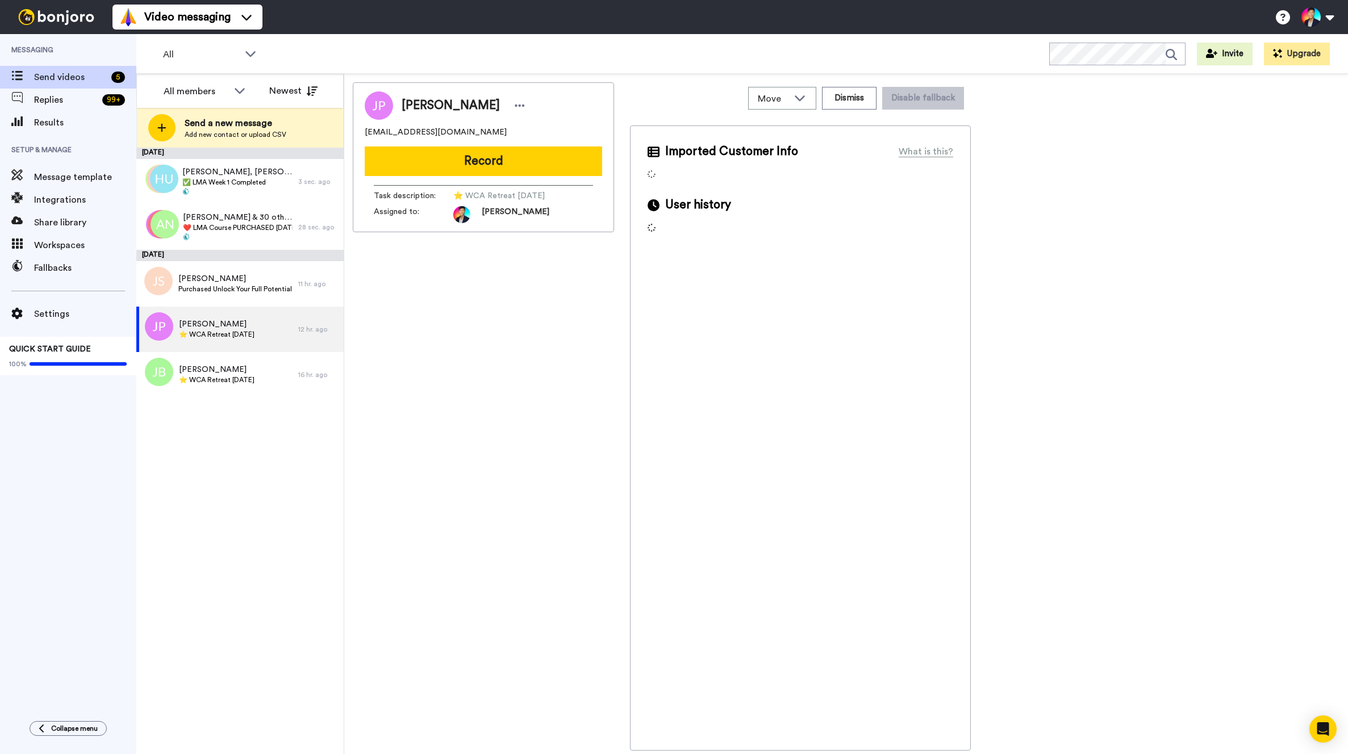
click at [390, 368] on div "Jeanine Placide-Carthans jeanineplacidecarthans59@gmail.com Record Task descrip…" at bounding box center [483, 416] width 261 height 668
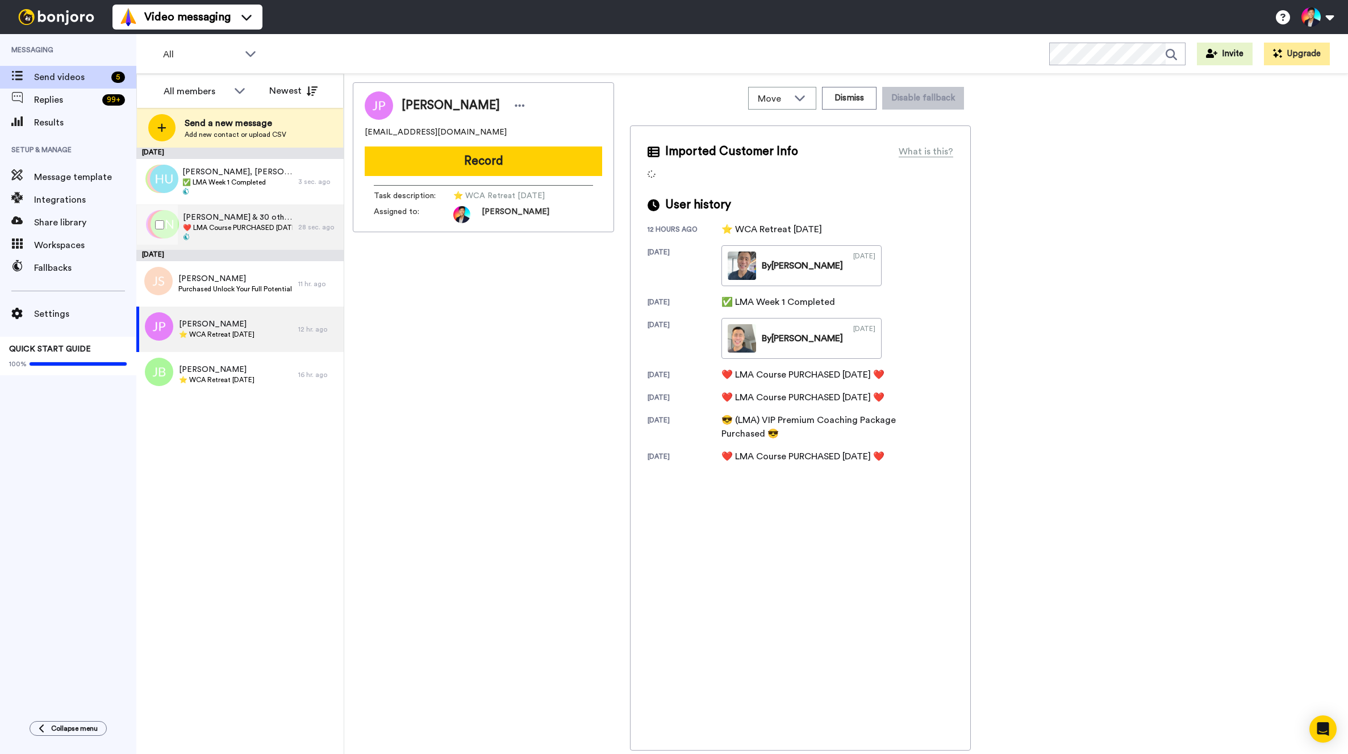
click at [228, 214] on span "[PERSON_NAME] & 30 others" at bounding box center [238, 217] width 110 height 11
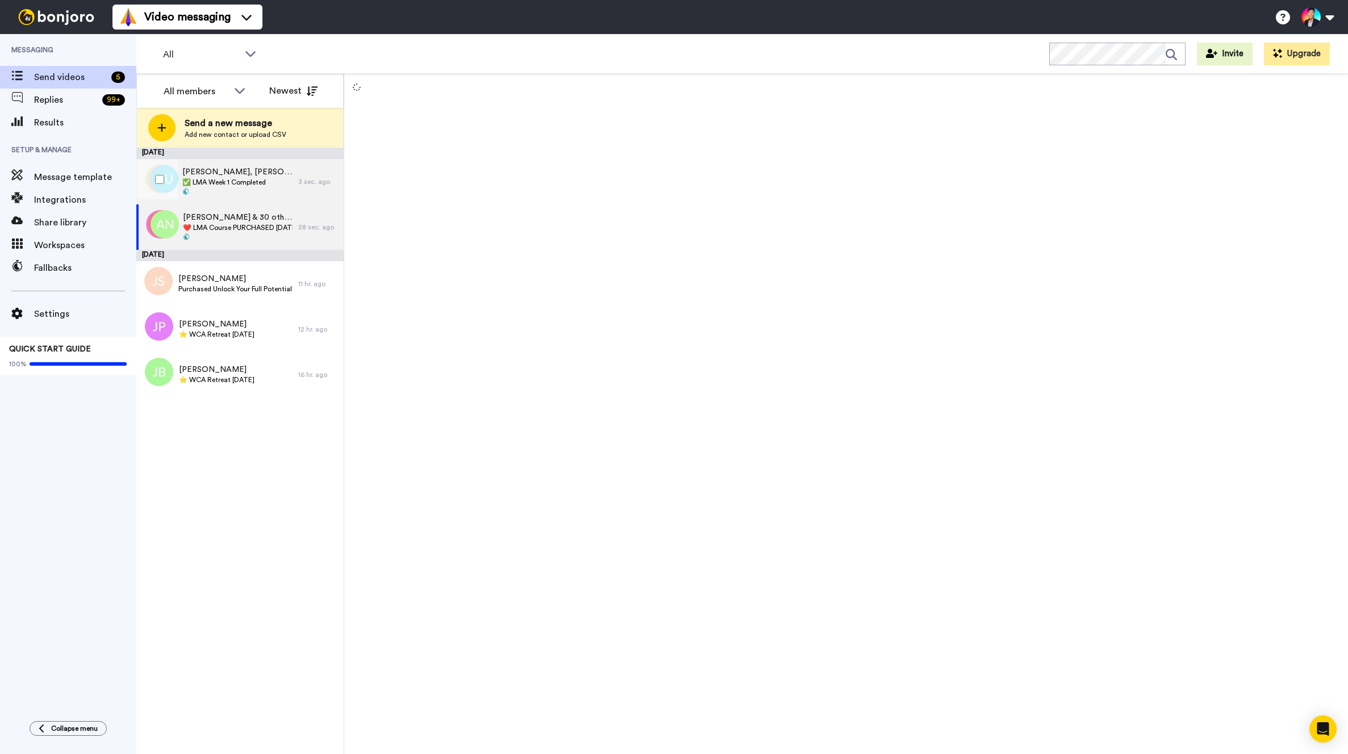
click at [226, 183] on span "✅ LMA Week 1 Completed" at bounding box center [237, 182] width 110 height 9
